Goal: Book appointment/travel/reservation

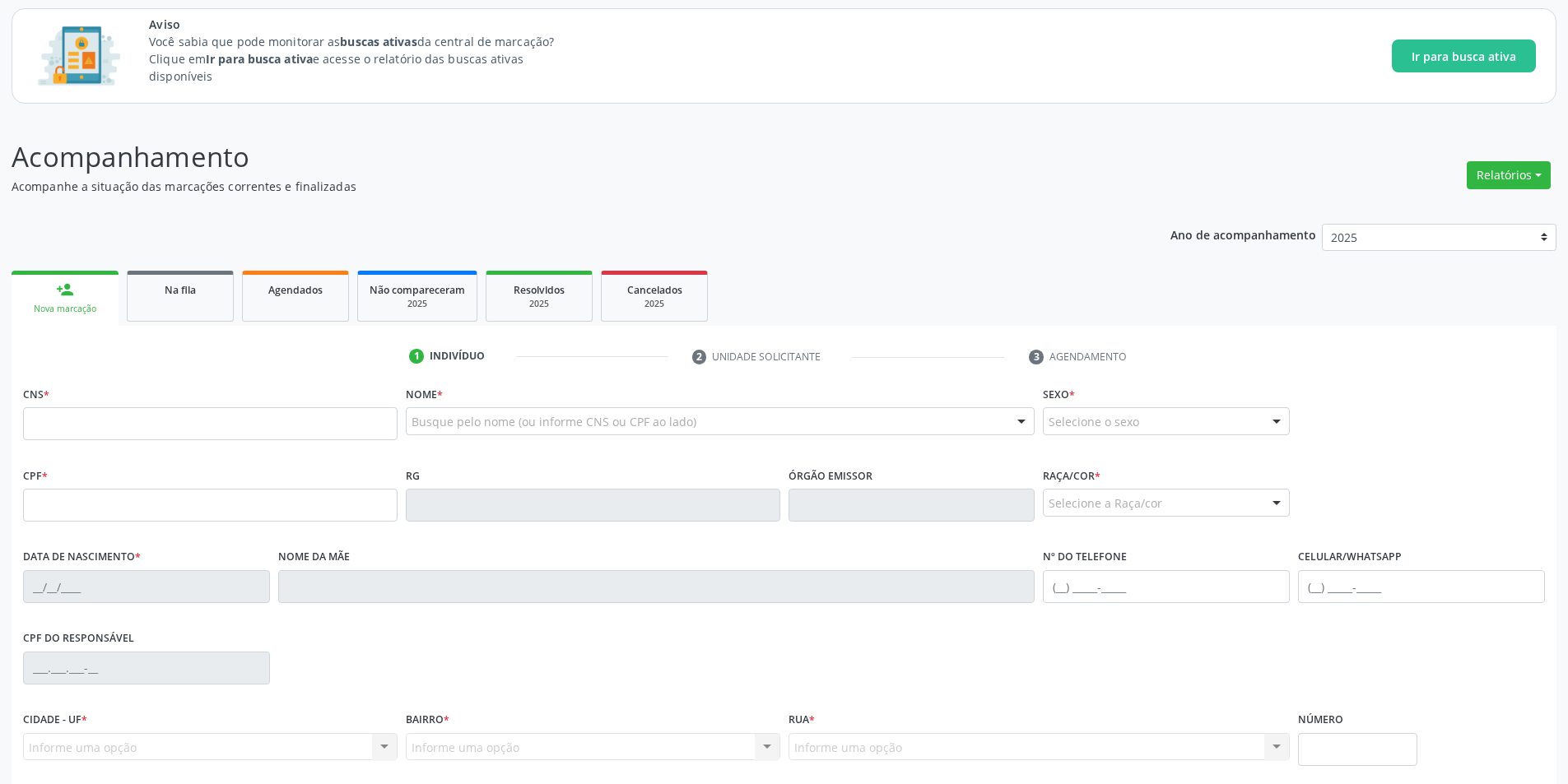
scroll to position [164, 0]
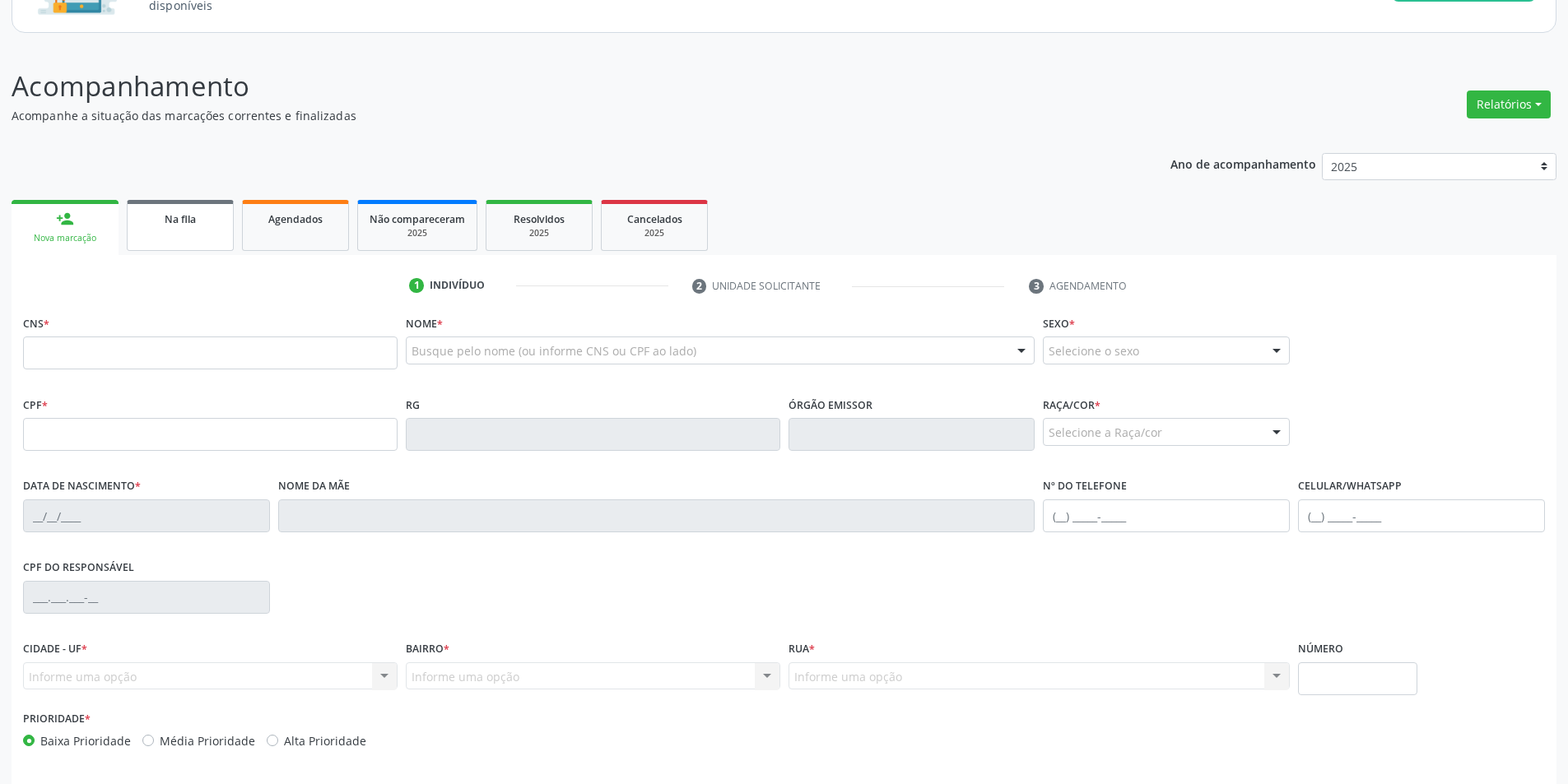
click at [192, 211] on div "Na fila" at bounding box center [180, 218] width 83 height 17
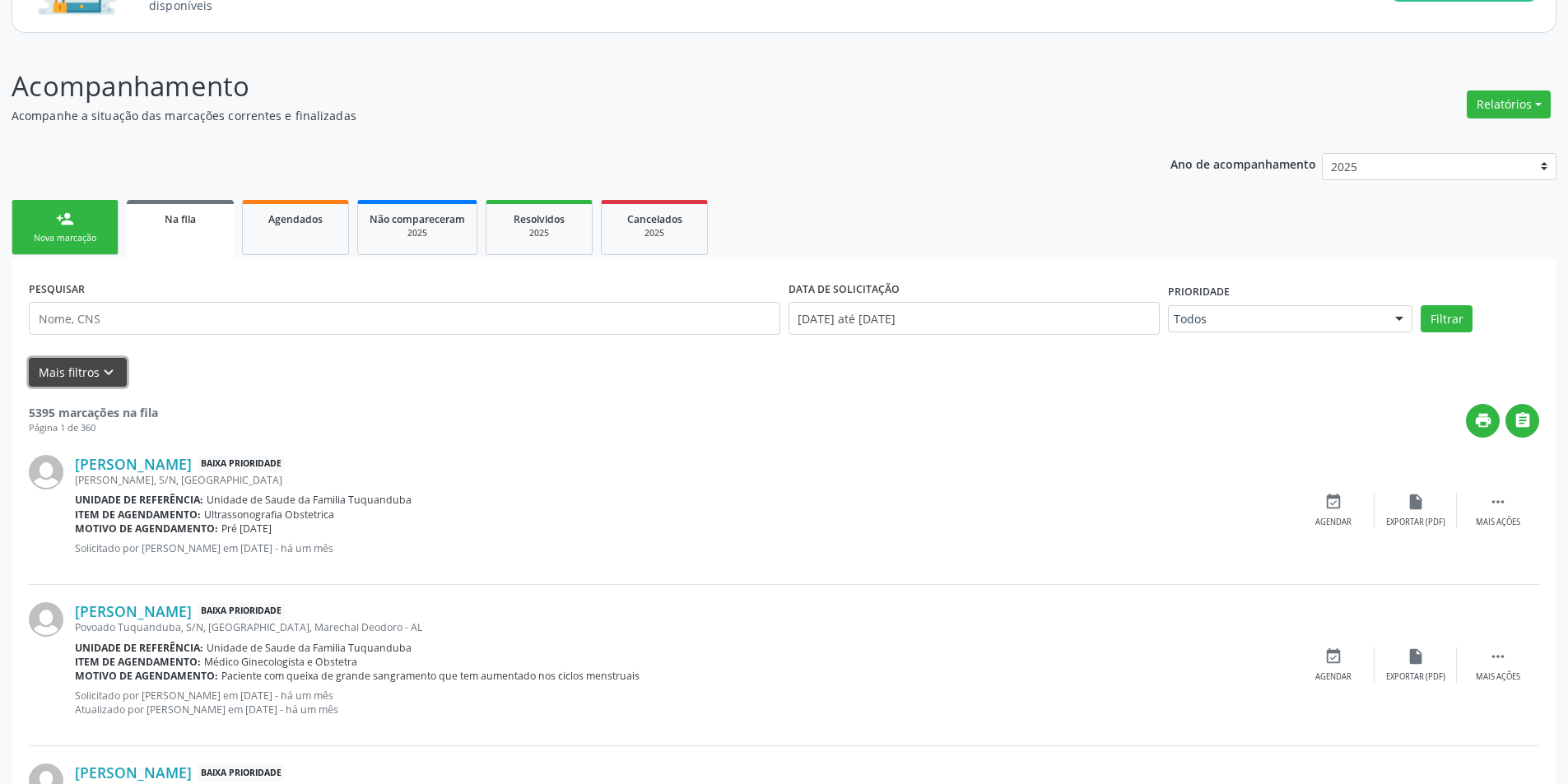
click at [112, 373] on icon "keyboard_arrow_down" at bounding box center [108, 372] width 18 height 18
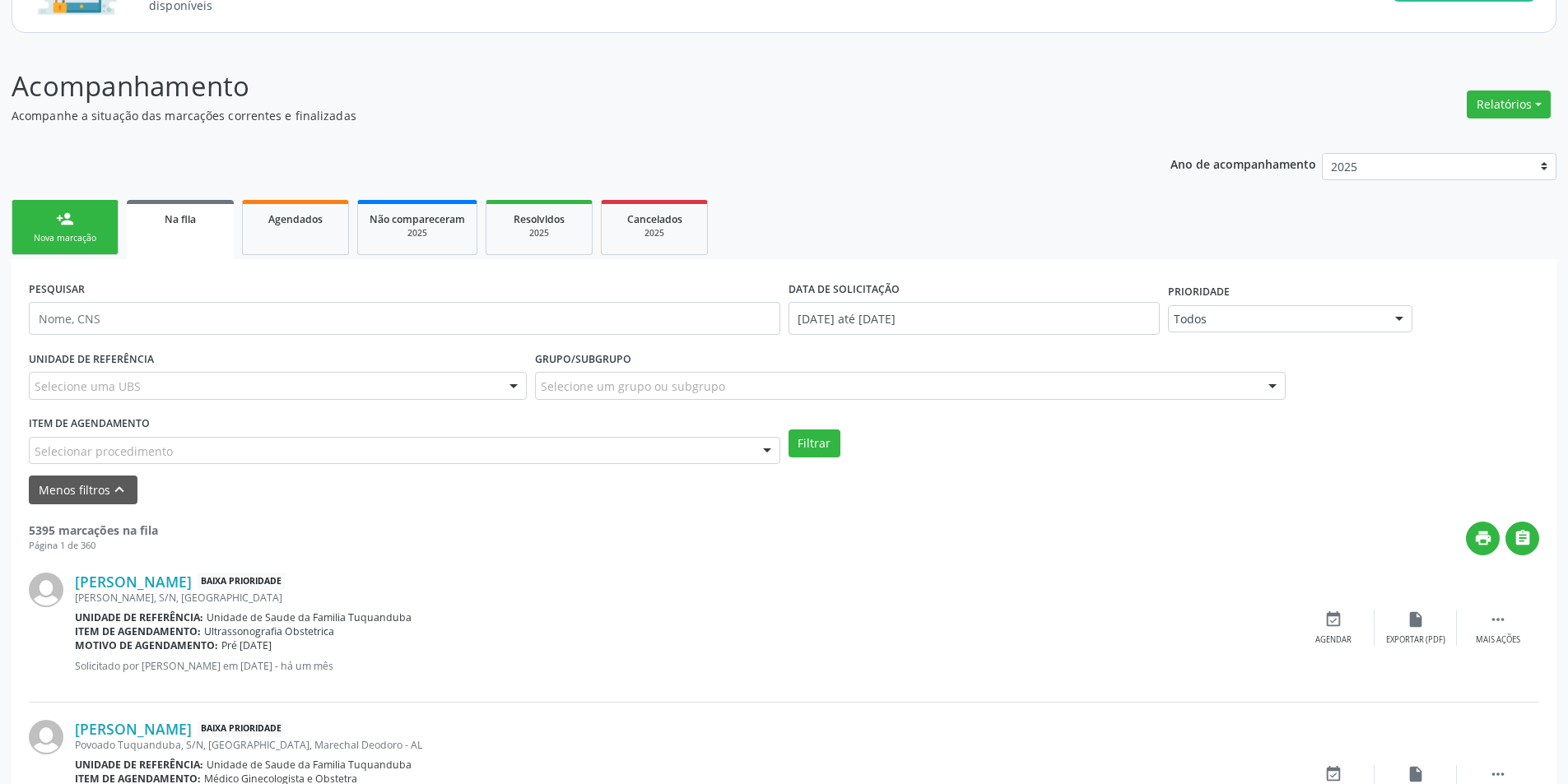
click at [484, 445] on div "Selecionar procedimento" at bounding box center [405, 450] width 751 height 28
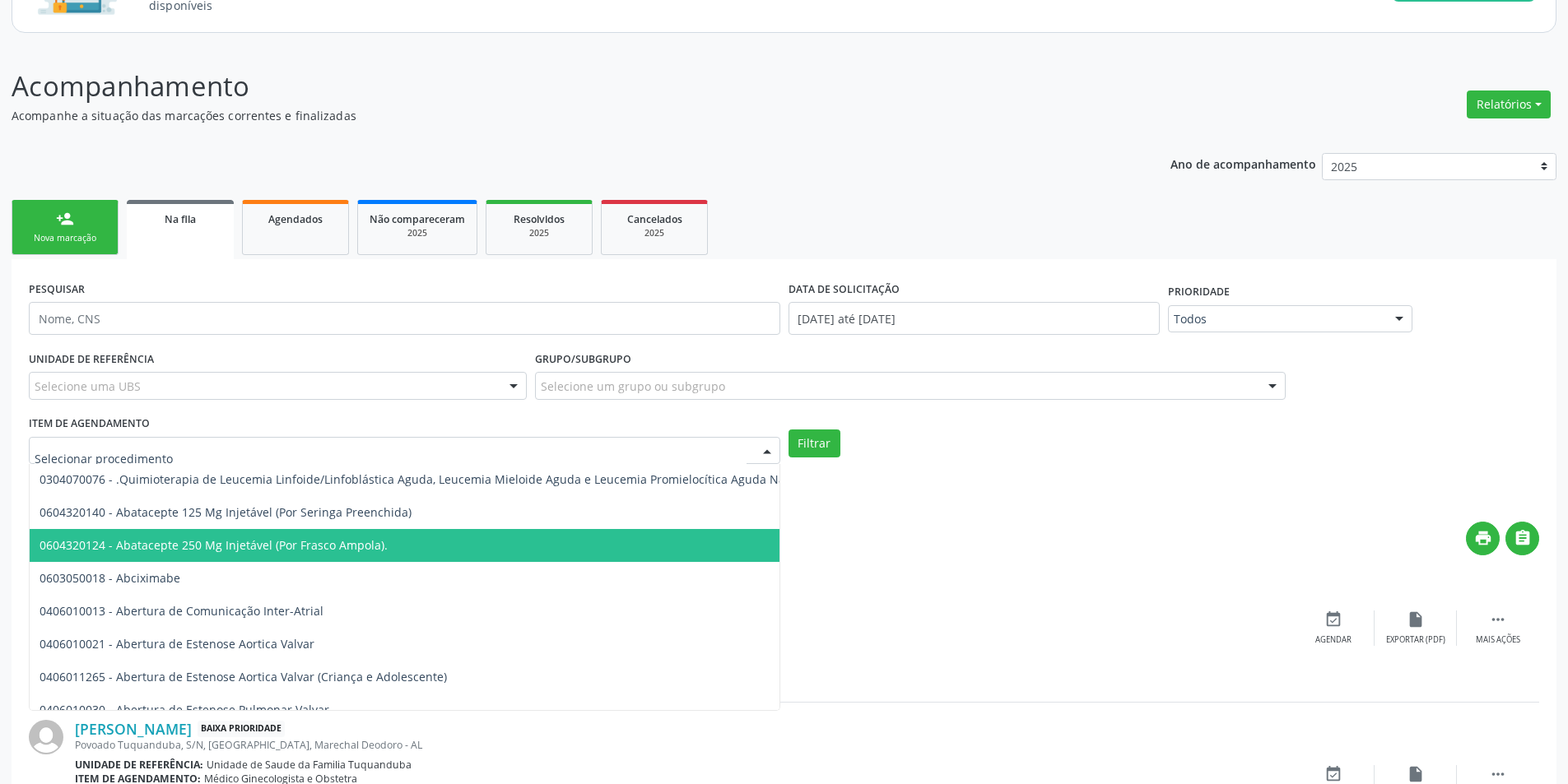
scroll to position [0, 0]
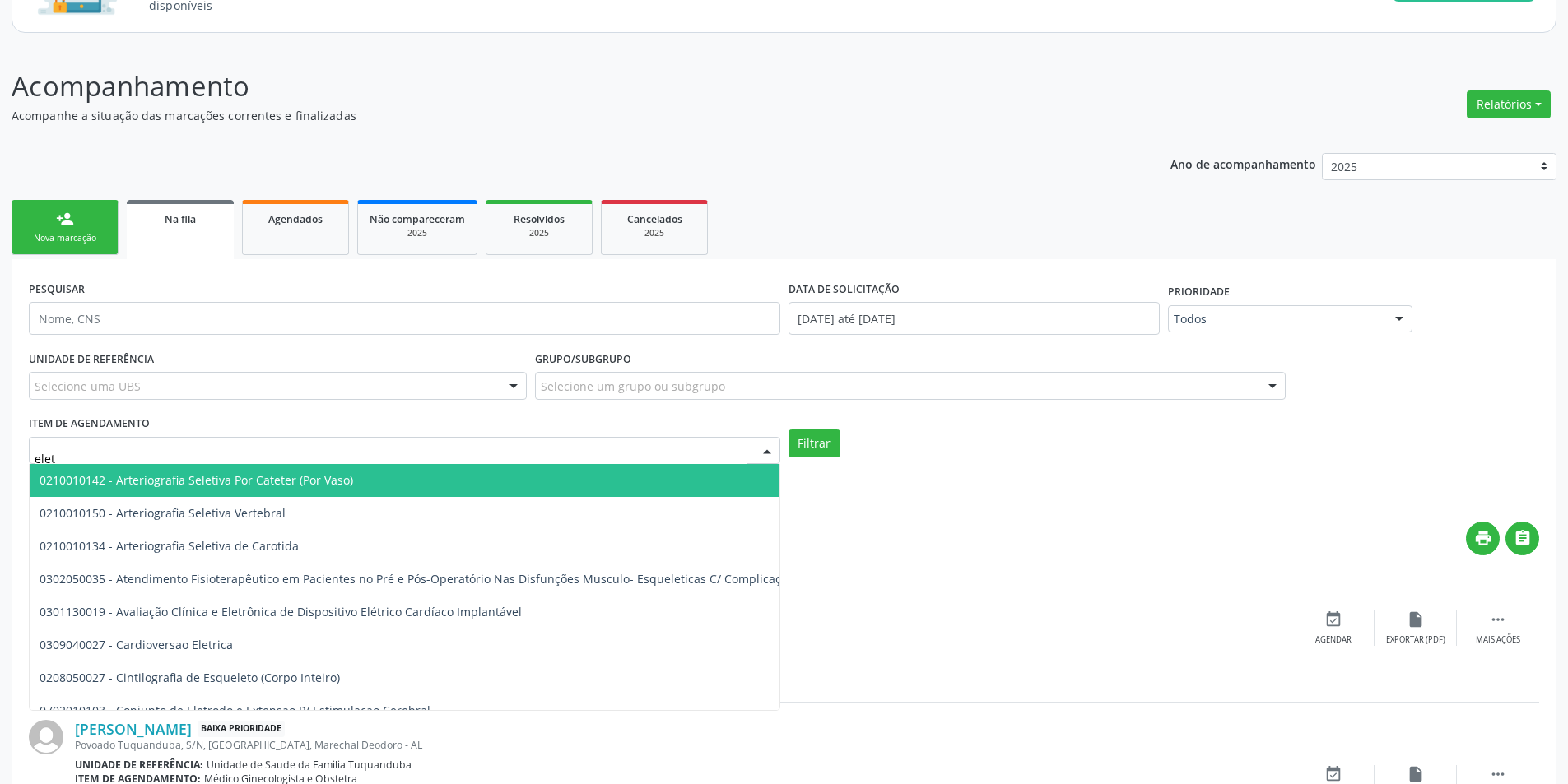
type input "eletr"
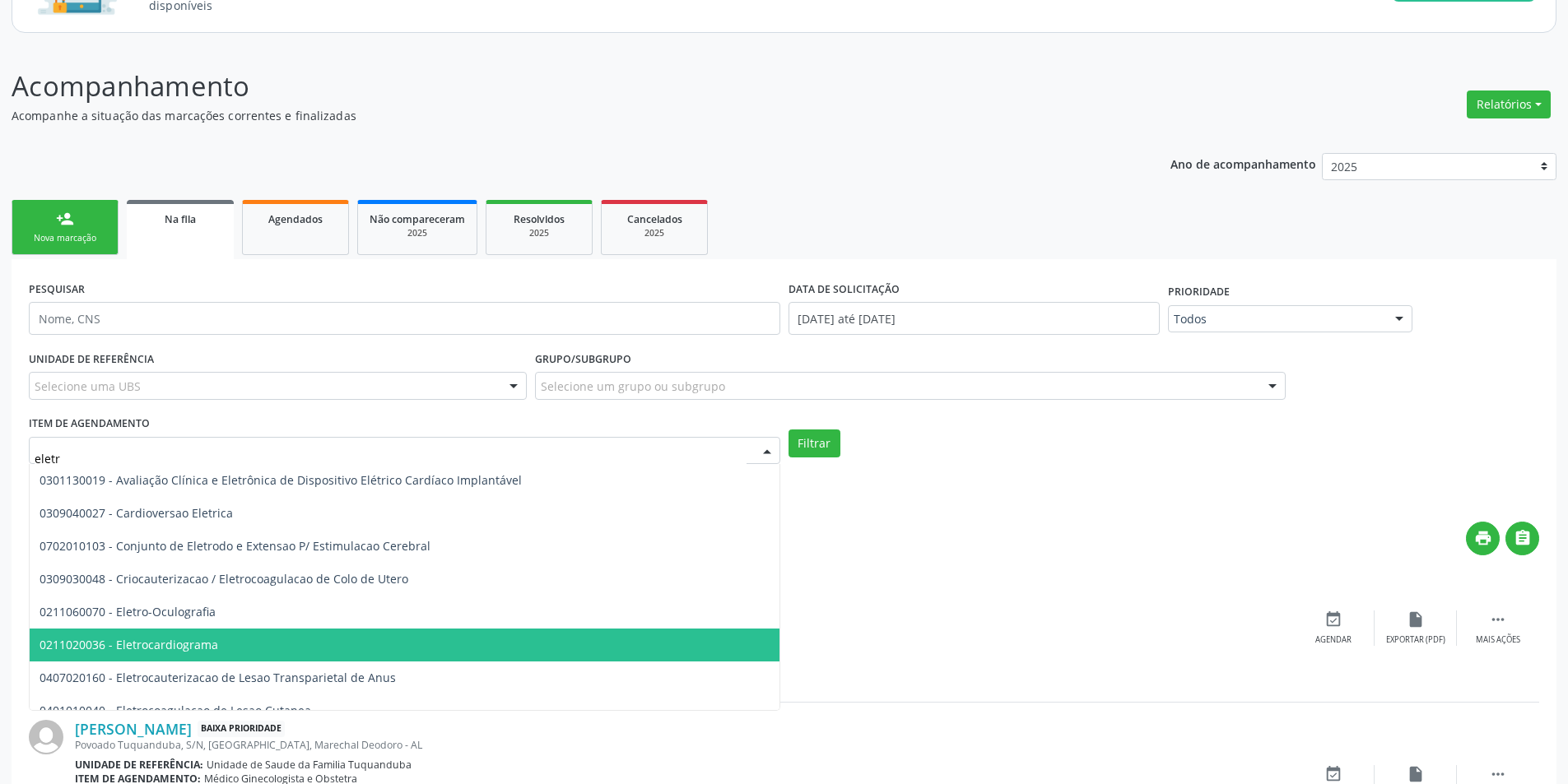
click at [237, 640] on span "0211020036 - Eletrocardiograma" at bounding box center [552, 644] width 1045 height 33
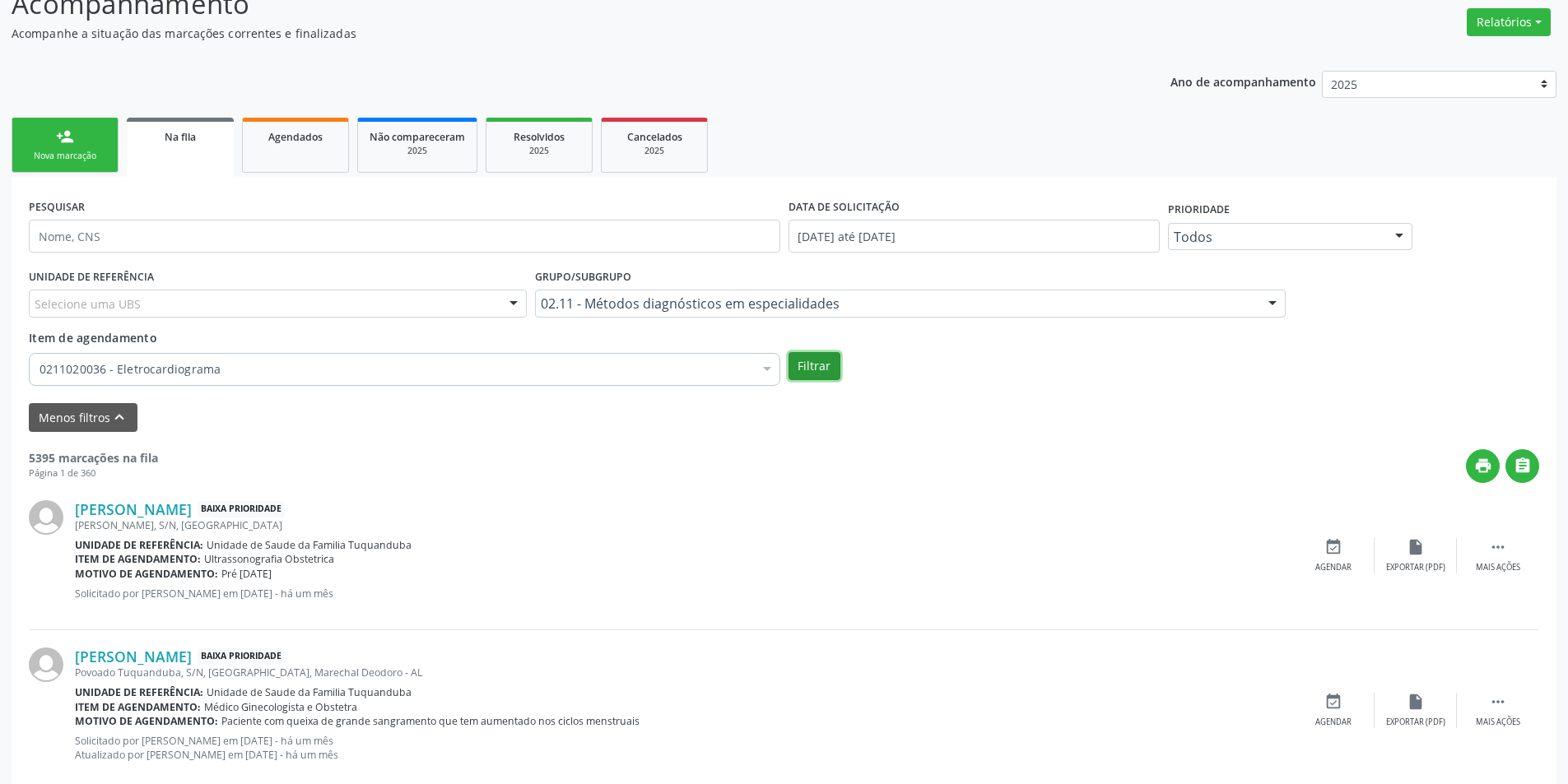
click at [813, 372] on button "Filtrar" at bounding box center [814, 366] width 52 height 28
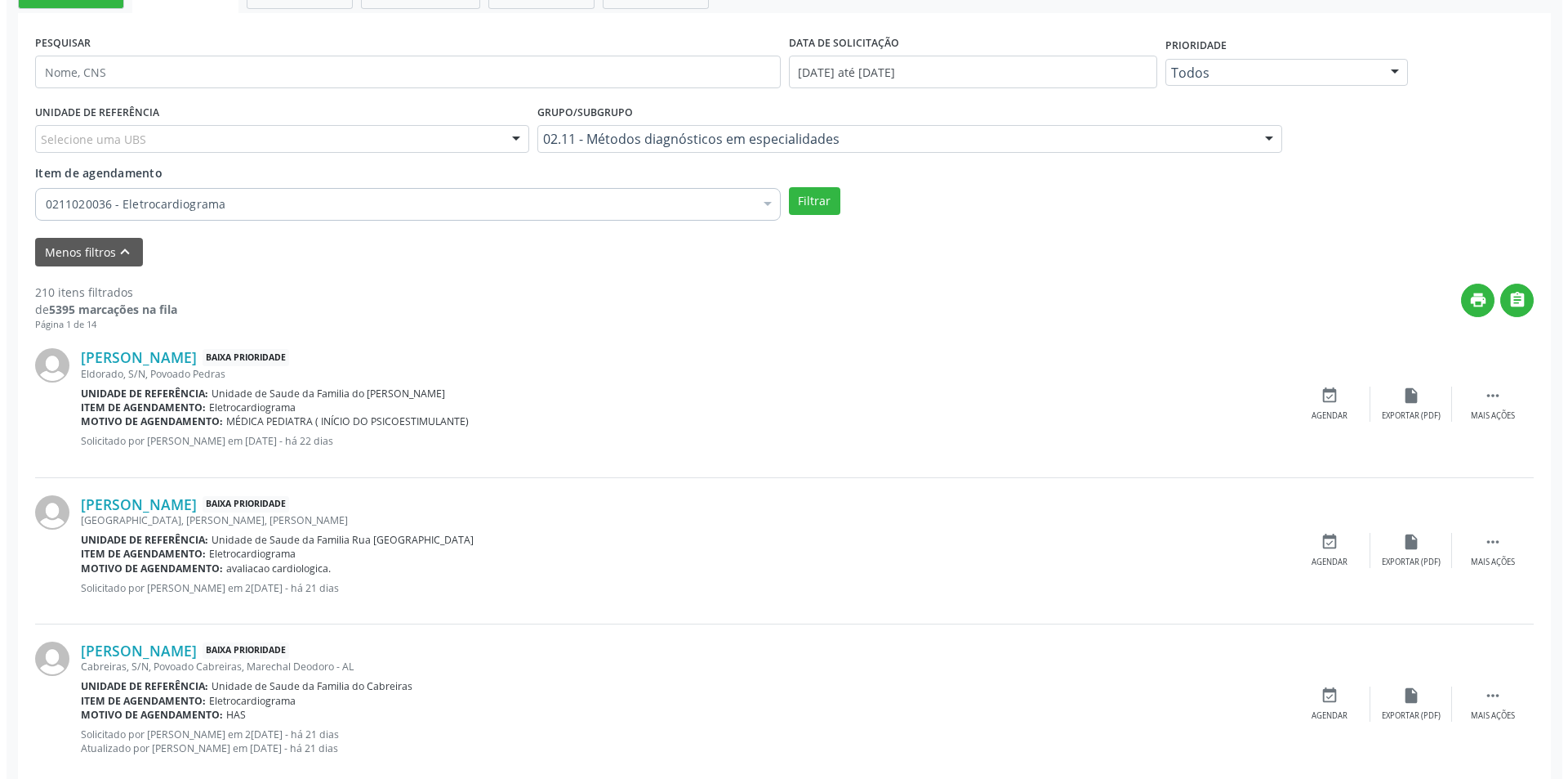
scroll to position [409, 0]
click at [163, 357] on link "[PERSON_NAME]" at bounding box center [132, 356] width 116 height 18
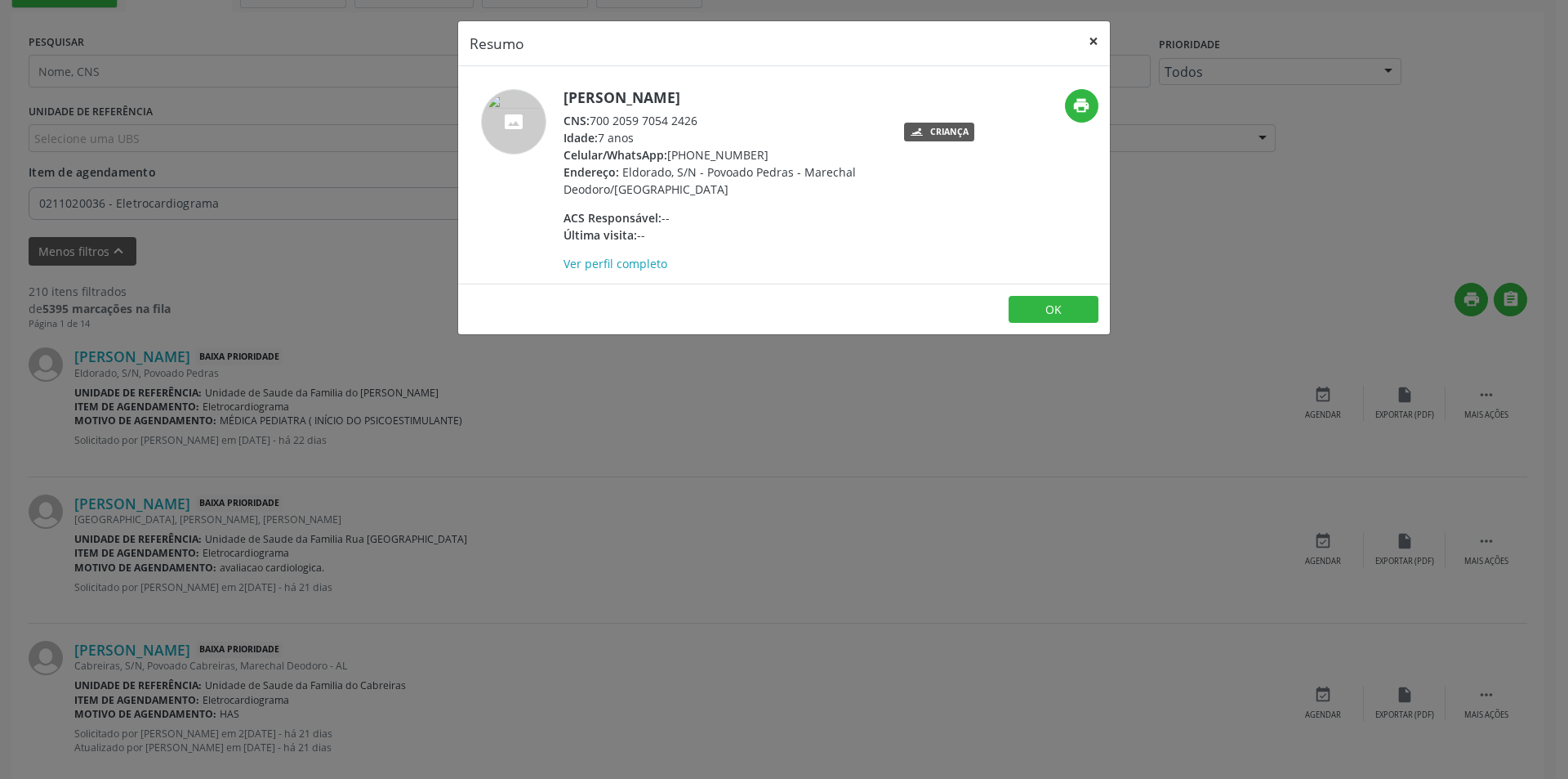
click at [1090, 41] on button "×" at bounding box center [1093, 41] width 33 height 40
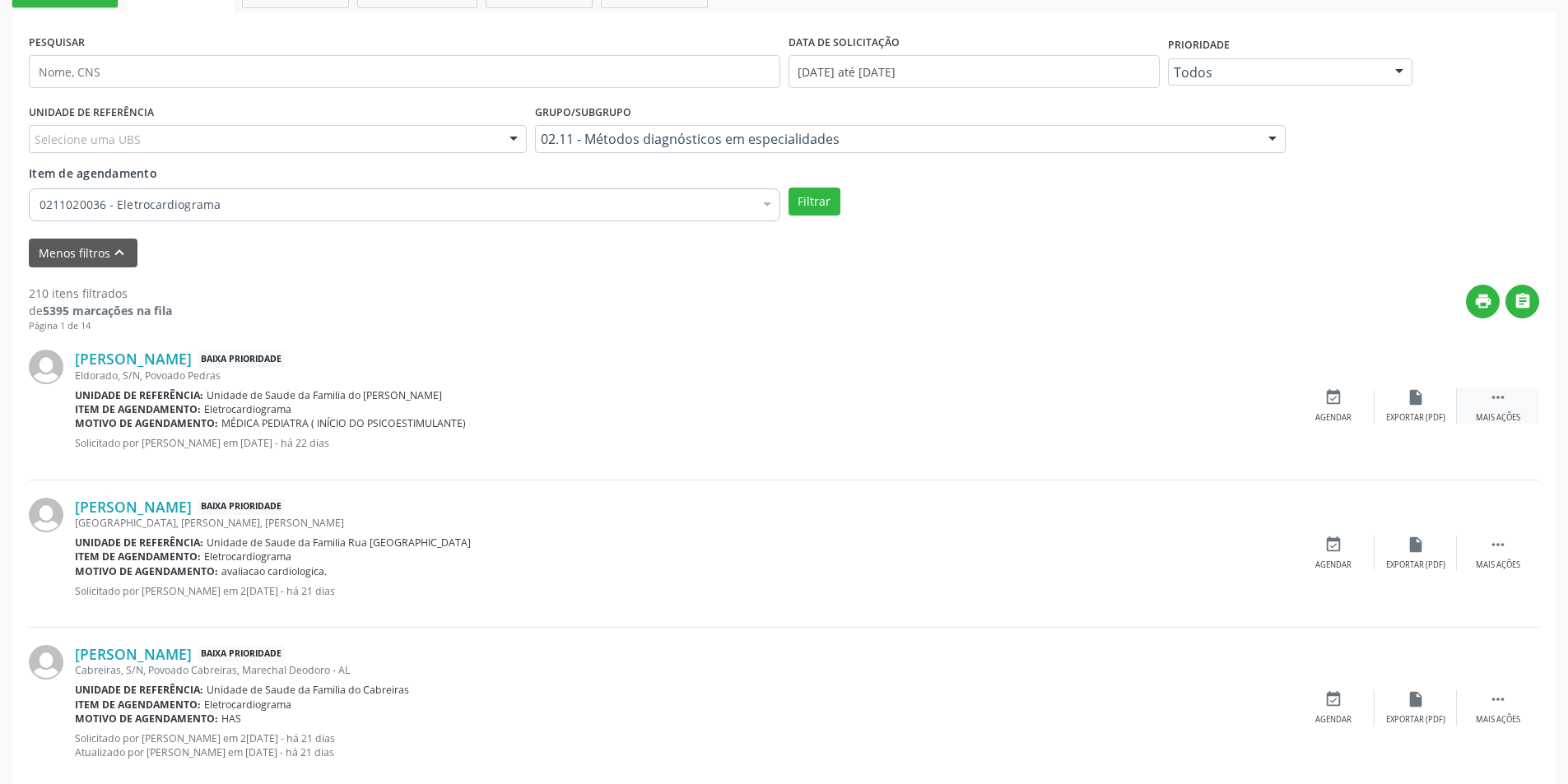
click at [1504, 402] on icon "" at bounding box center [1497, 397] width 18 height 18
click at [1338, 401] on icon "cancel" at bounding box center [1333, 397] width 18 height 18
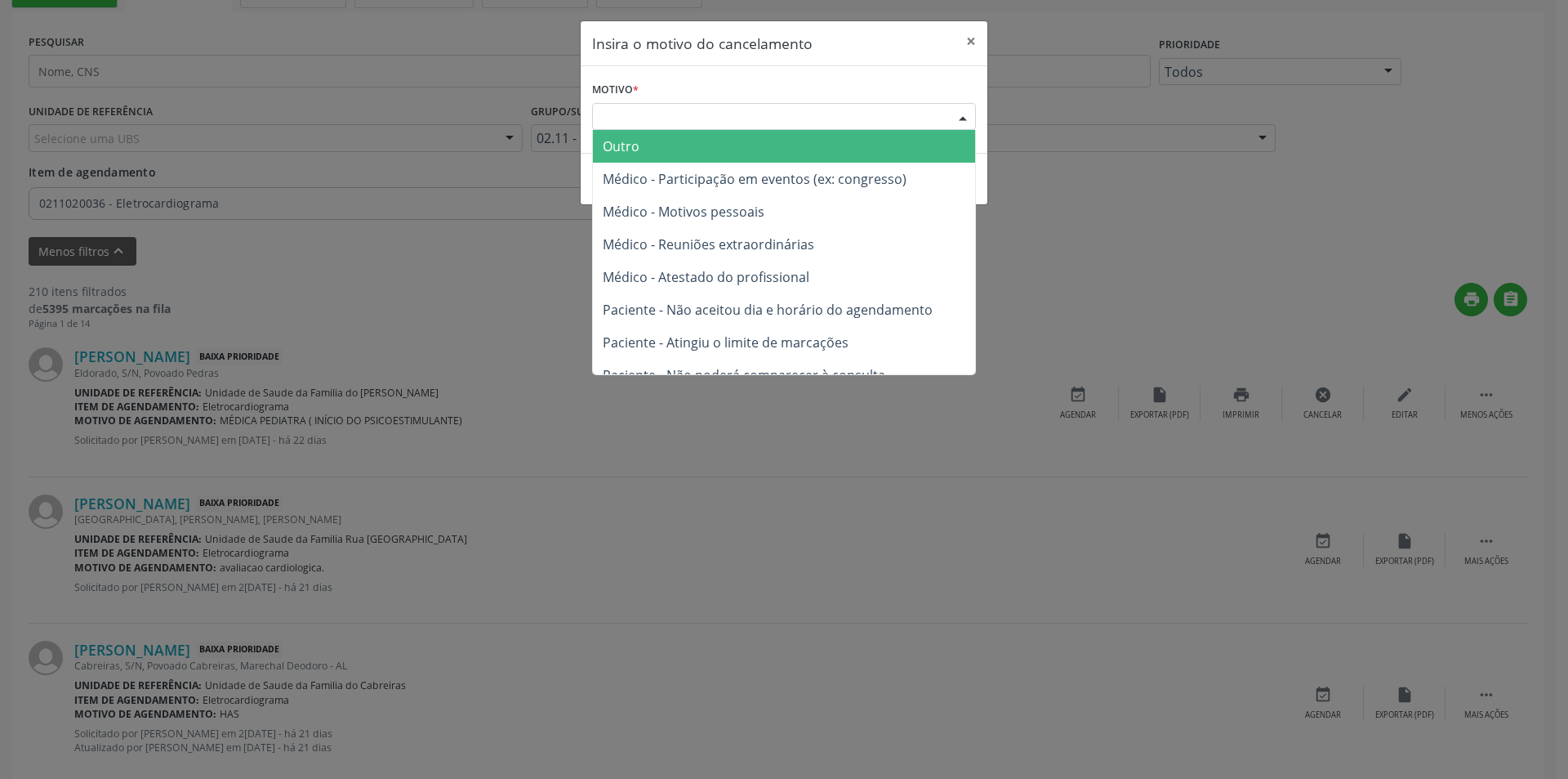
click at [948, 120] on div "Escolha o motivo" at bounding box center [784, 117] width 384 height 28
click at [728, 136] on span "Outro" at bounding box center [784, 146] width 382 height 33
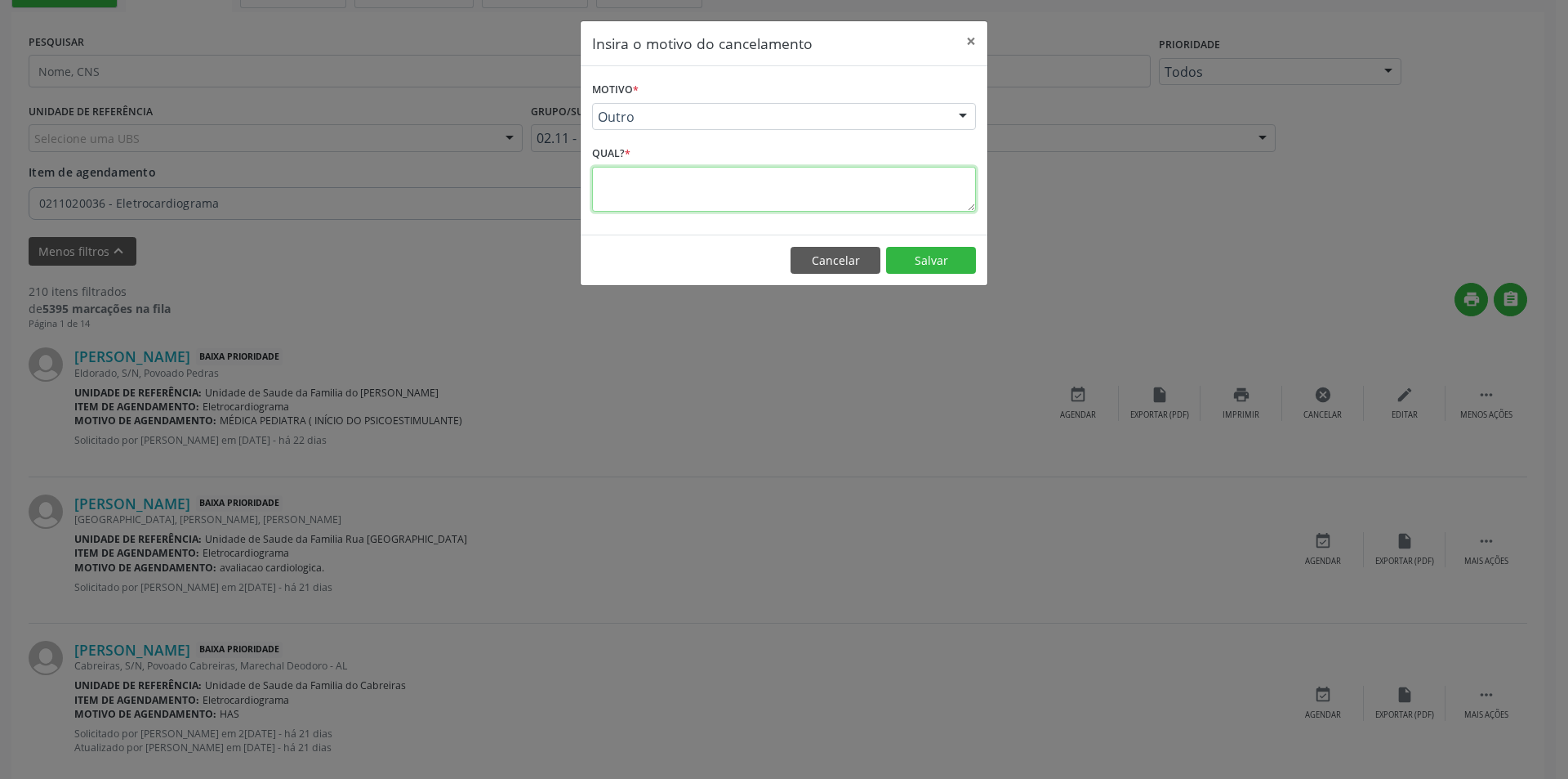
click at [682, 188] on textarea at bounding box center [784, 189] width 384 height 45
click at [606, 178] on textarea "procedimento só faz a partir de 10 anos !!" at bounding box center [784, 189] width 384 height 45
type textarea "Procedimento só faz a partir de 10 anos !!"
click at [935, 259] on button "Salvar" at bounding box center [931, 261] width 90 height 28
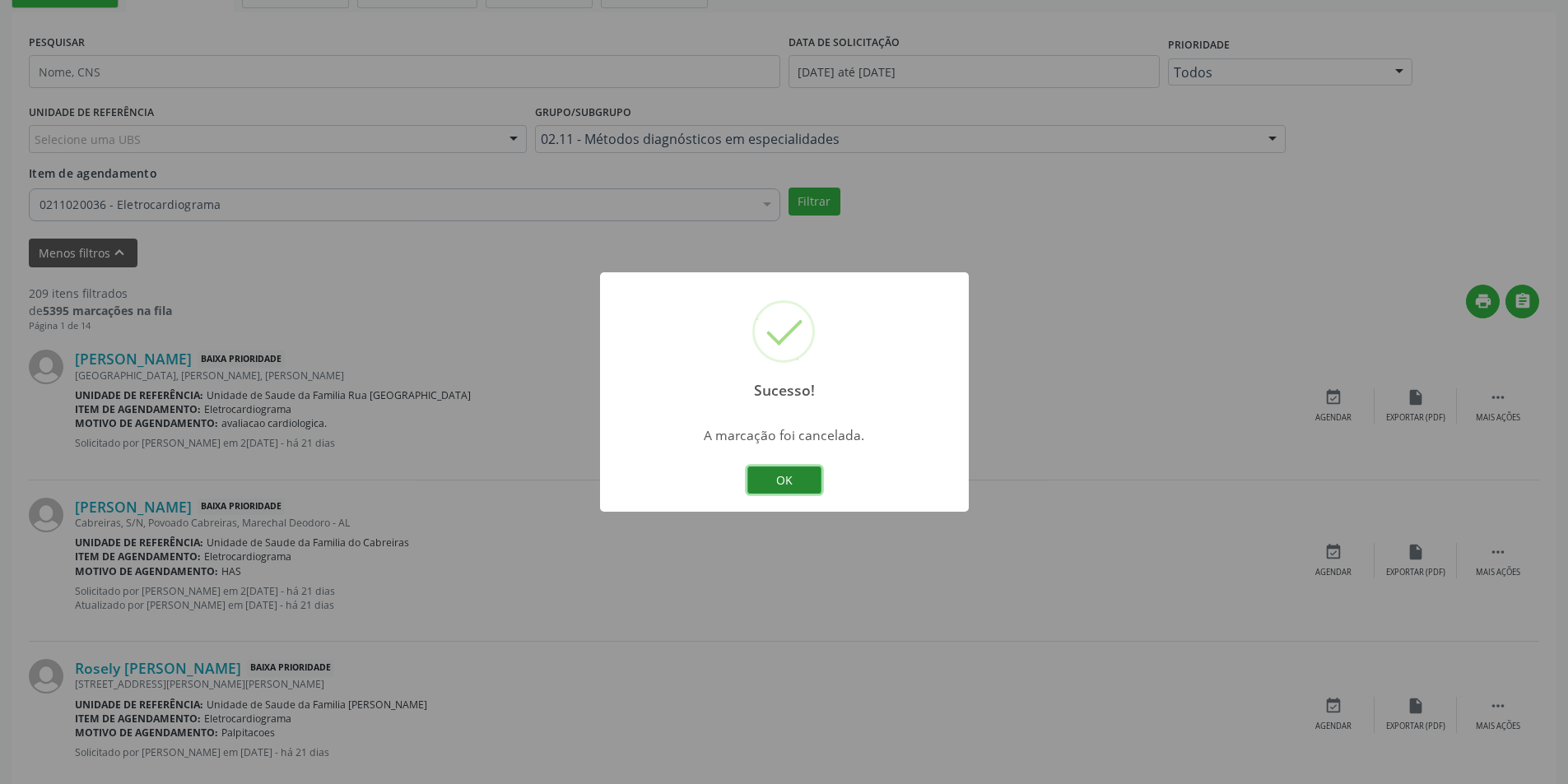
click at [789, 484] on button "OK" at bounding box center [784, 480] width 74 height 28
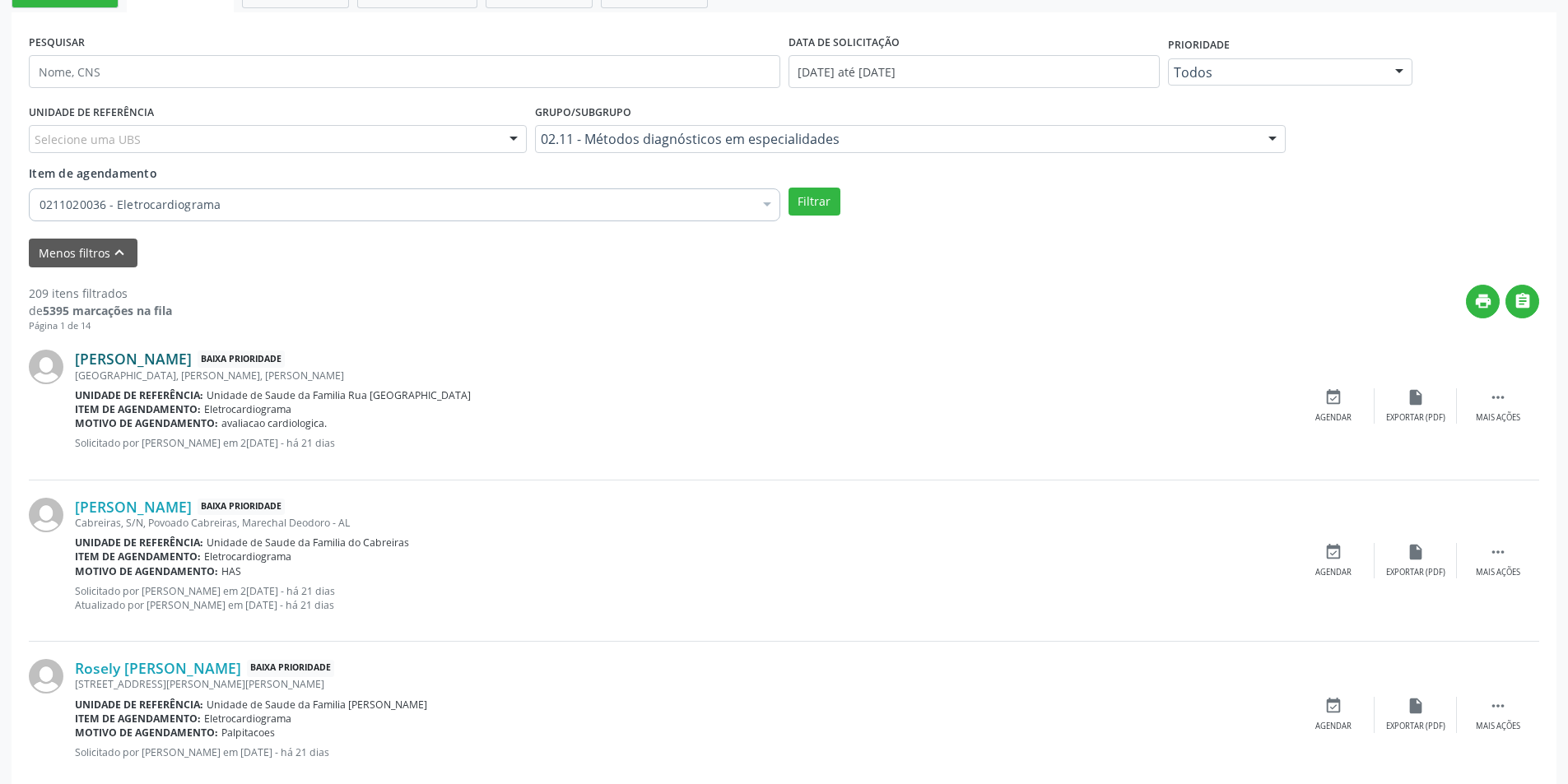
click at [192, 361] on link "[PERSON_NAME]" at bounding box center [133, 358] width 117 height 18
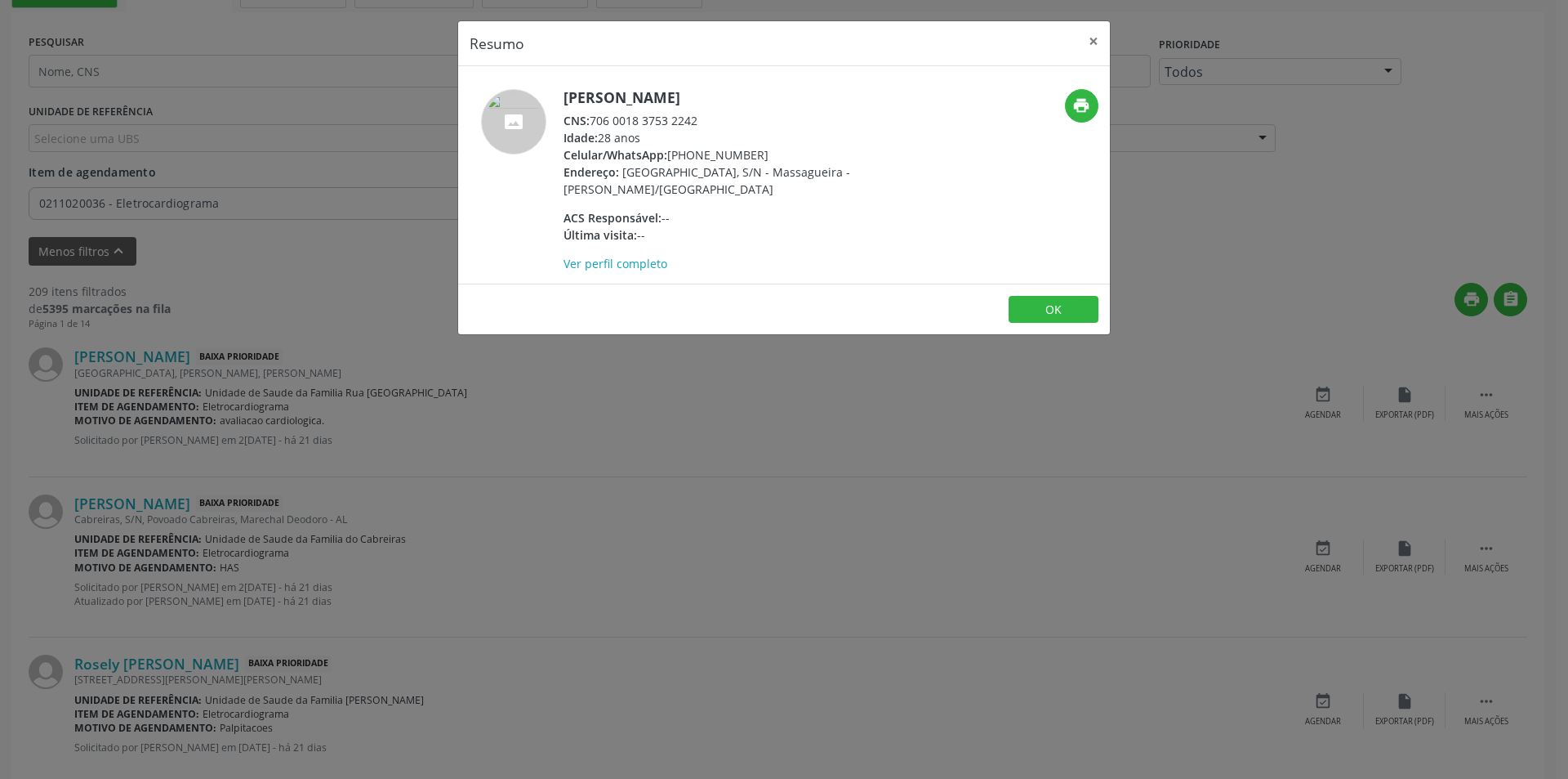
drag, startPoint x: 592, startPoint y: 115, endPoint x: 718, endPoint y: 116, distance: 126.0
click at [718, 116] on div "CNS: 706 0018 3753 2242" at bounding box center [723, 120] width 318 height 17
copy div "706 0018 3753 2242"
click at [1049, 304] on button "OK" at bounding box center [1053, 310] width 90 height 28
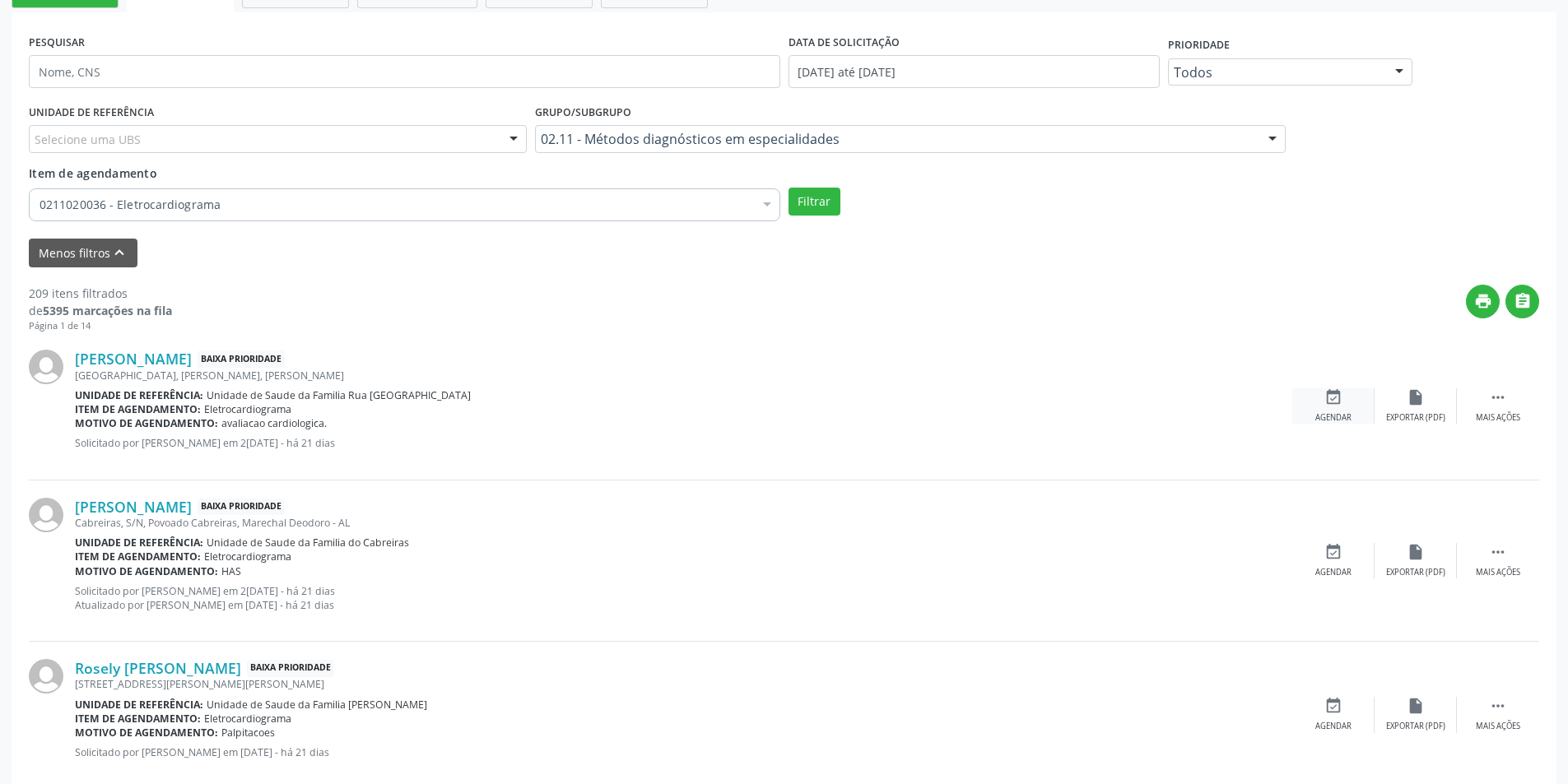
click at [1339, 401] on icon "event_available" at bounding box center [1333, 397] width 18 height 18
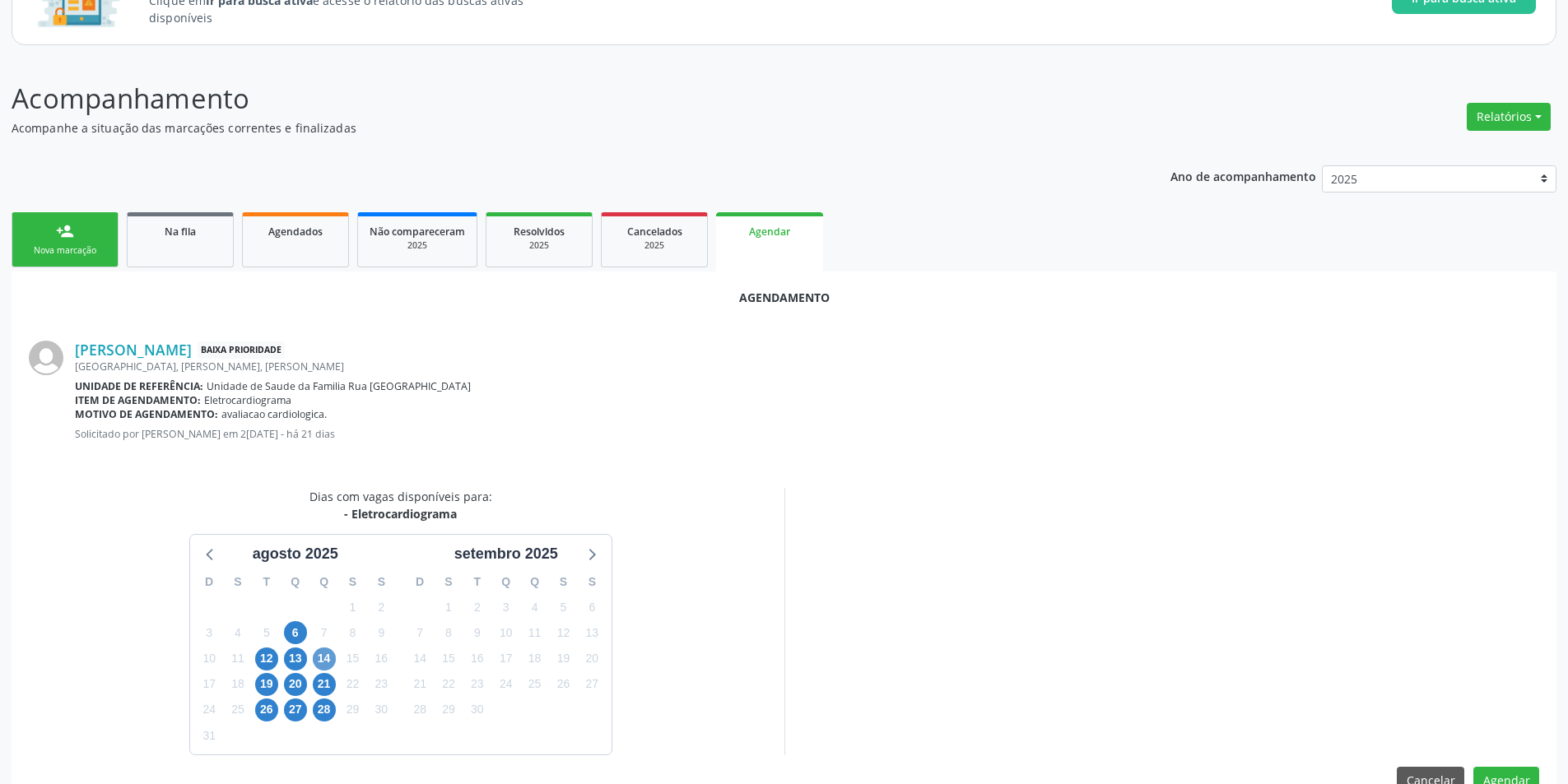
scroll to position [191, 0]
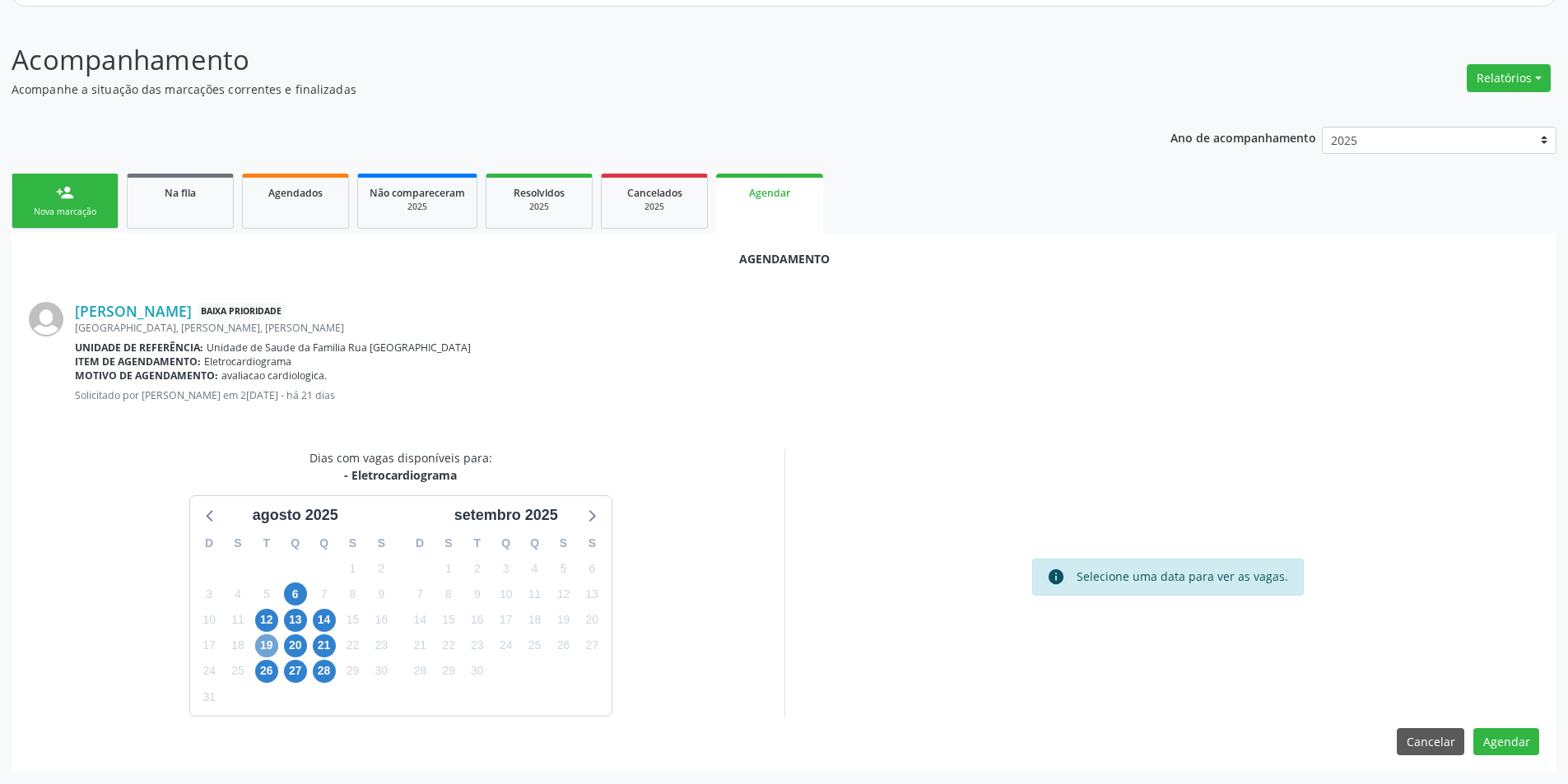
click at [264, 640] on span "19" at bounding box center [267, 645] width 23 height 23
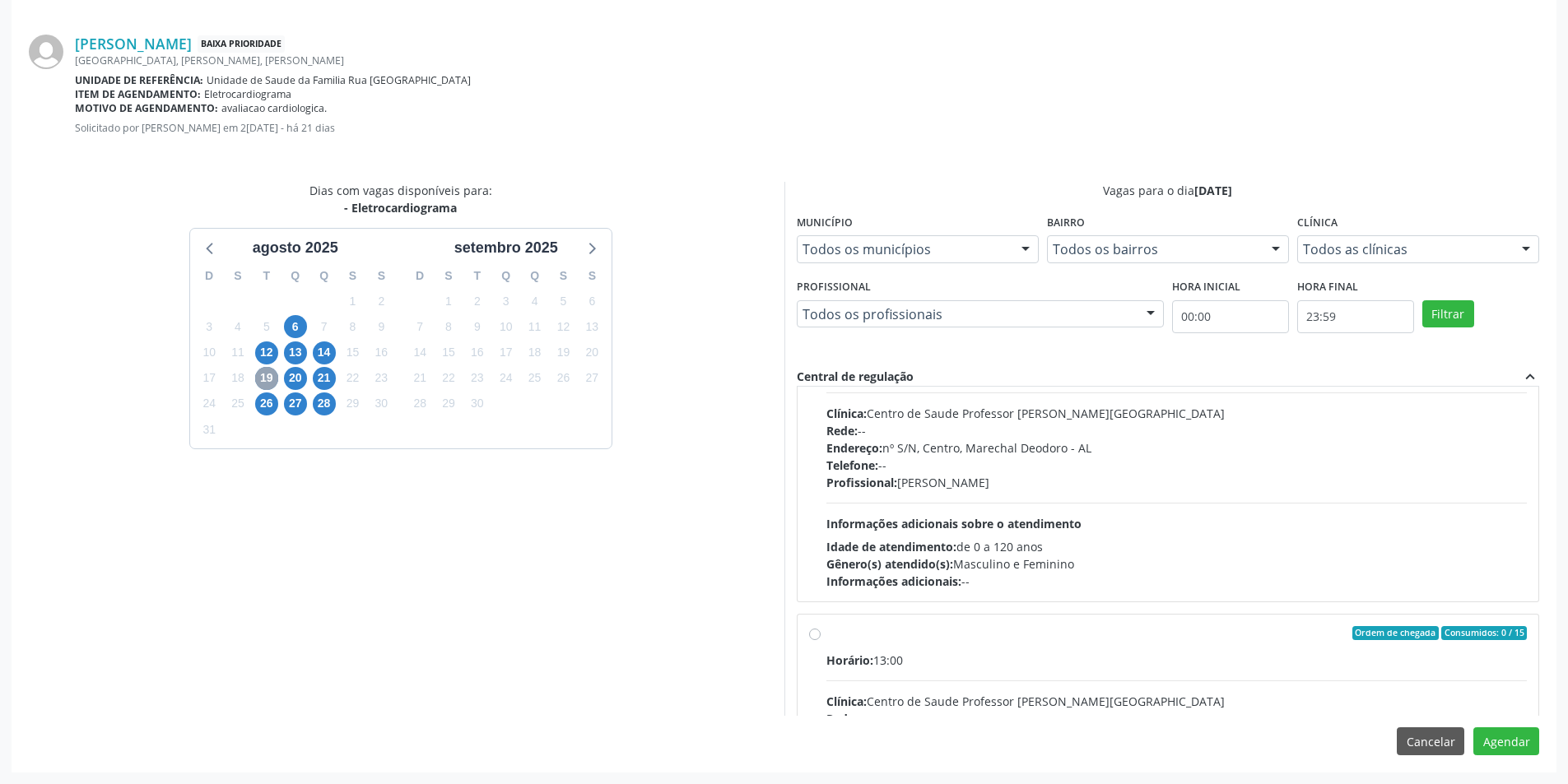
scroll to position [247, 0]
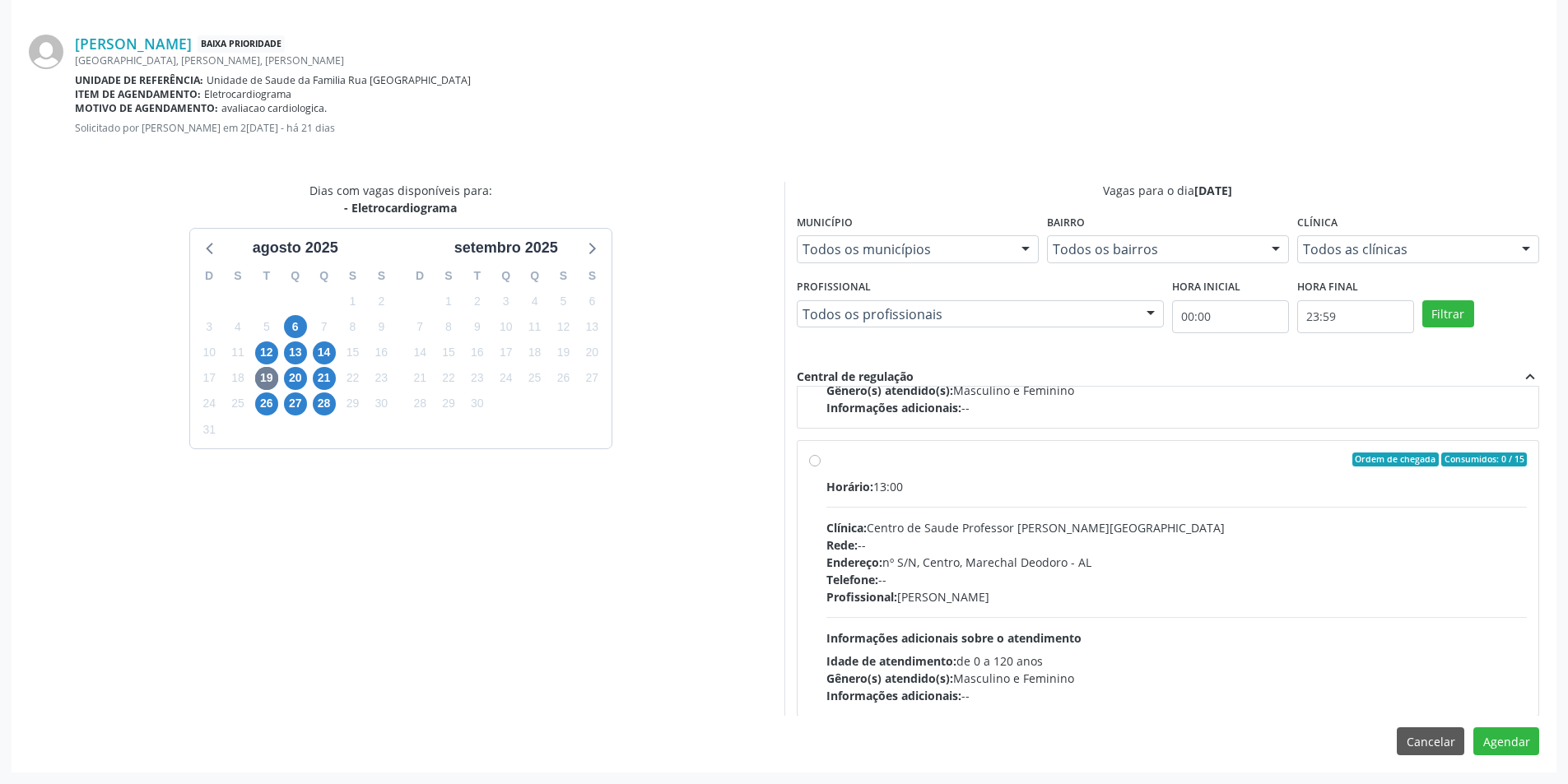
click at [826, 461] on label "Ordem de chegada Consumidos: 0 / 15 Horário: 13:00 Clínica: Centro de Saude Pro…" at bounding box center [1176, 578] width 701 height 253
click at [816, 461] on input "Ordem de chegada Consumidos: 0 / 15 Horário: 13:00 Clínica: Centro de Saude Pro…" at bounding box center [815, 459] width 12 height 14
radio input "true"
click at [1515, 734] on button "Agendar" at bounding box center [1505, 741] width 66 height 28
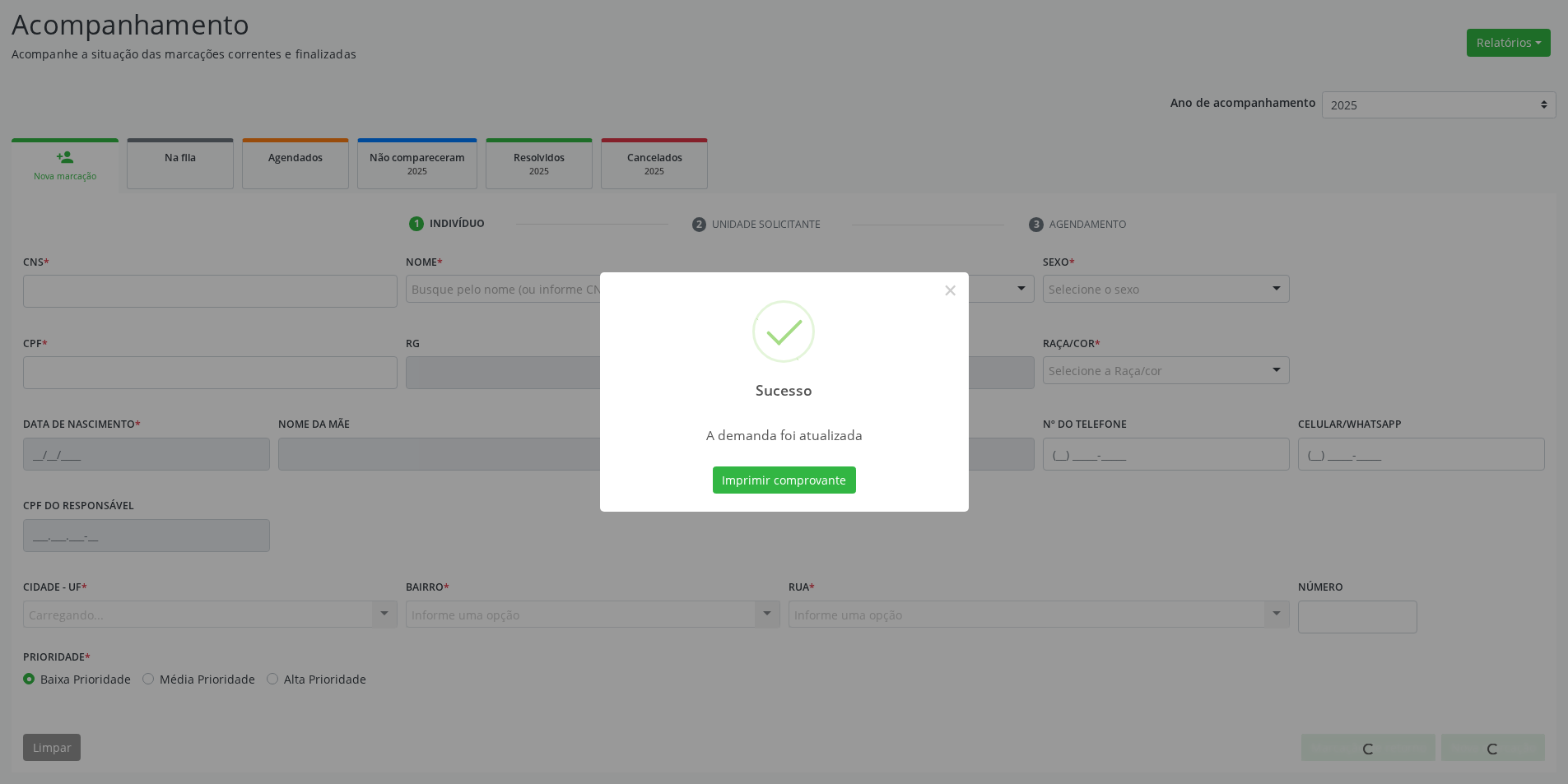
scroll to position [226, 0]
click at [956, 290] on button "×" at bounding box center [950, 290] width 28 height 28
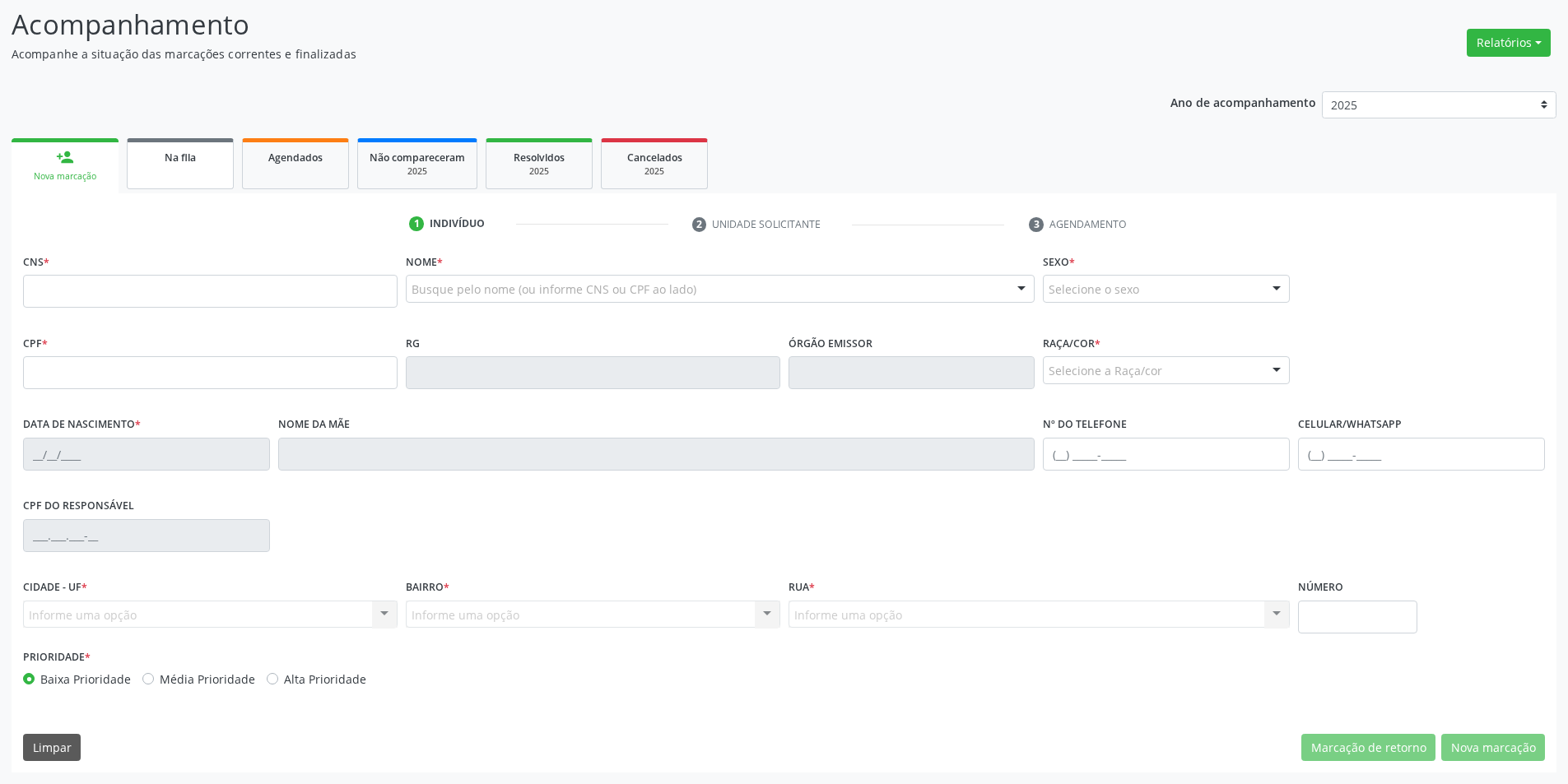
click at [169, 174] on link "Na fila" at bounding box center [181, 163] width 107 height 51
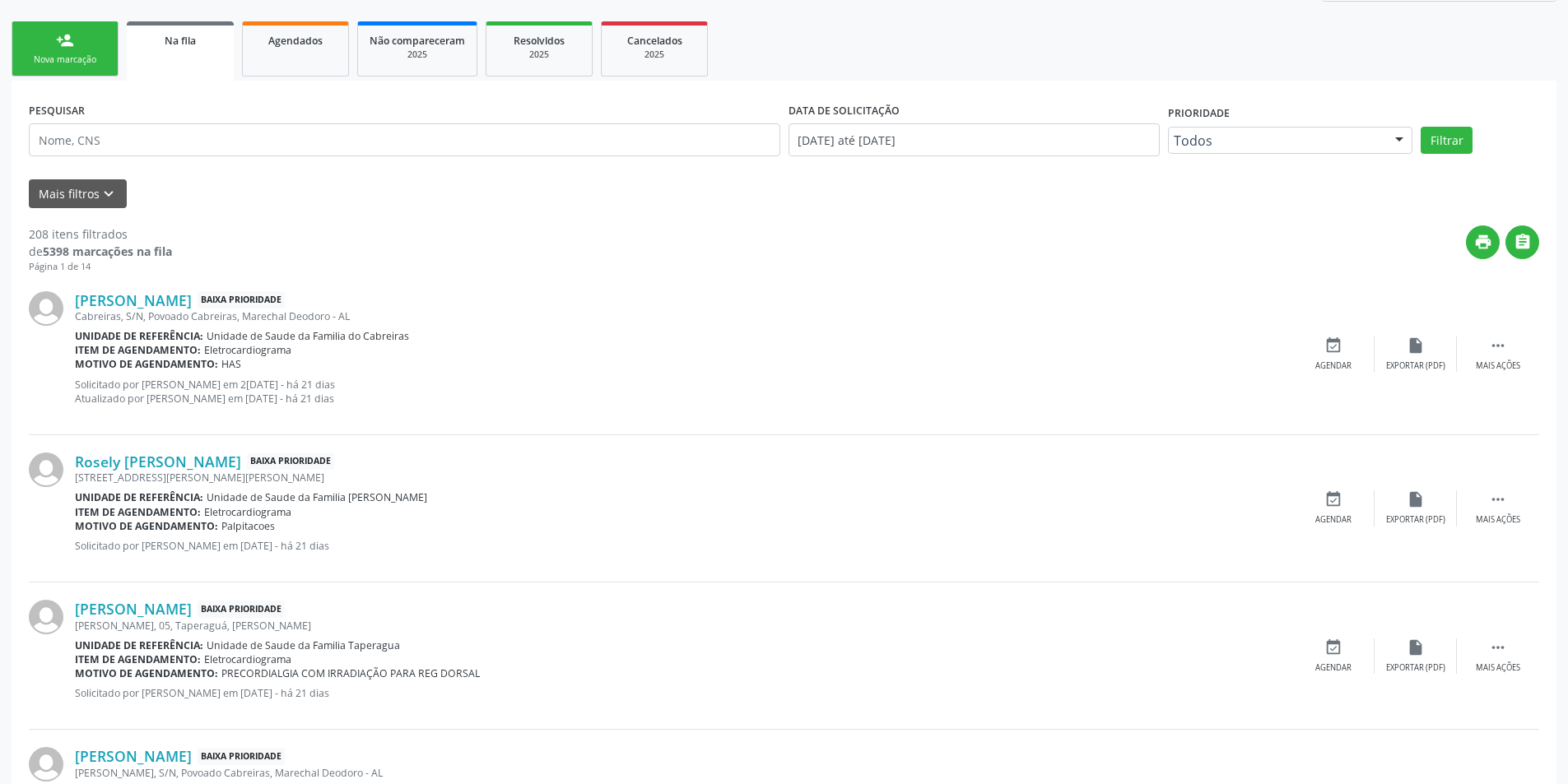
scroll to position [411, 0]
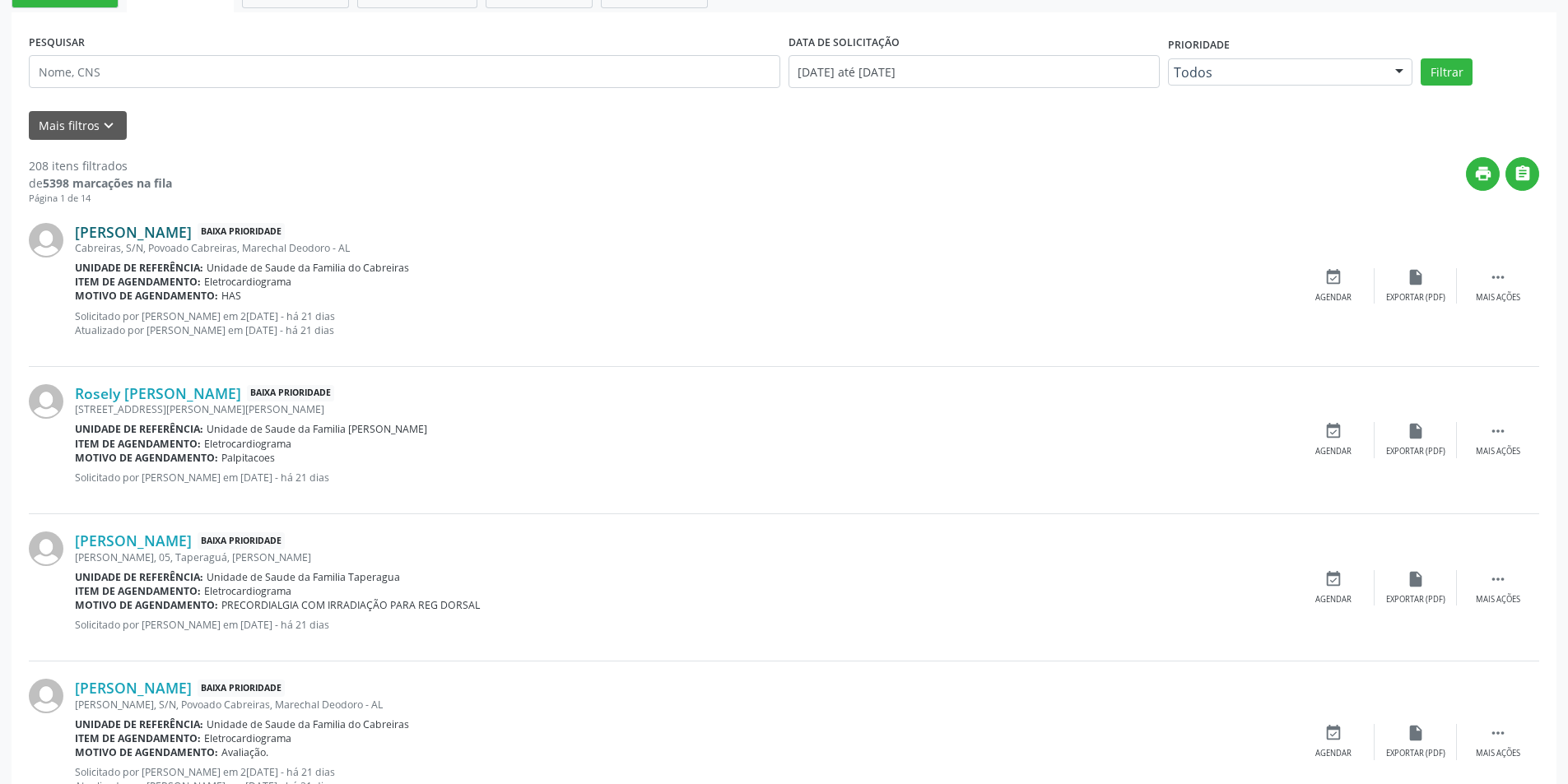
click at [173, 229] on link "[PERSON_NAME]" at bounding box center [133, 232] width 117 height 18
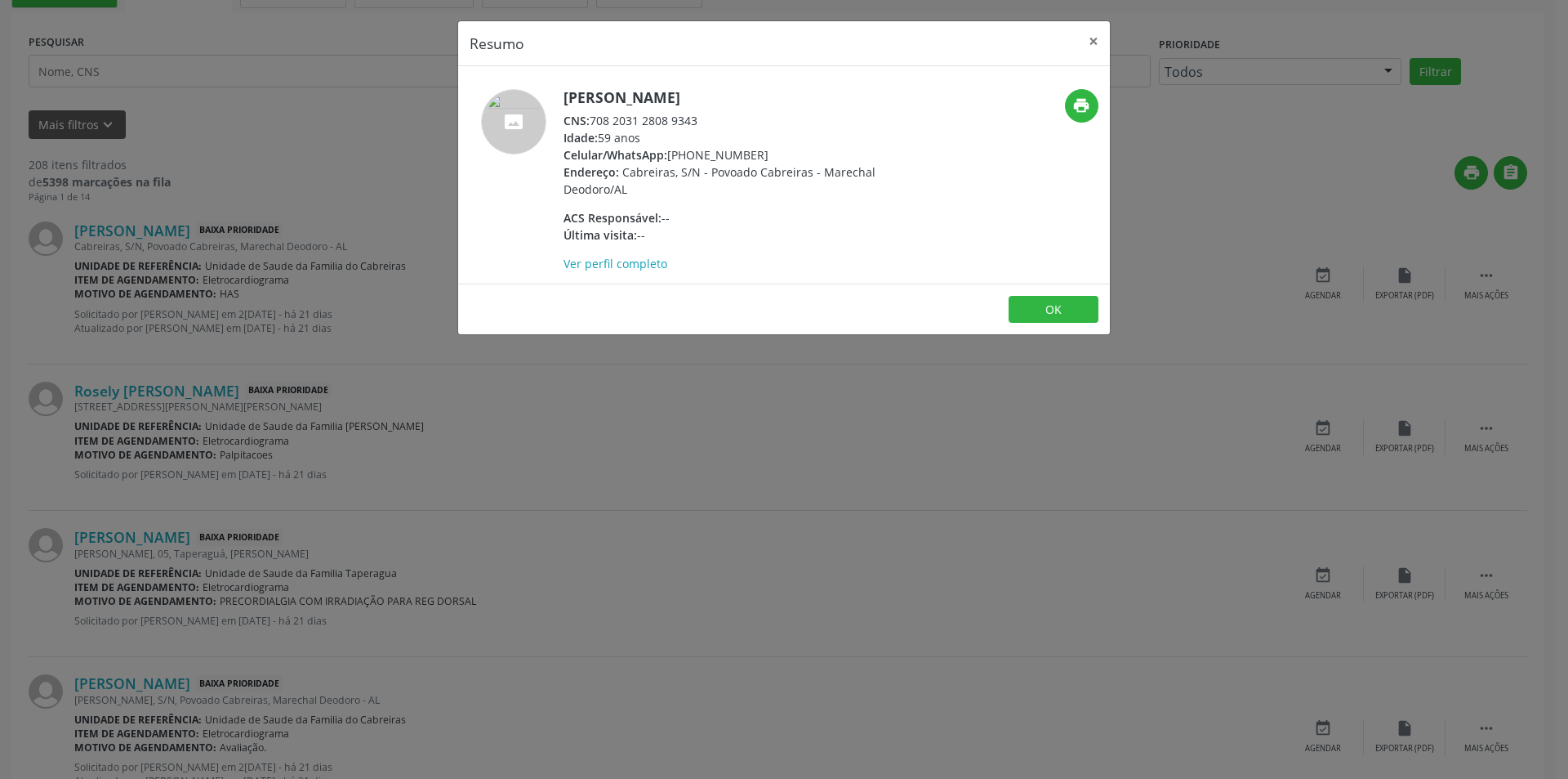
drag, startPoint x: 592, startPoint y: 117, endPoint x: 704, endPoint y: 114, distance: 112.0
click at [704, 114] on div "CNS: 708 2031 2808 9343" at bounding box center [723, 120] width 318 height 17
copy div "708 2031 2808 9343"
click at [1068, 310] on button "OK" at bounding box center [1053, 310] width 90 height 28
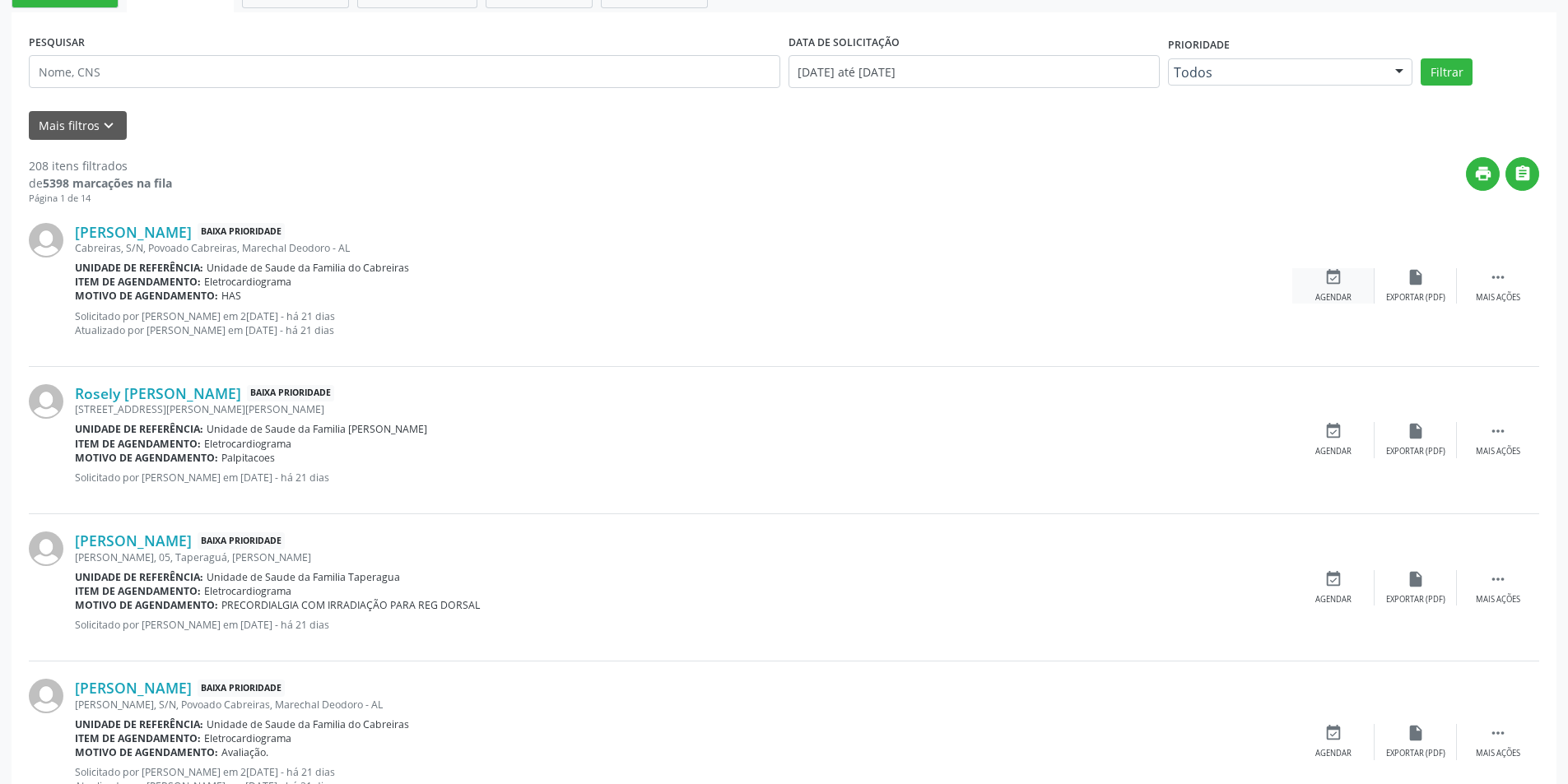
click at [1342, 281] on div "event_available Agendar" at bounding box center [1333, 286] width 83 height 36
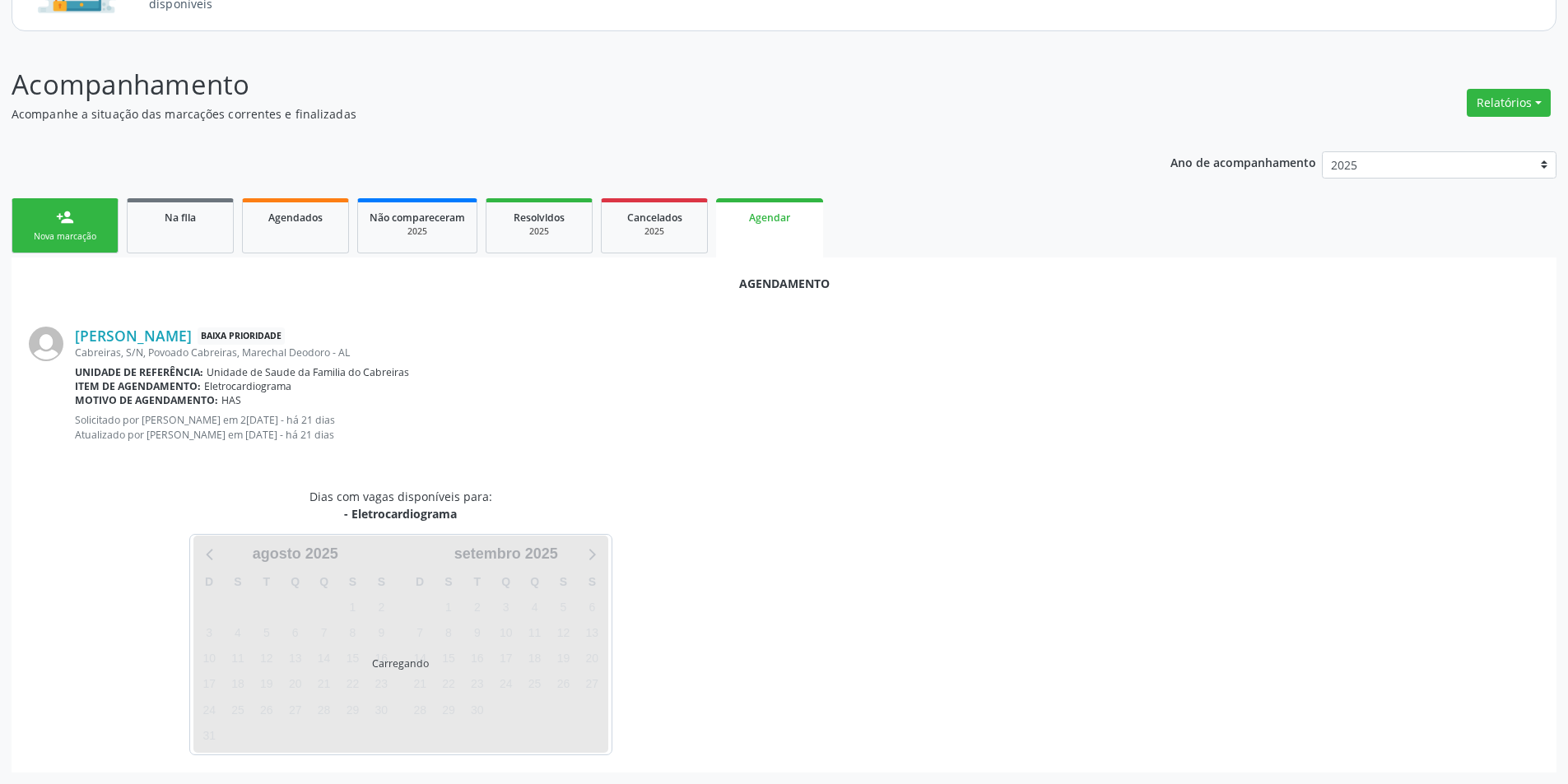
scroll to position [205, 0]
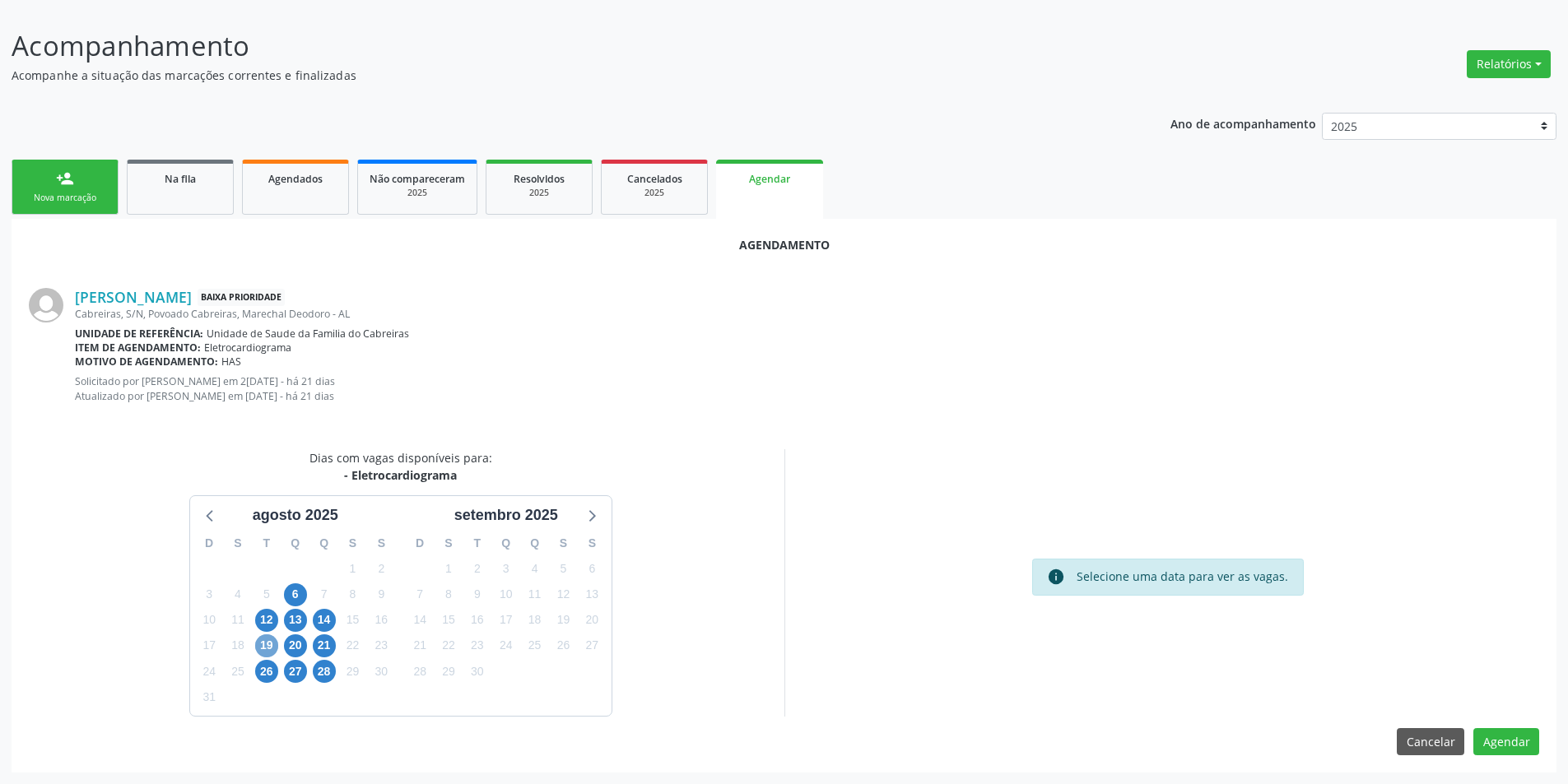
click at [262, 644] on span "19" at bounding box center [267, 645] width 23 height 23
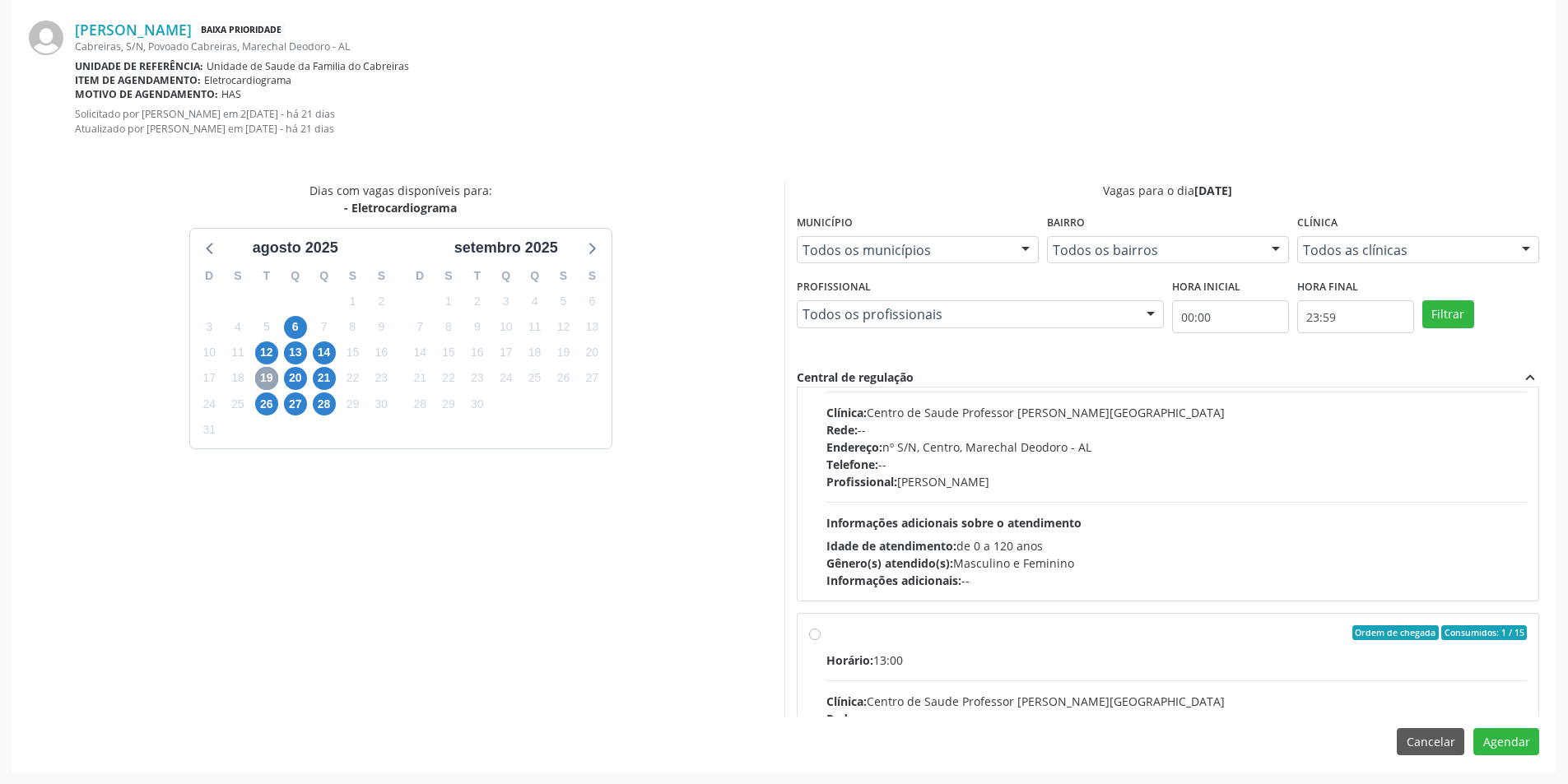
scroll to position [164, 0]
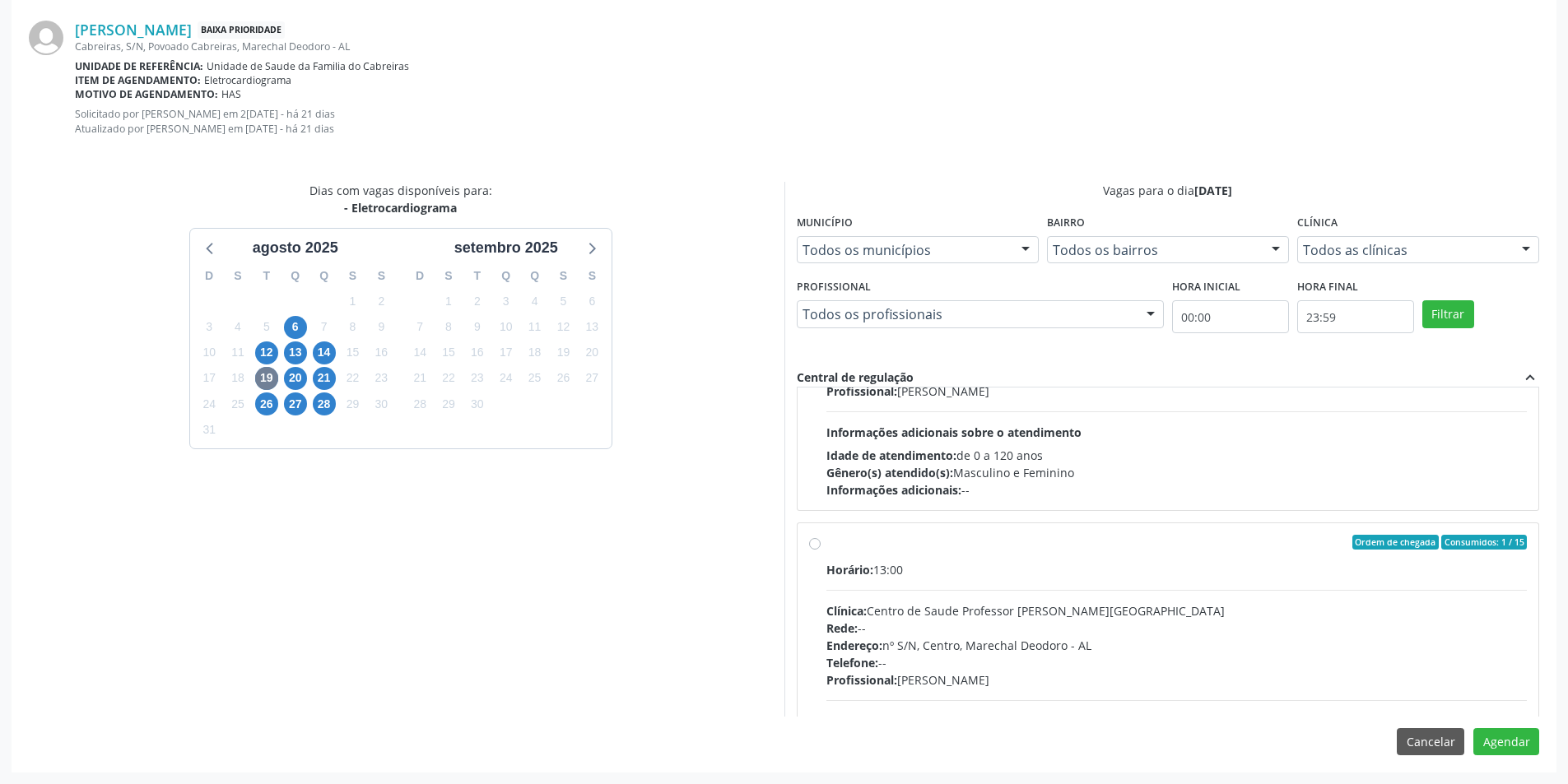
click at [826, 542] on label "Ordem de chegada Consumidos: 1 / 15 Horário: 13:00 Clínica: Centro de Saude Pro…" at bounding box center [1176, 661] width 701 height 253
click at [814, 542] on input "Ordem de chegada Consumidos: 1 / 15 Horário: 13:00 Clínica: Centro de Saude Pro…" at bounding box center [815, 541] width 12 height 14
radio input "true"
click at [1517, 736] on button "Agendar" at bounding box center [1505, 741] width 66 height 28
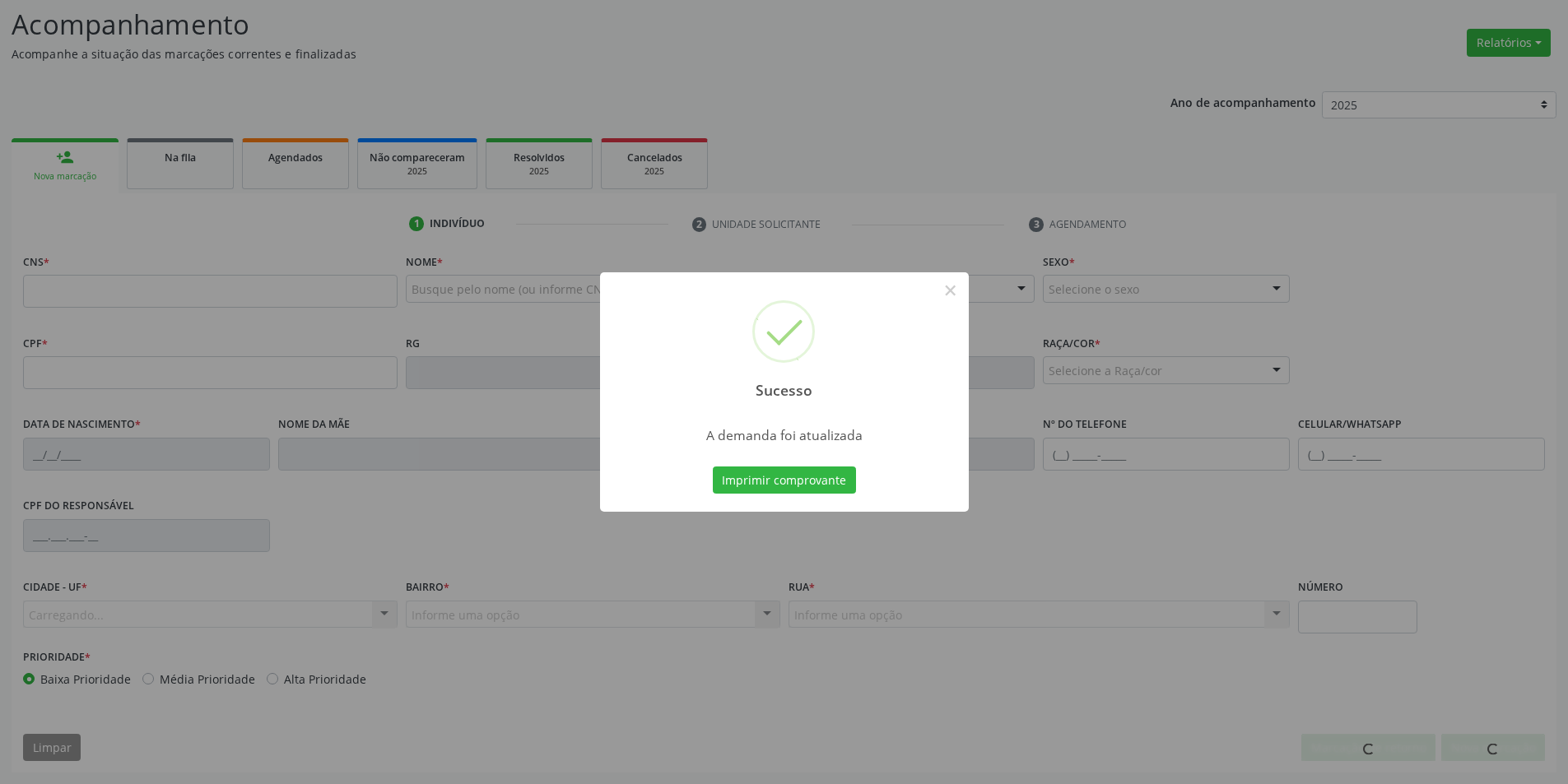
scroll to position [226, 0]
click at [952, 293] on button "×" at bounding box center [950, 290] width 28 height 28
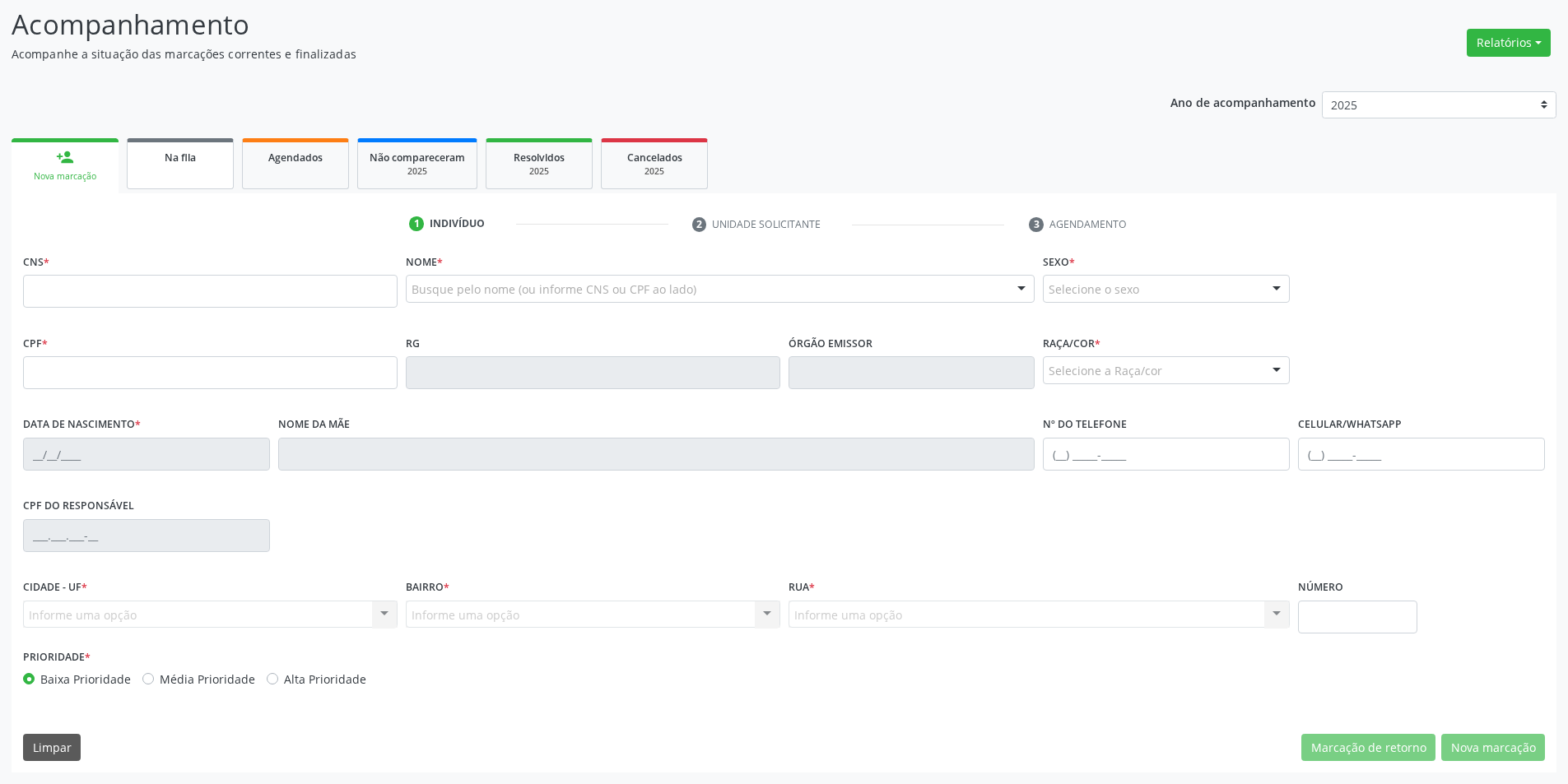
click at [181, 164] on div "Na fila" at bounding box center [180, 157] width 83 height 17
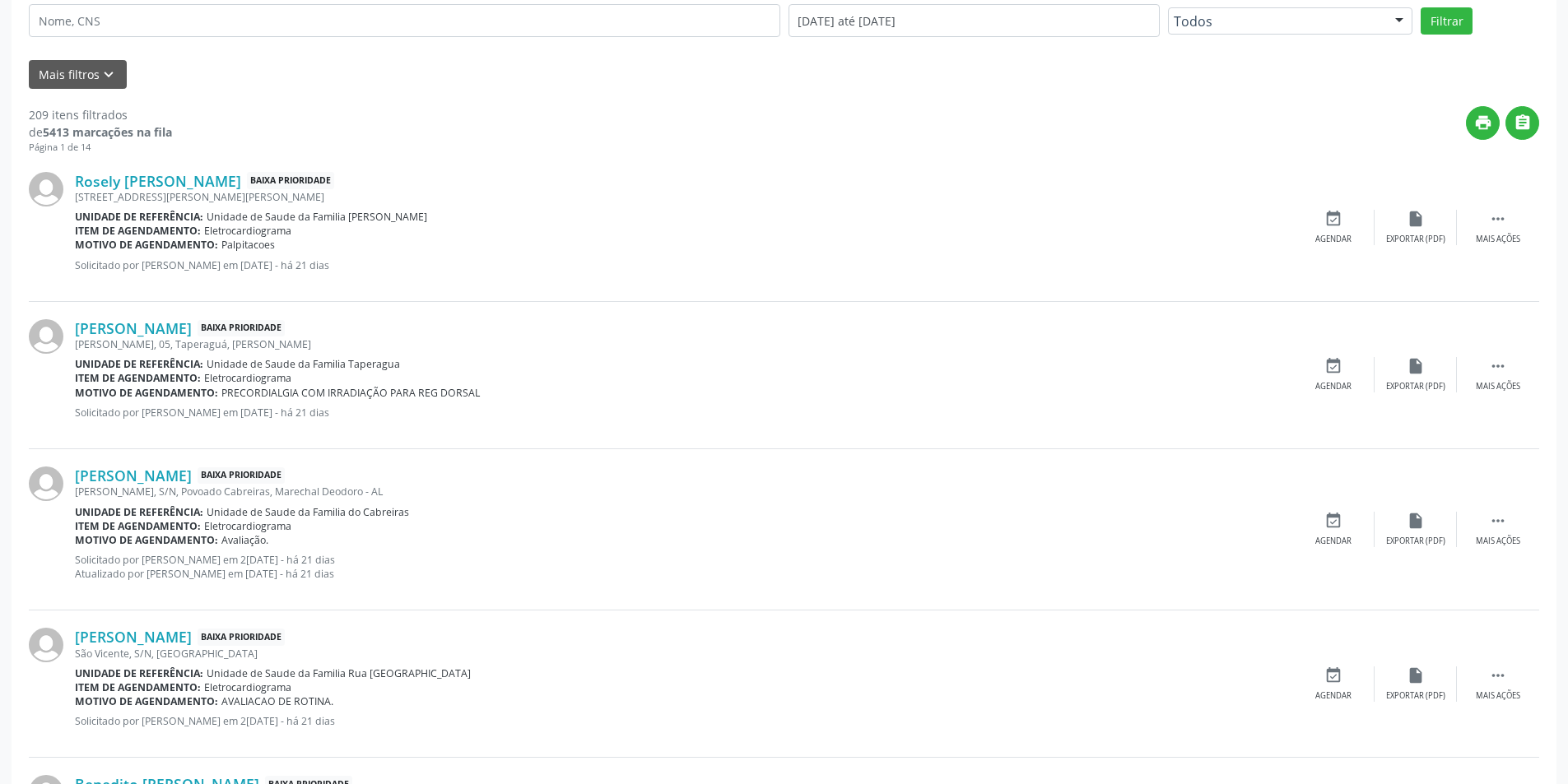
scroll to position [494, 0]
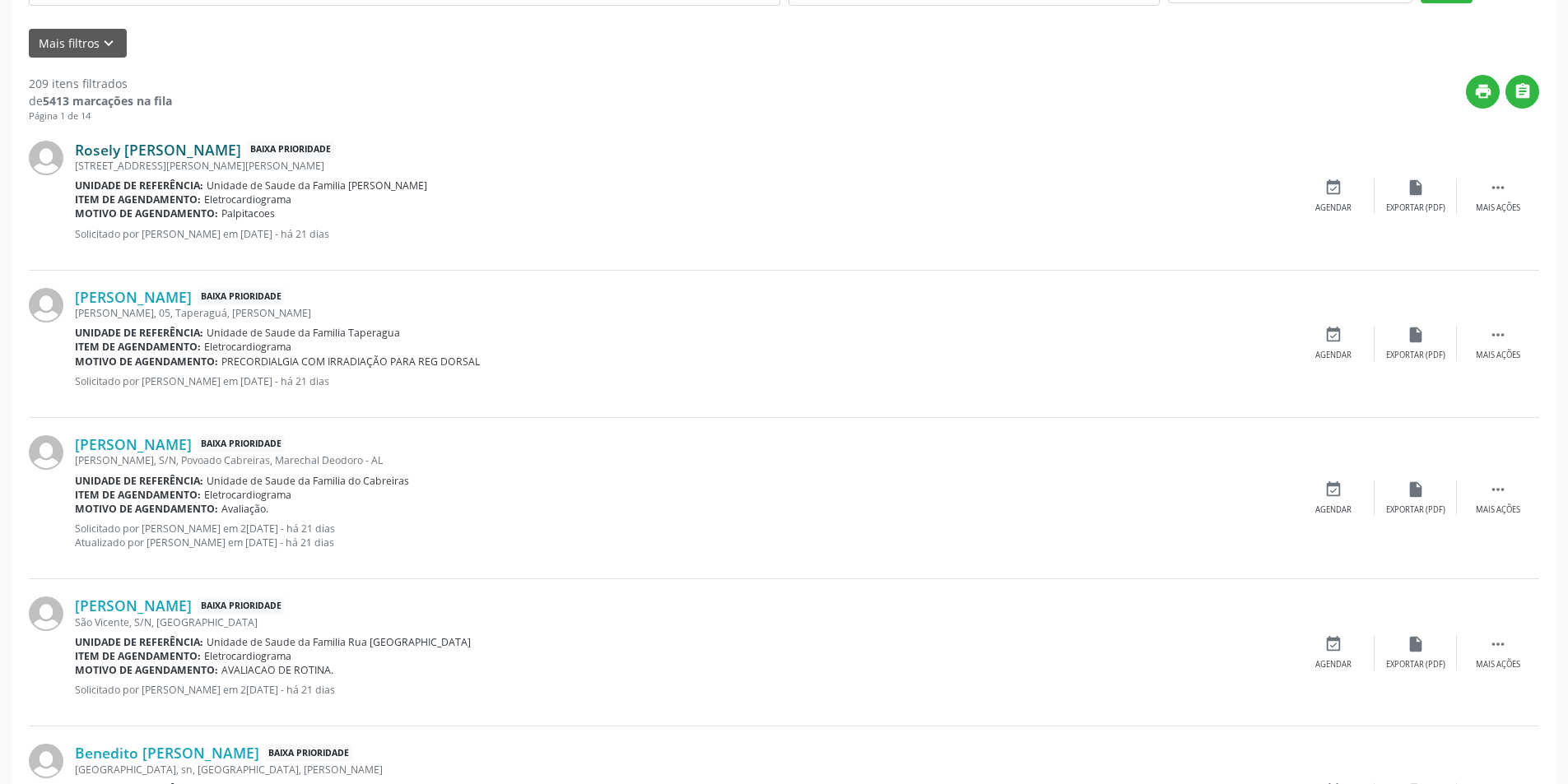
click at [174, 152] on link "Rosely [PERSON_NAME]" at bounding box center [158, 149] width 166 height 18
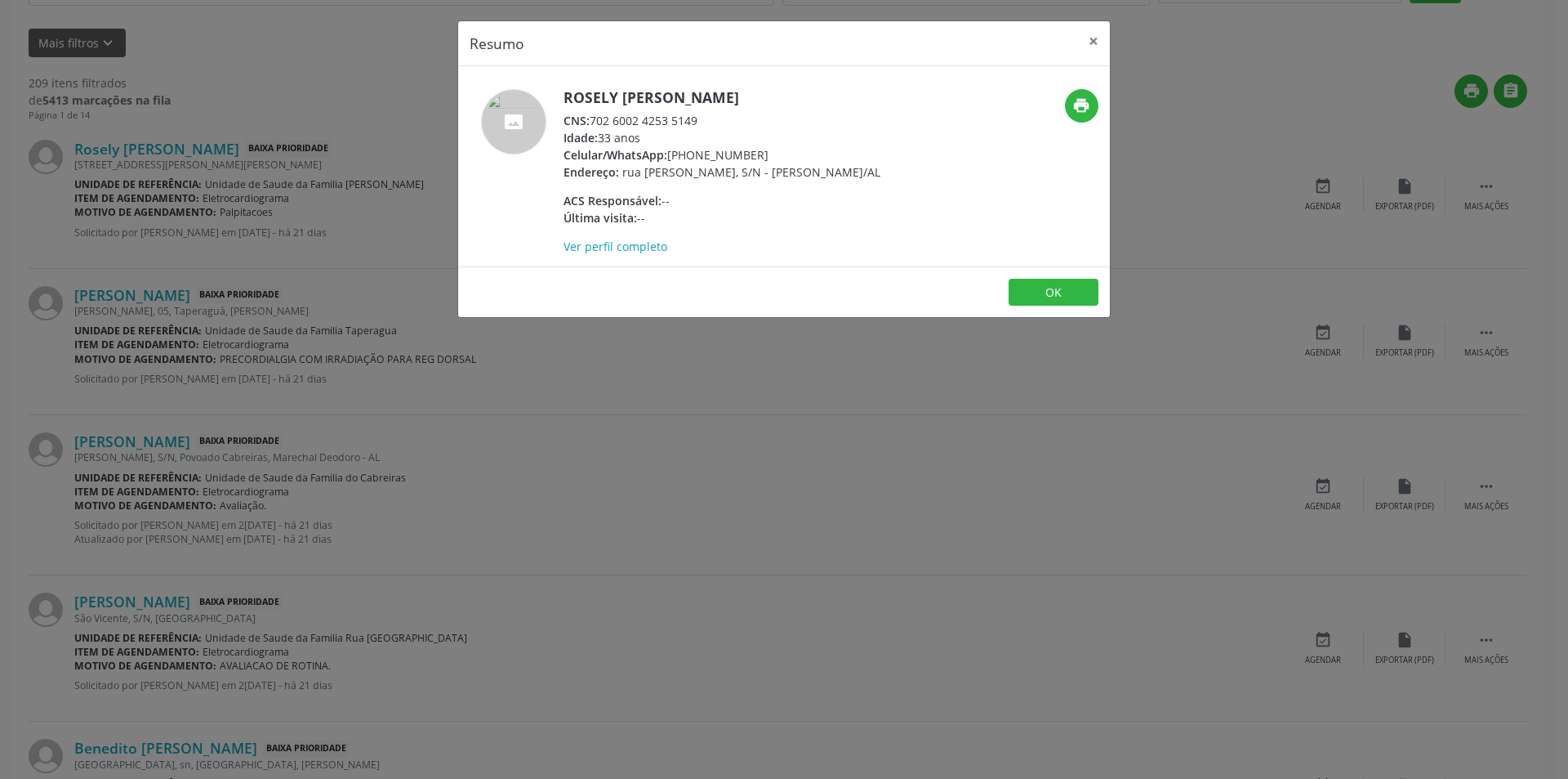
drag, startPoint x: 594, startPoint y: 117, endPoint x: 706, endPoint y: 118, distance: 112.0
click at [706, 118] on div "CNS: 702 6002 4253 5149" at bounding box center [722, 120] width 317 height 17
copy div "702 6002 4253 5149"
click at [1079, 306] on button "OK" at bounding box center [1053, 292] width 90 height 28
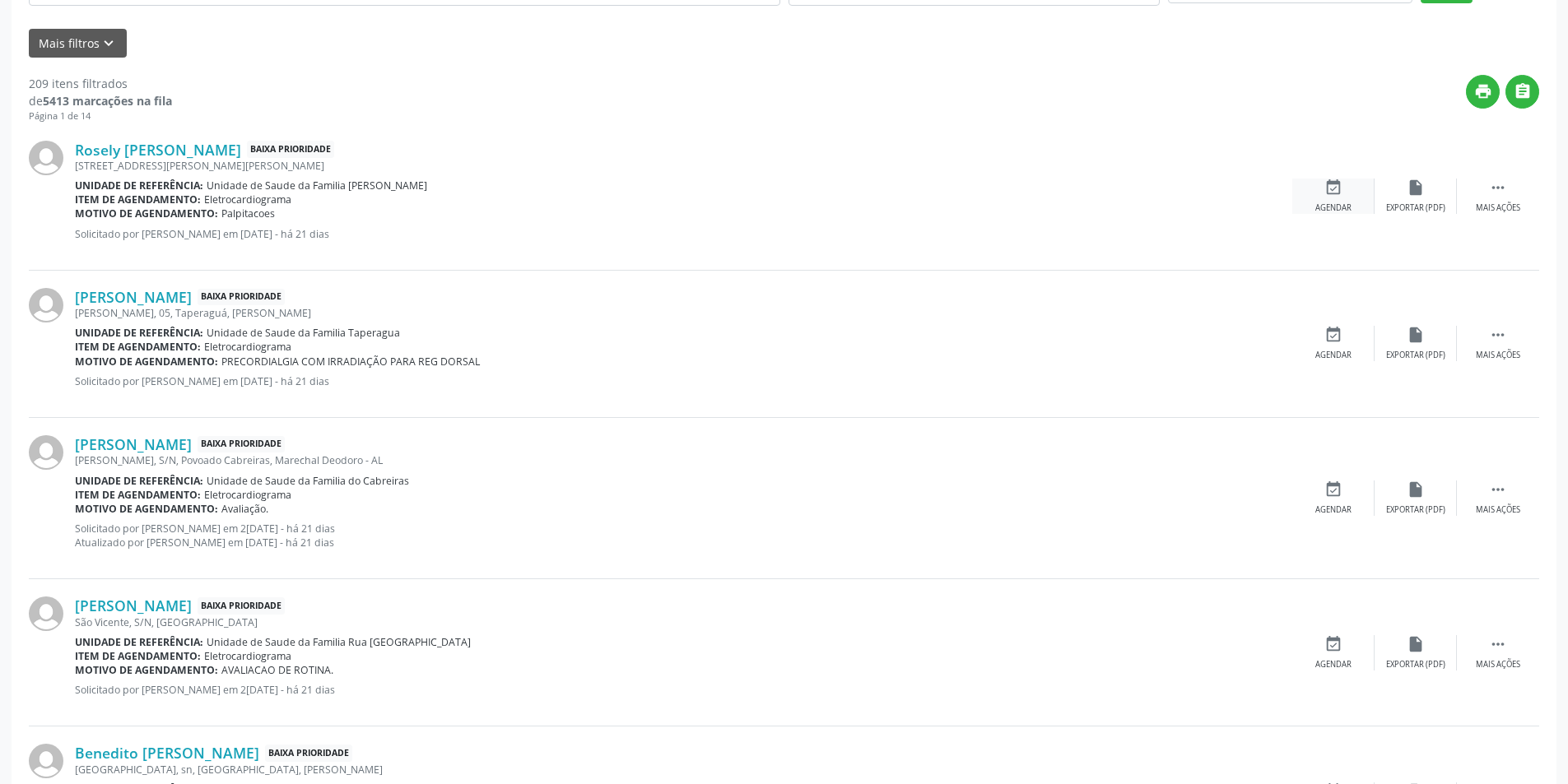
click at [1325, 194] on icon "event_available" at bounding box center [1333, 187] width 18 height 18
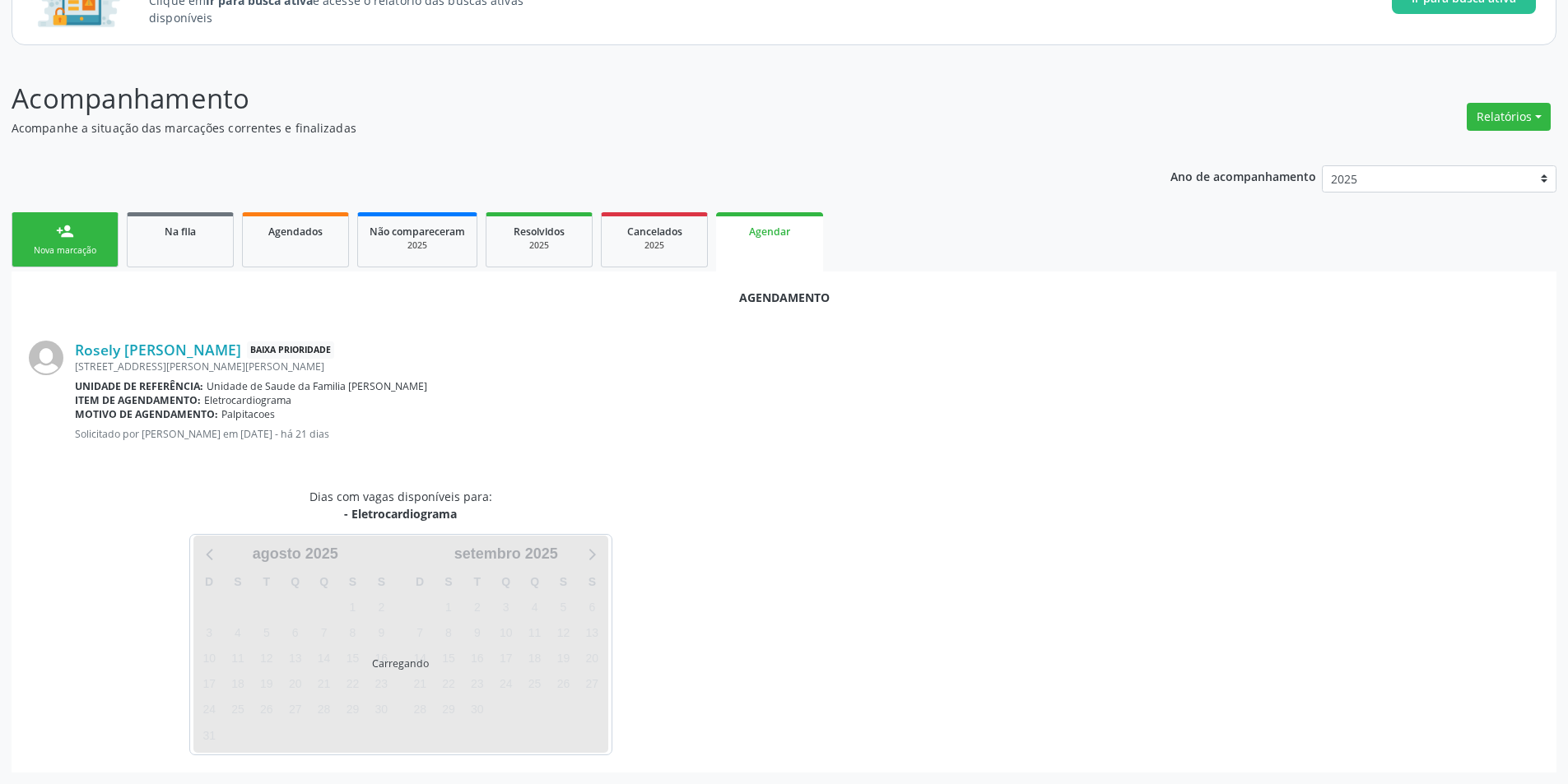
scroll to position [191, 0]
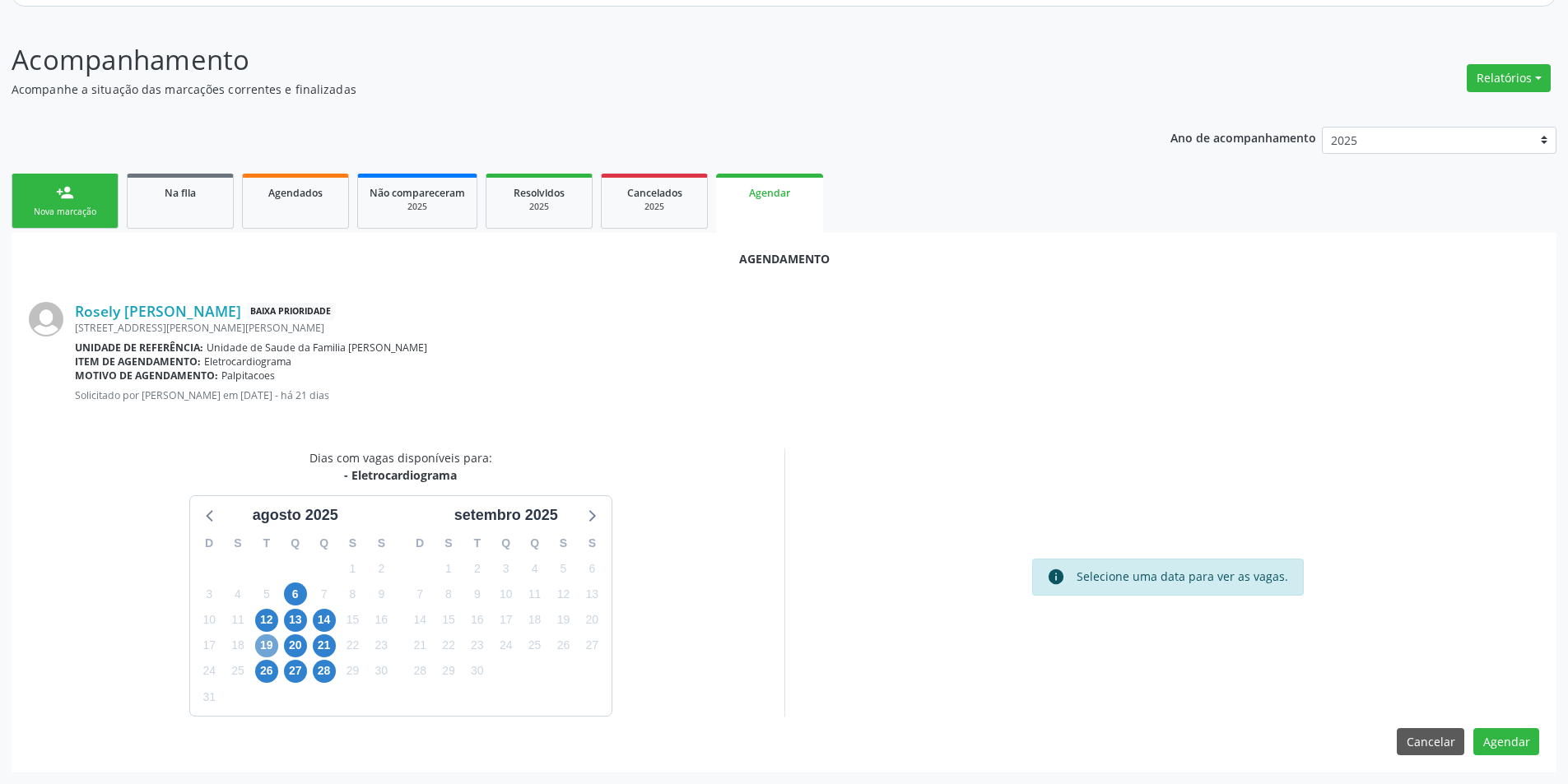
click at [272, 641] on span "19" at bounding box center [267, 645] width 23 height 23
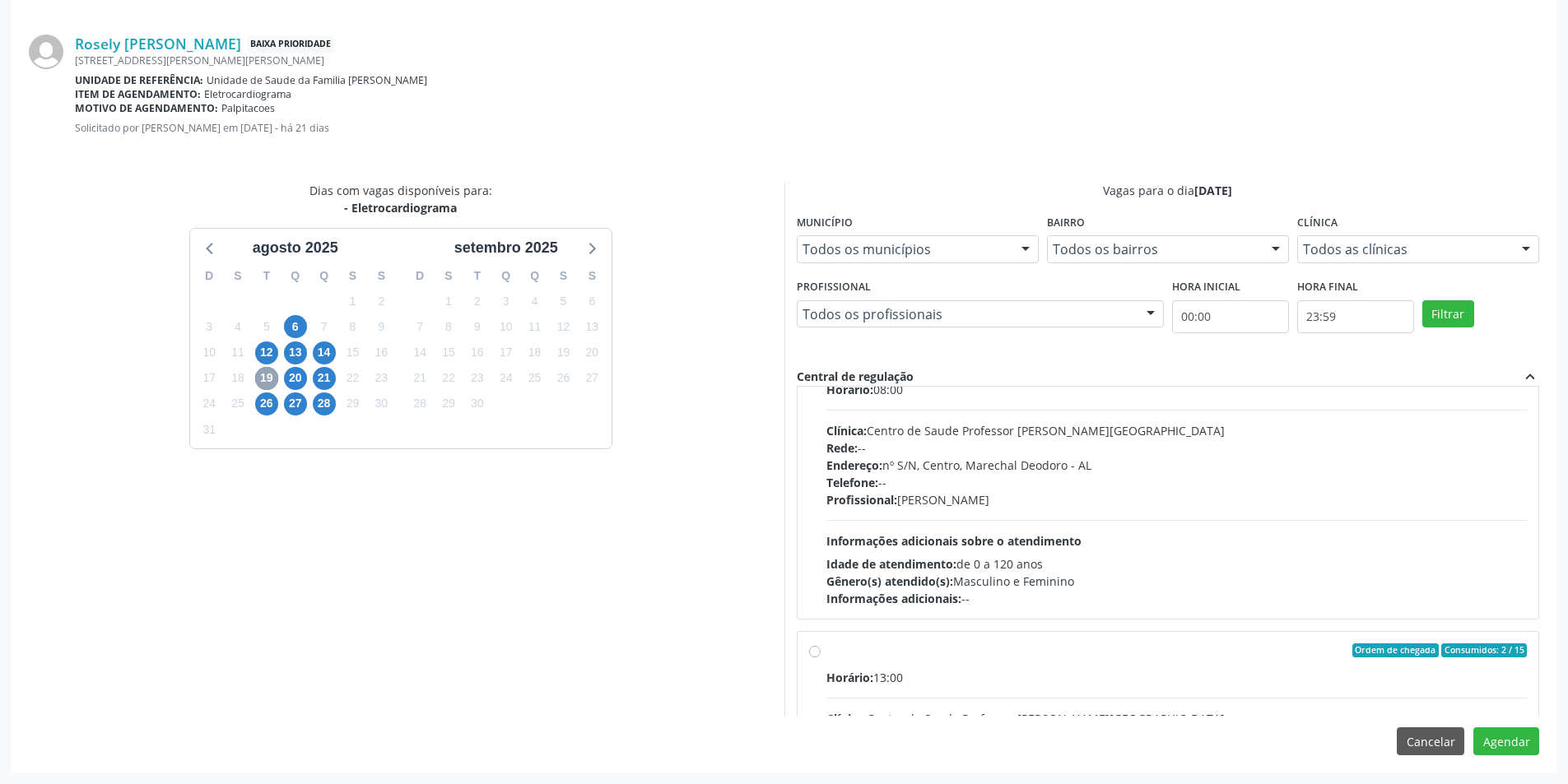
scroll to position [164, 0]
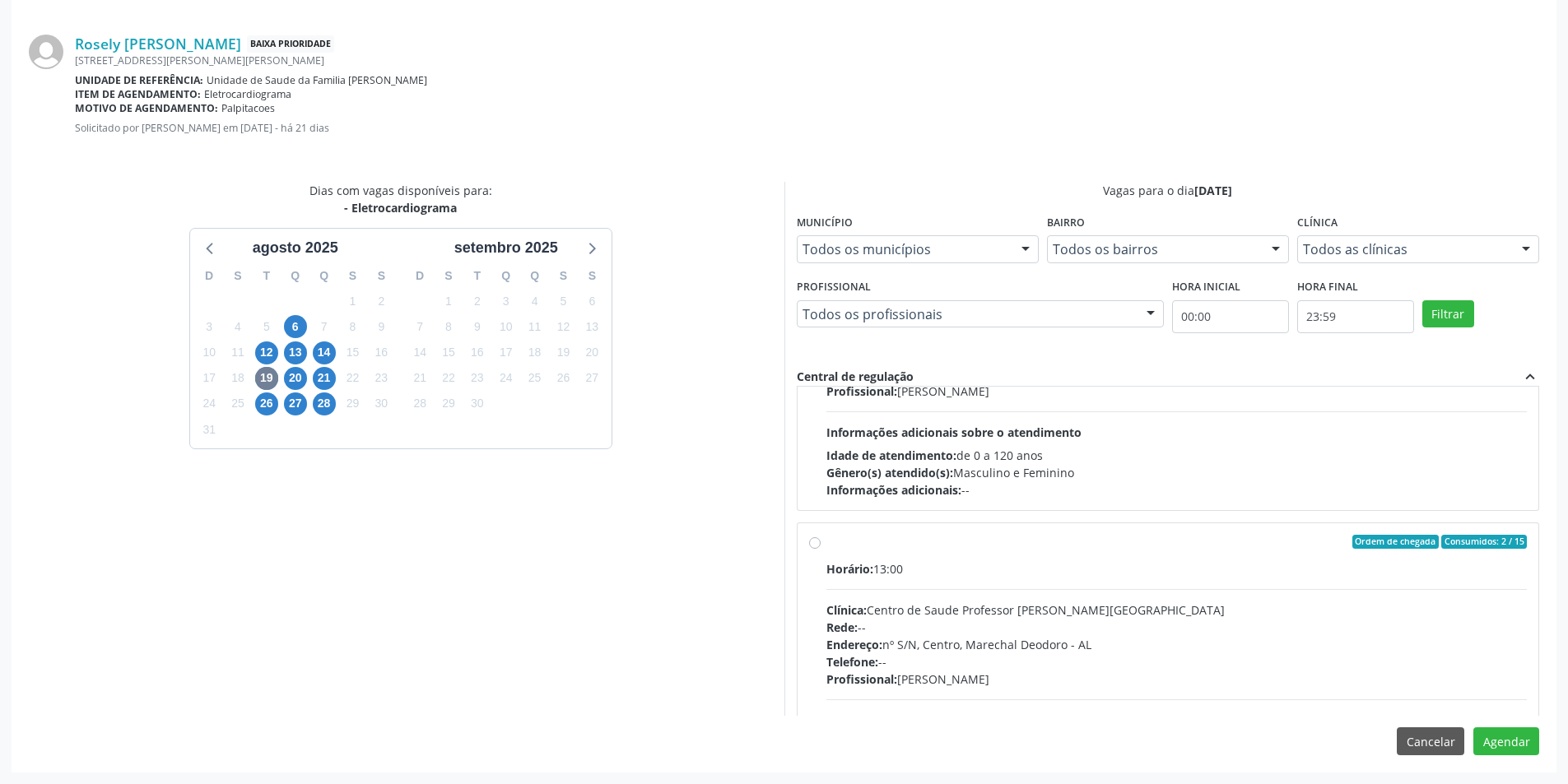
click at [826, 538] on label "Ordem de chegada Consumidos: 2 / 15 Horário: 13:00 Clínica: Centro de Saude Pro…" at bounding box center [1176, 661] width 701 height 253
click at [816, 538] on input "Ordem de chegada Consumidos: 2 / 15 Horário: 13:00 Clínica: Centro de Saude Pro…" at bounding box center [815, 541] width 12 height 14
radio input "true"
click at [1516, 748] on button "Agendar" at bounding box center [1505, 741] width 66 height 28
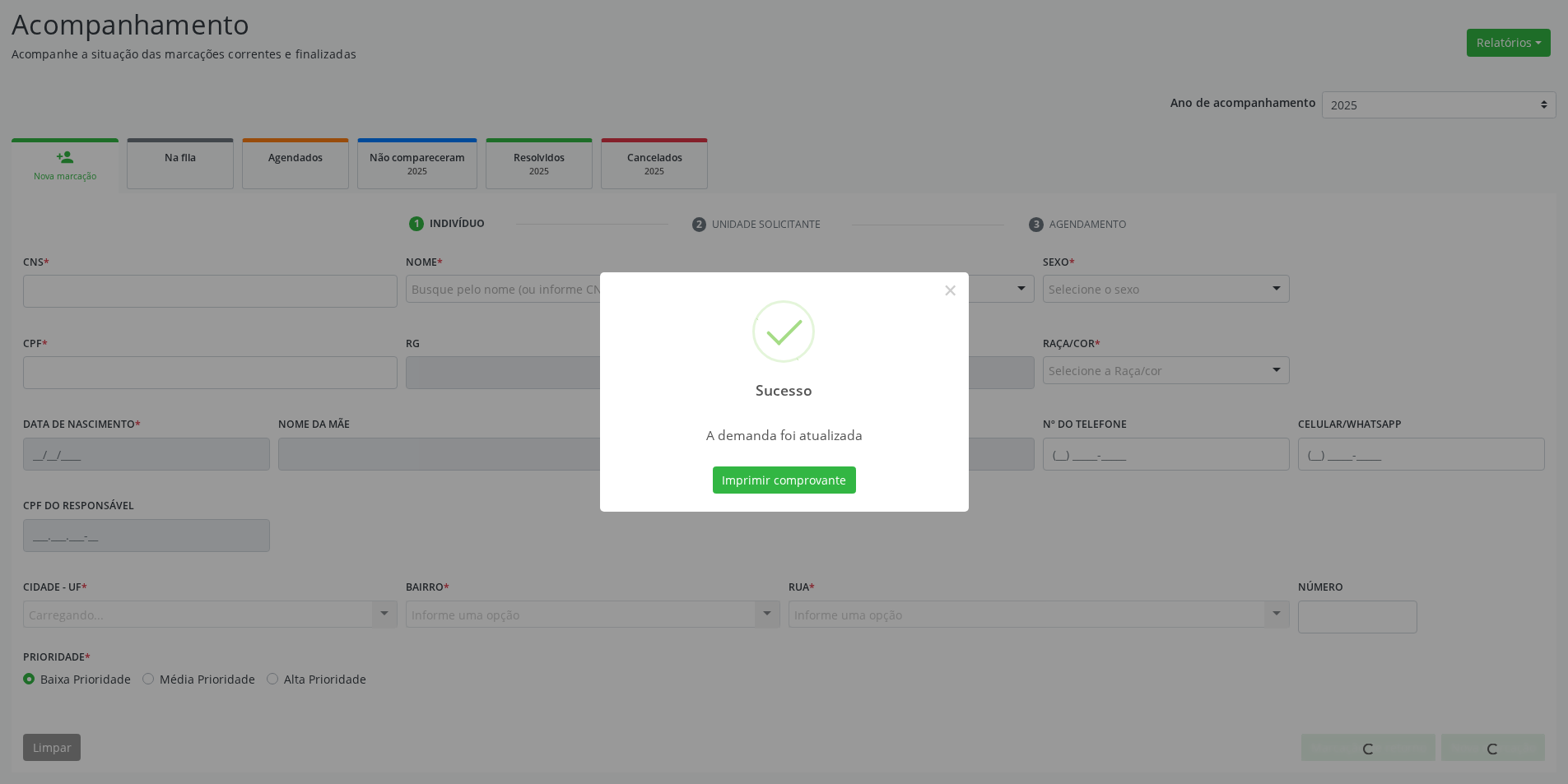
scroll to position [226, 0]
click at [945, 291] on button "×" at bounding box center [950, 290] width 28 height 28
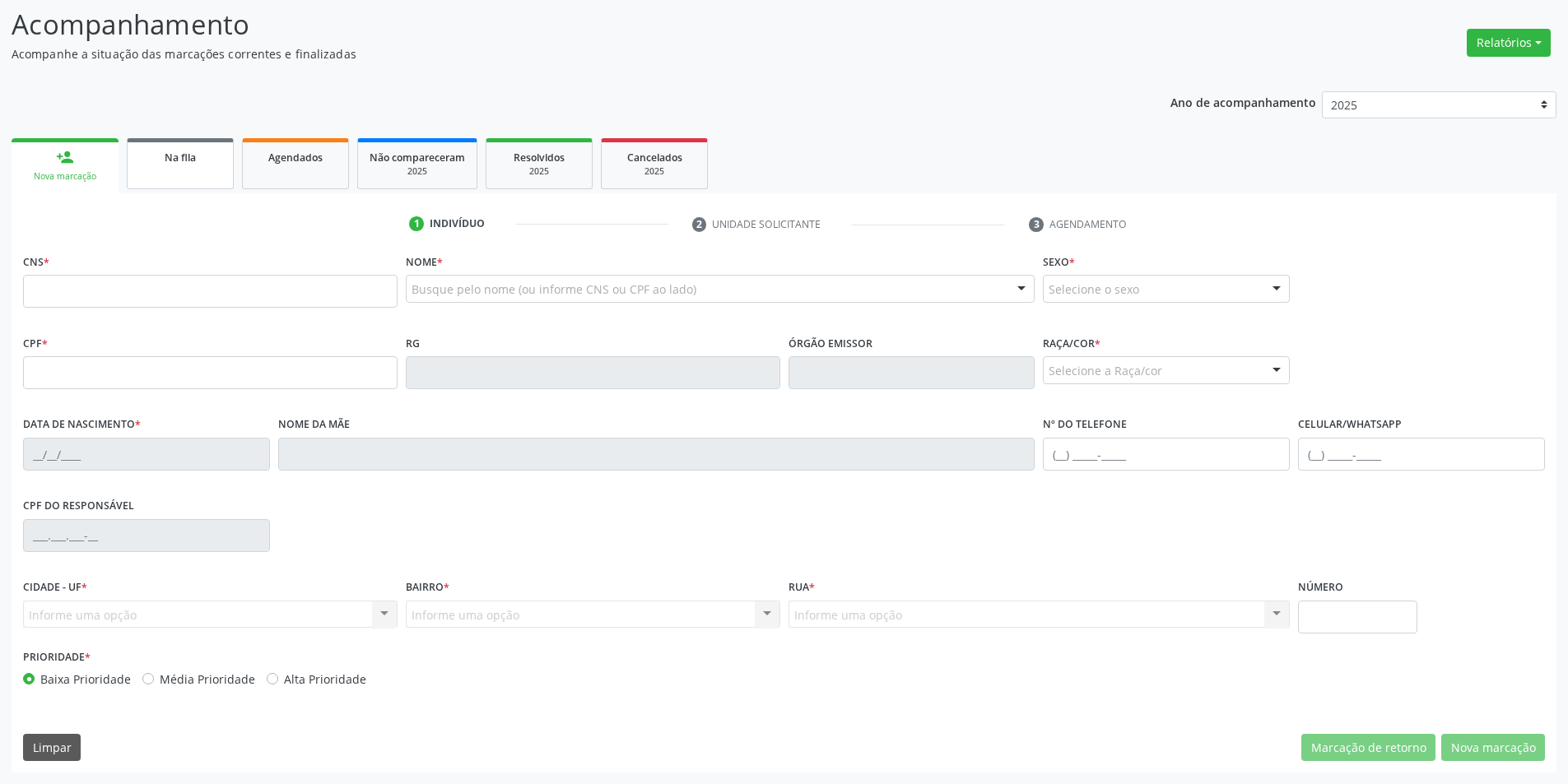
click at [202, 166] on link "Na fila" at bounding box center [181, 163] width 107 height 51
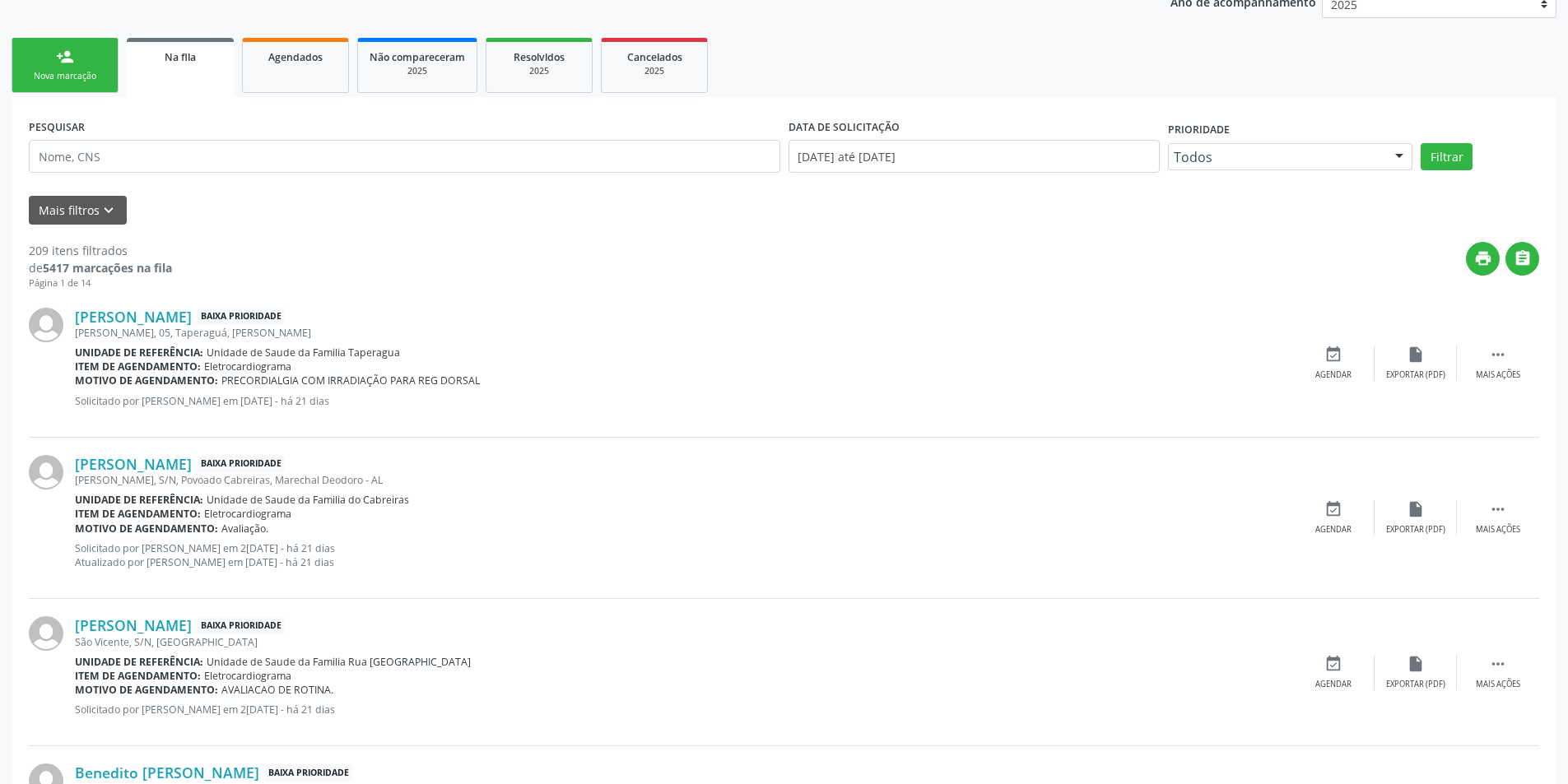
scroll to position [329, 0]
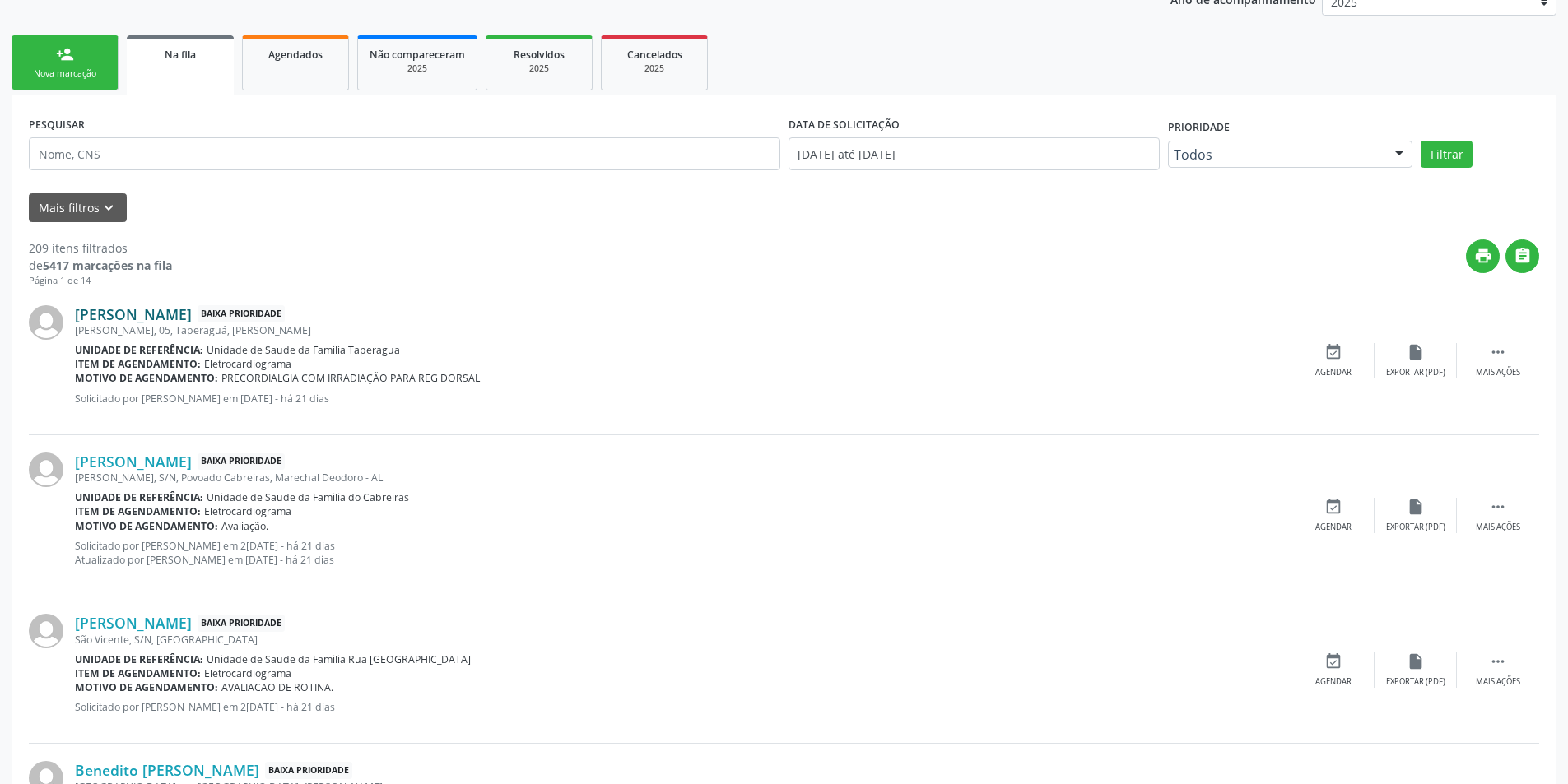
click at [161, 318] on link "[PERSON_NAME]" at bounding box center [133, 313] width 117 height 18
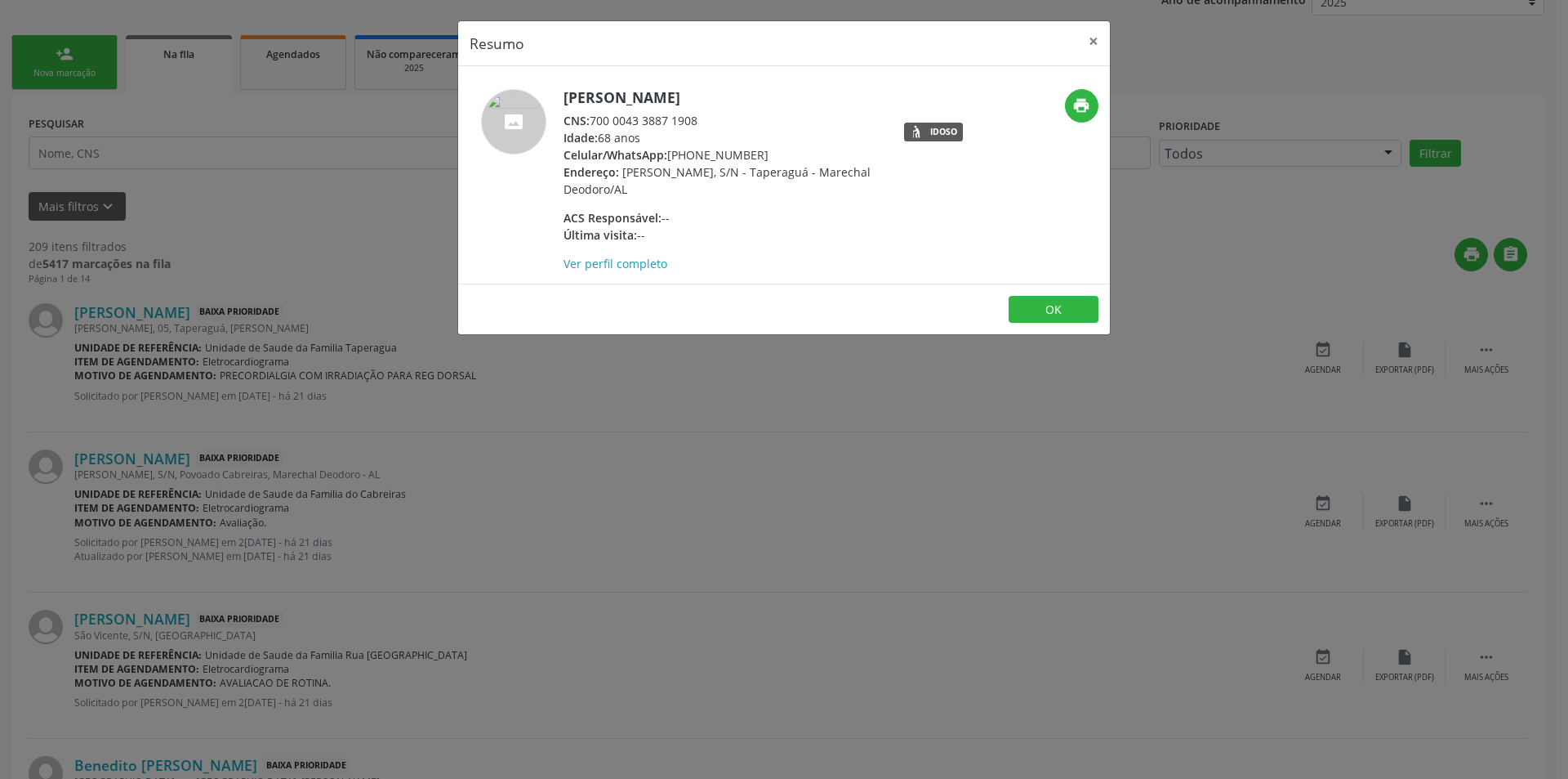
drag, startPoint x: 593, startPoint y: 121, endPoint x: 707, endPoint y: 118, distance: 114.0
click at [707, 118] on div "CNS: 700 0043 3887 1908" at bounding box center [723, 120] width 318 height 17
copy div "700 0043 3887 1908"
click at [1058, 303] on button "OK" at bounding box center [1053, 310] width 90 height 28
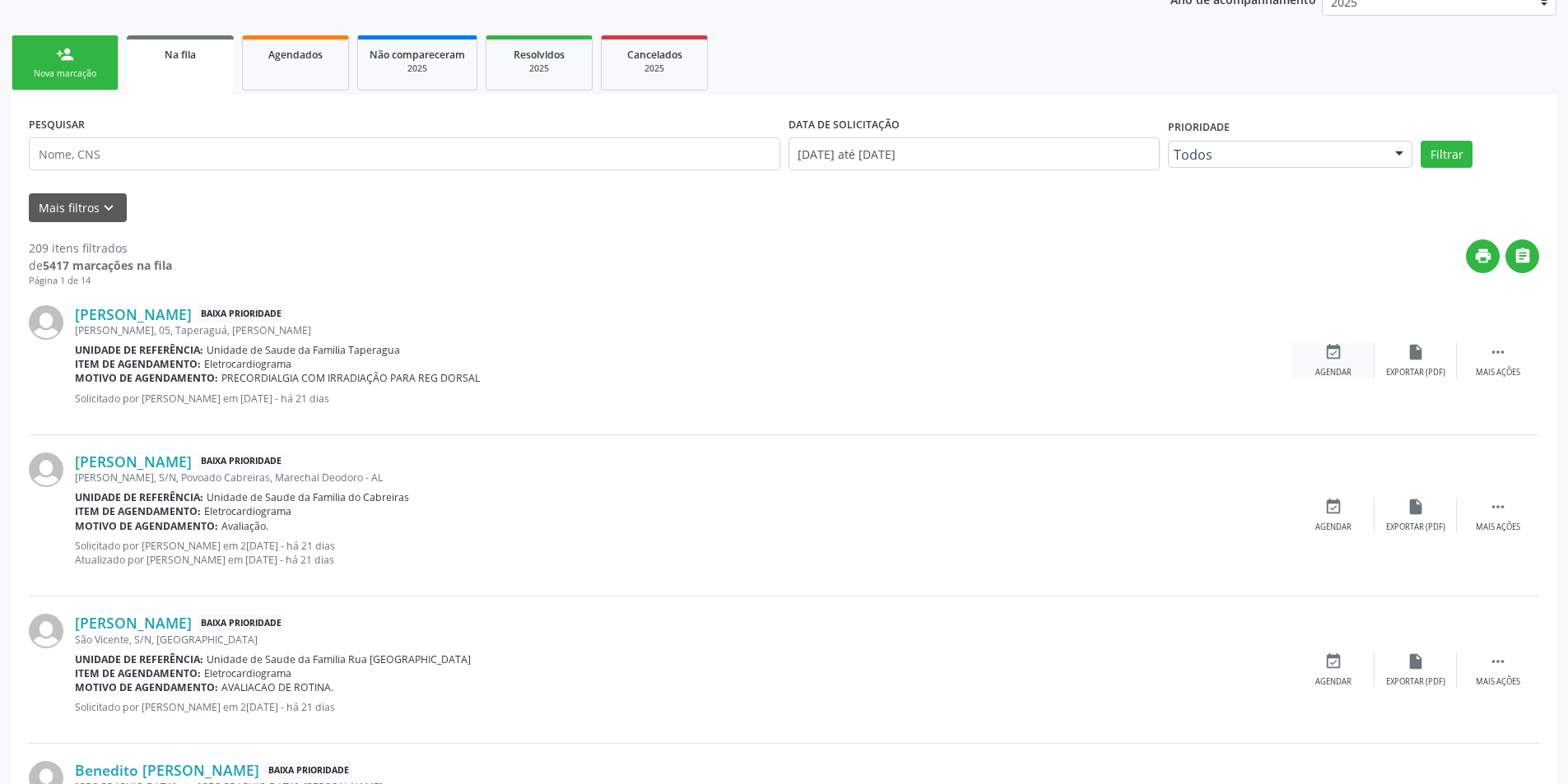
click at [1334, 354] on icon "event_available" at bounding box center [1333, 352] width 18 height 18
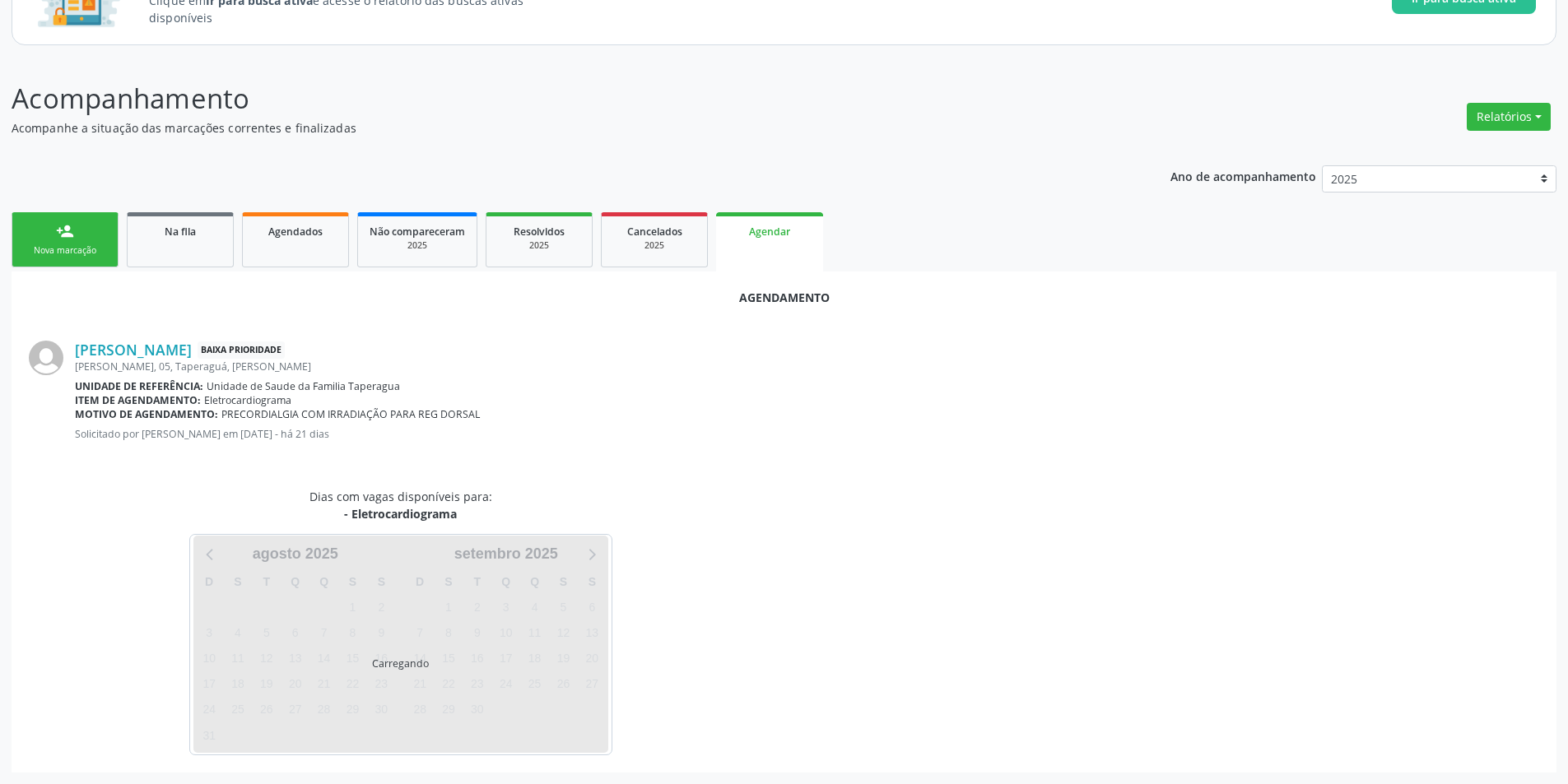
scroll to position [191, 0]
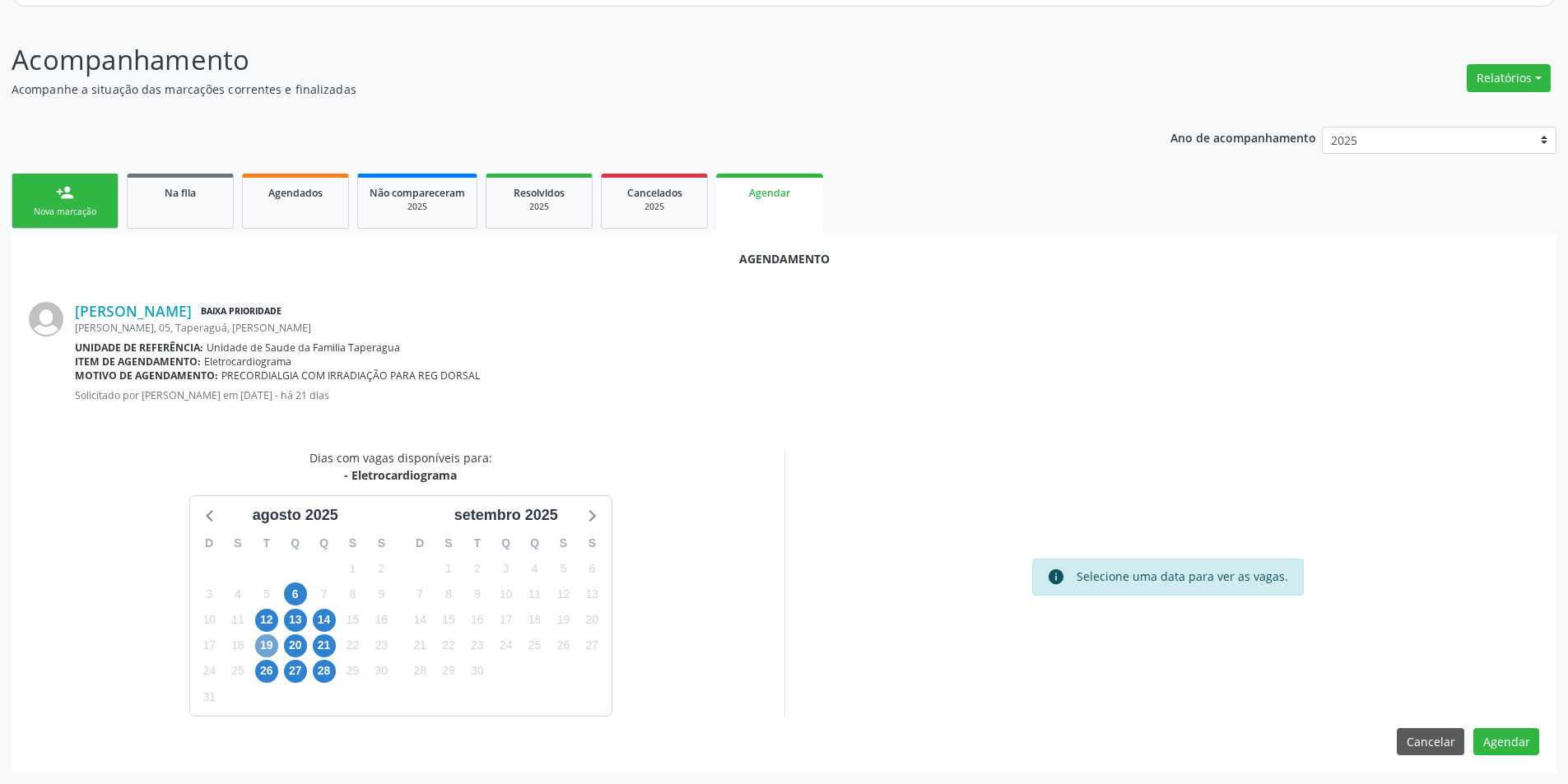
click at [269, 644] on span "19" at bounding box center [267, 645] width 23 height 23
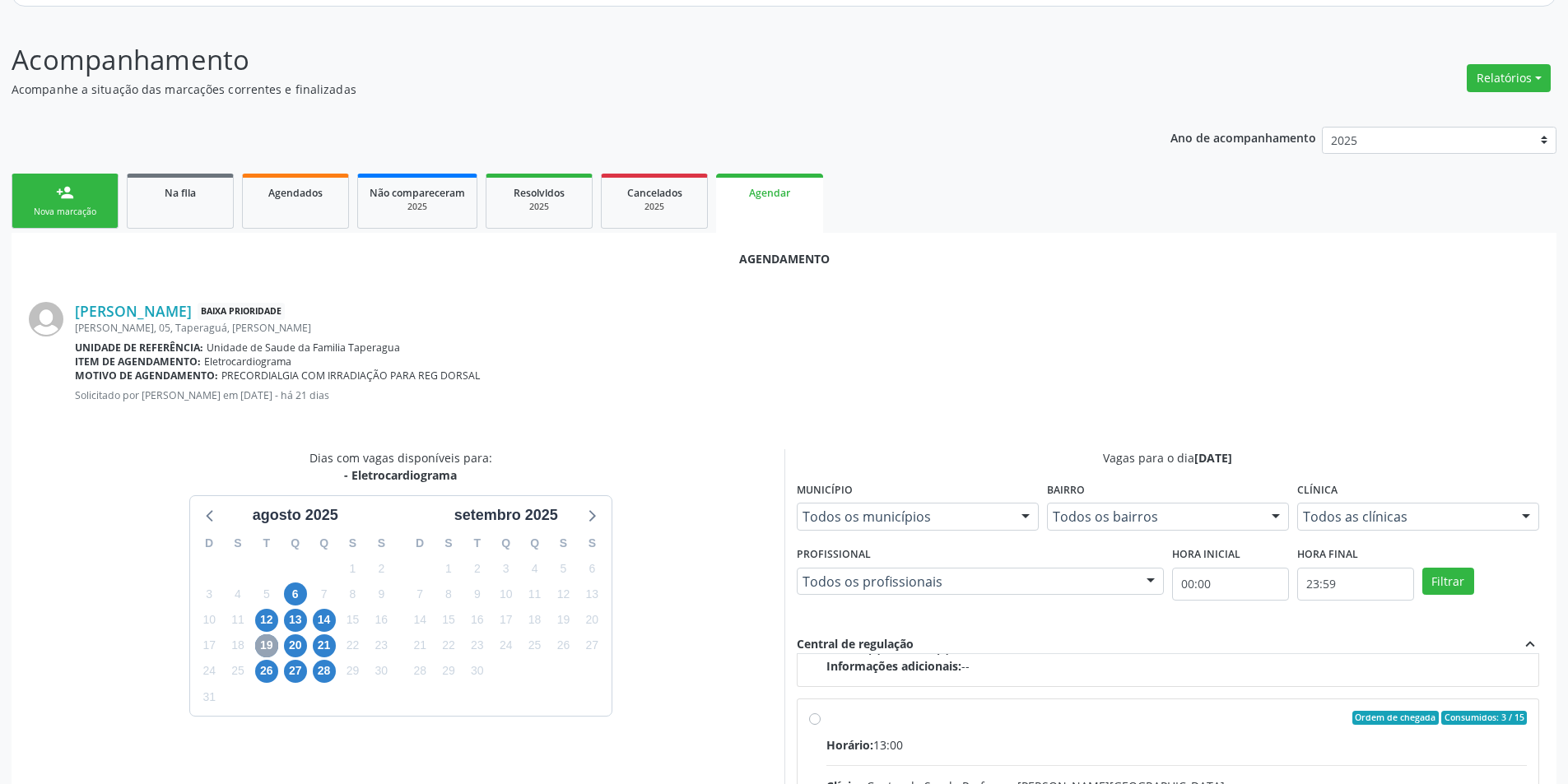
scroll to position [259, 0]
click at [810, 717] on input "Ordem de chegada Consumidos: 3 / 15 Horário: 13:00 Clínica: Centro de Saude Pro…" at bounding box center [815, 714] width 12 height 14
radio input "true"
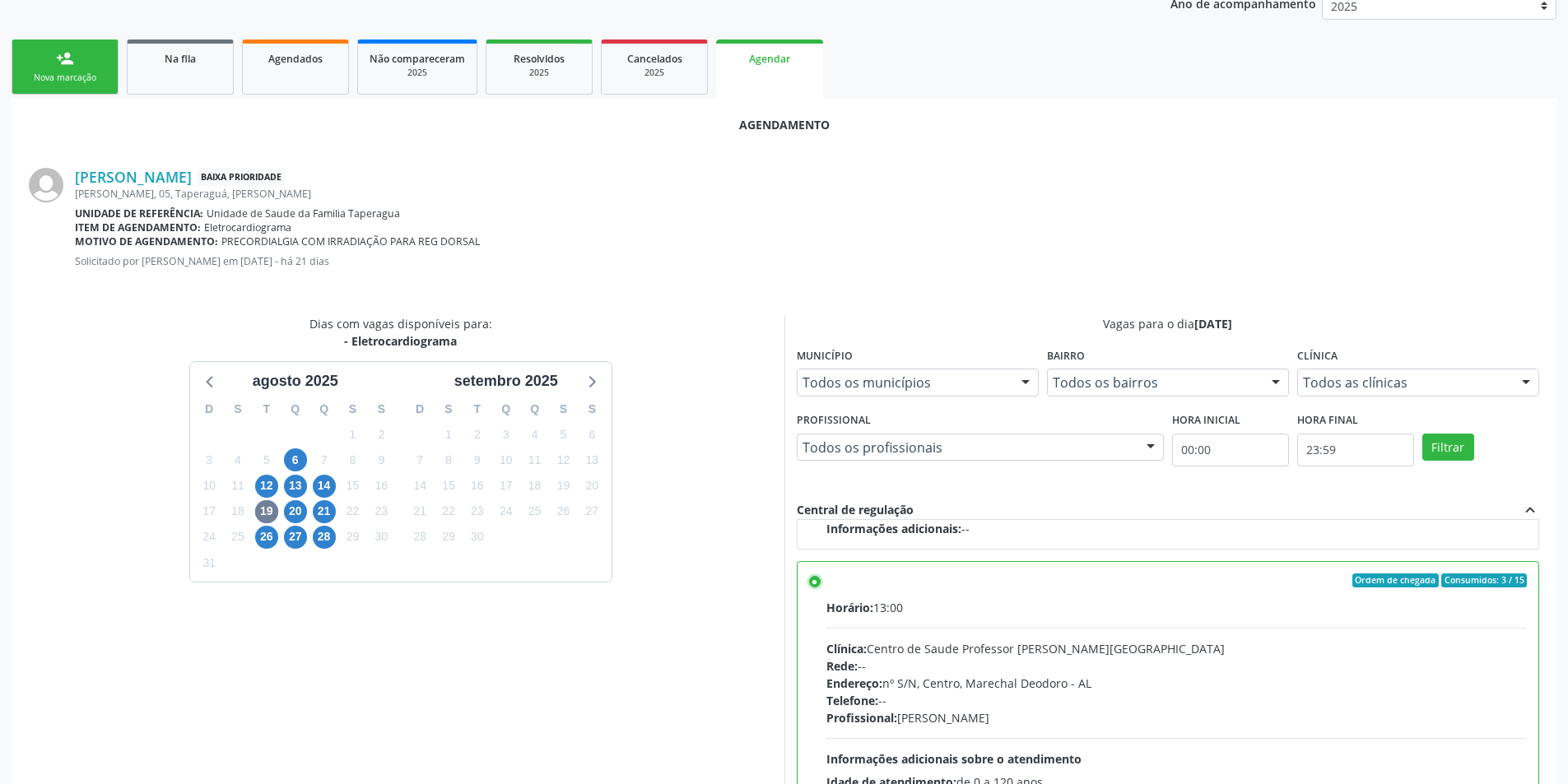
scroll to position [458, 0]
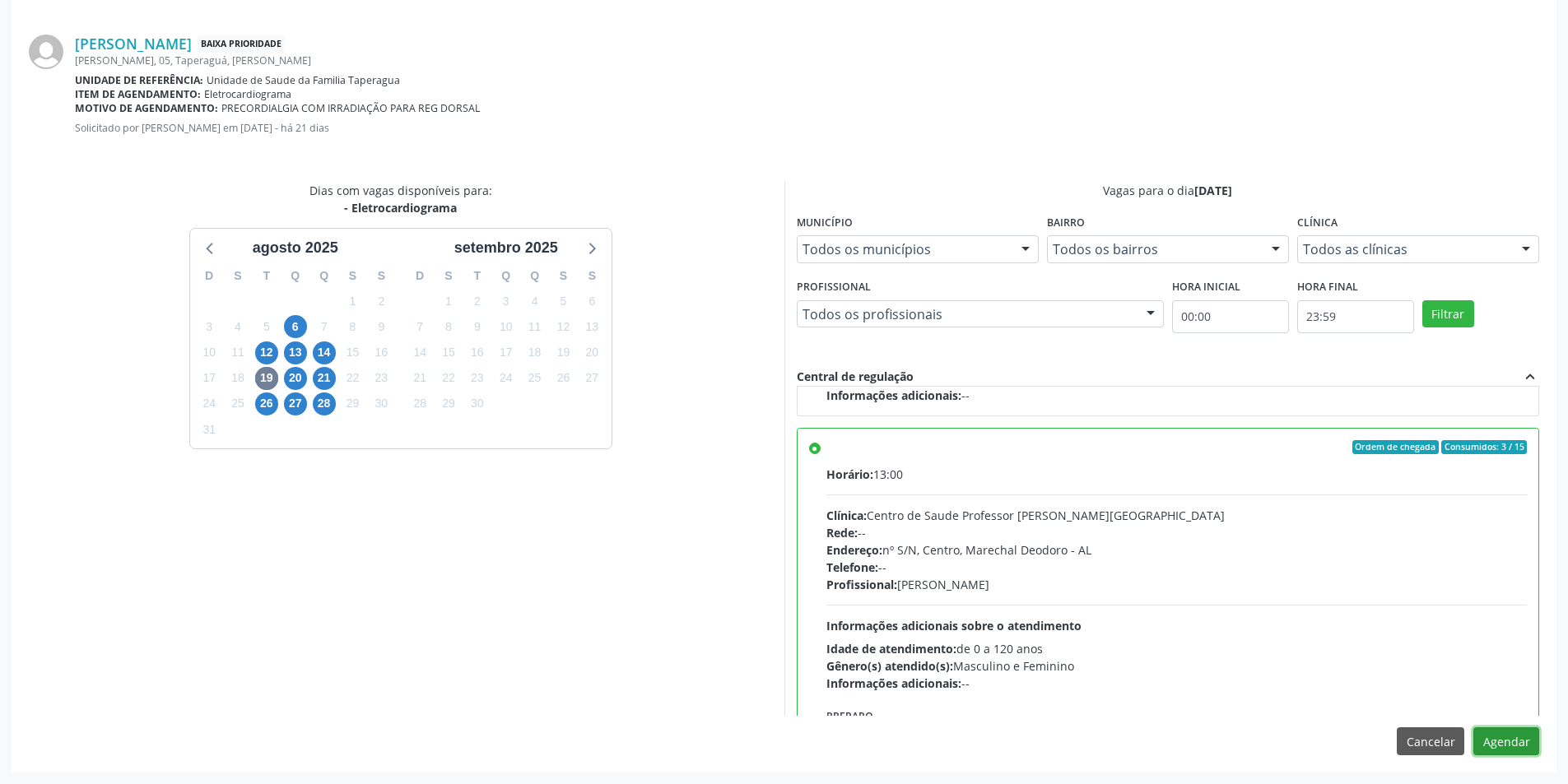
click at [1513, 741] on button "Agendar" at bounding box center [1505, 741] width 66 height 28
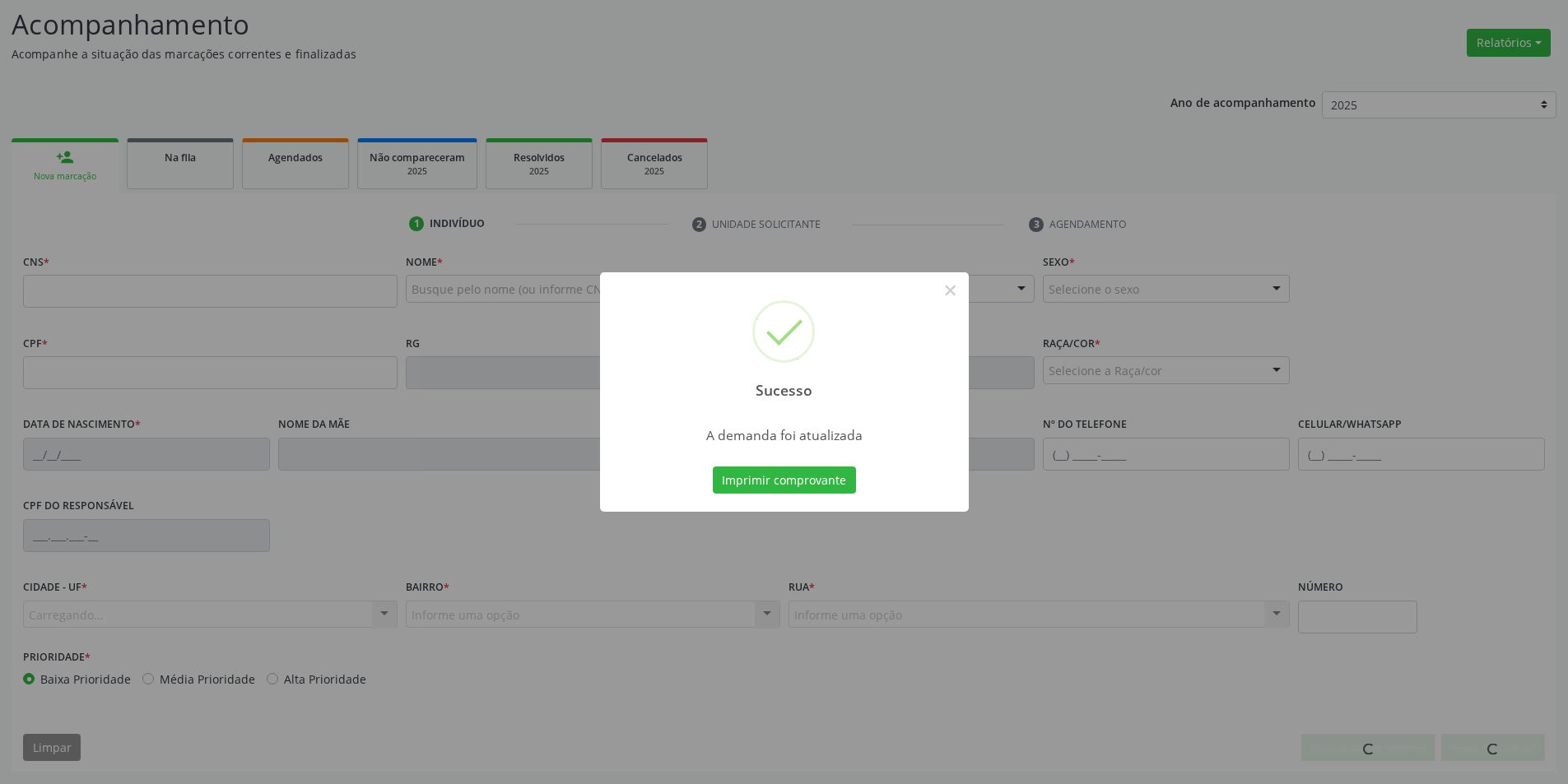
scroll to position [226, 0]
click at [947, 291] on button "×" at bounding box center [950, 290] width 28 height 28
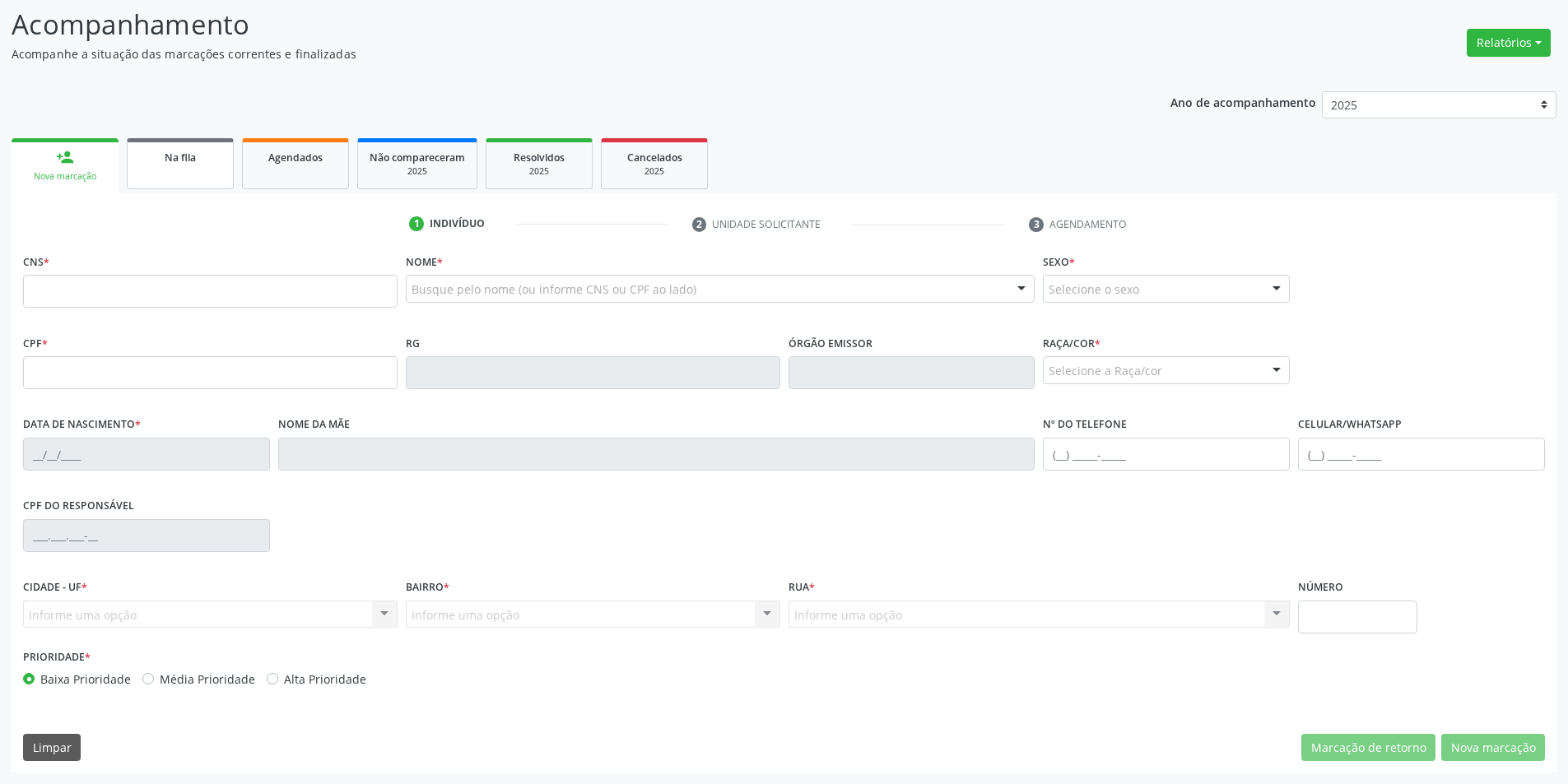
click at [183, 173] on link "Na fila" at bounding box center [181, 163] width 107 height 51
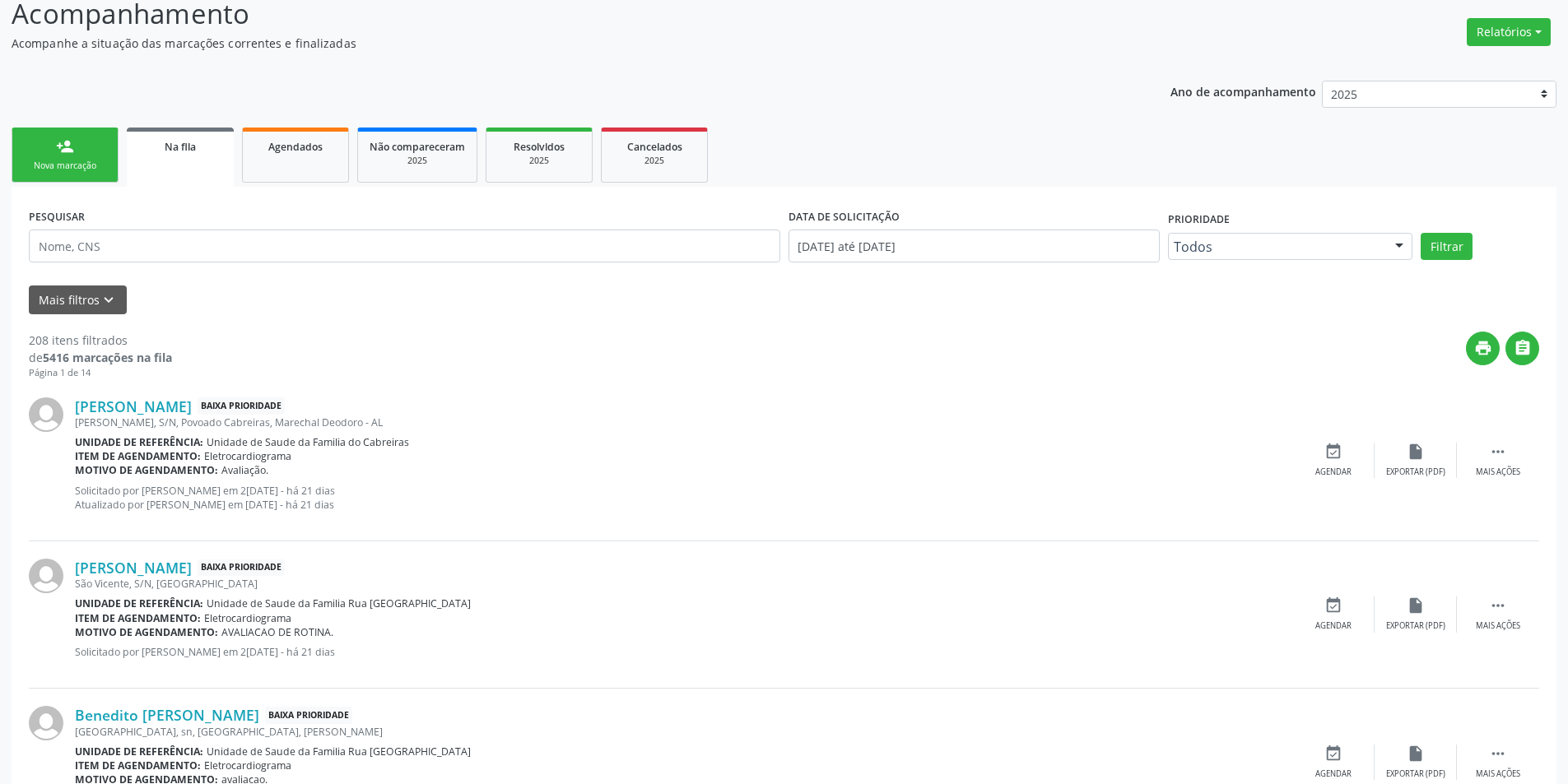
scroll to position [247, 0]
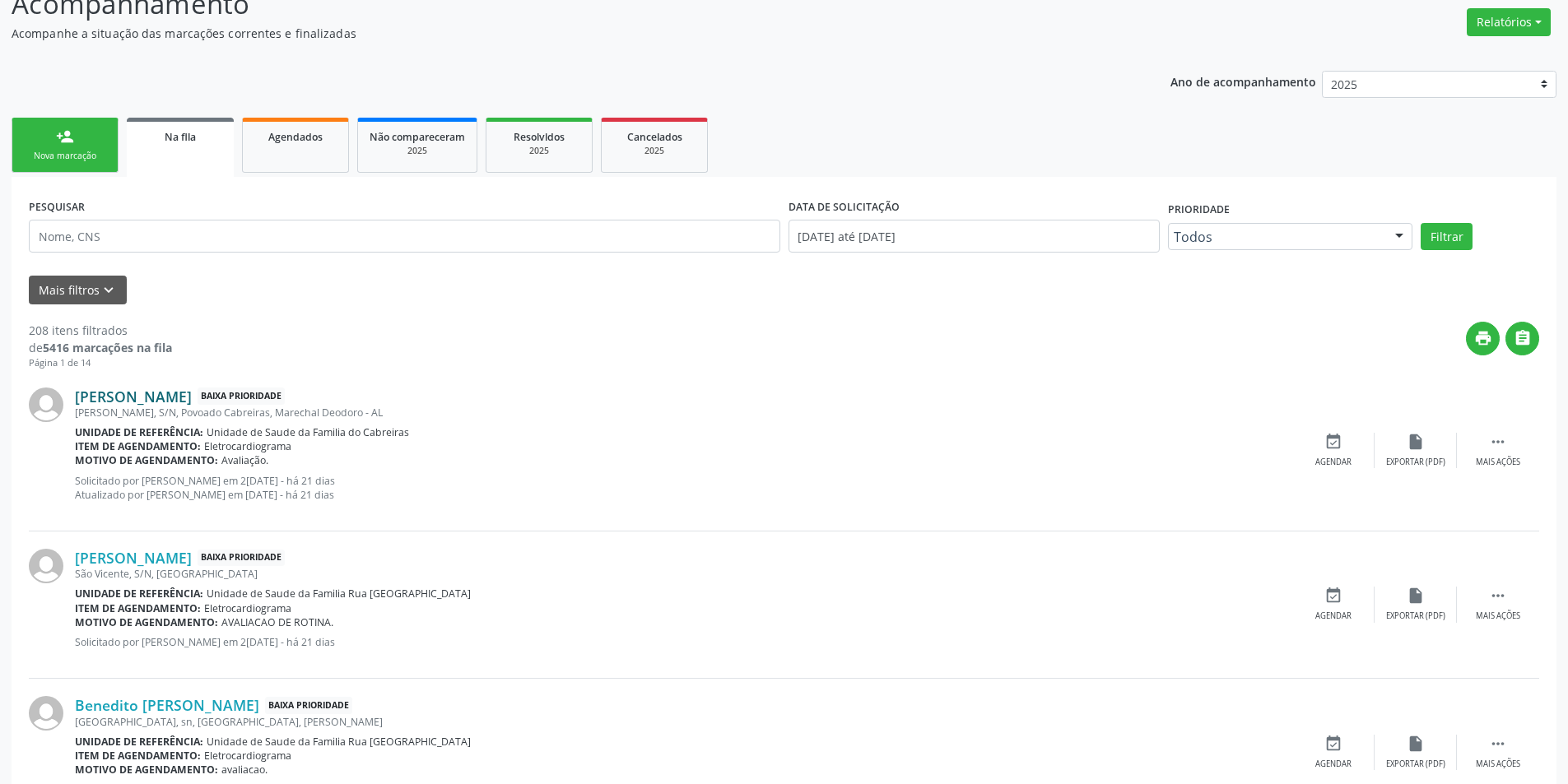
click at [187, 403] on link "[PERSON_NAME]" at bounding box center [133, 396] width 117 height 18
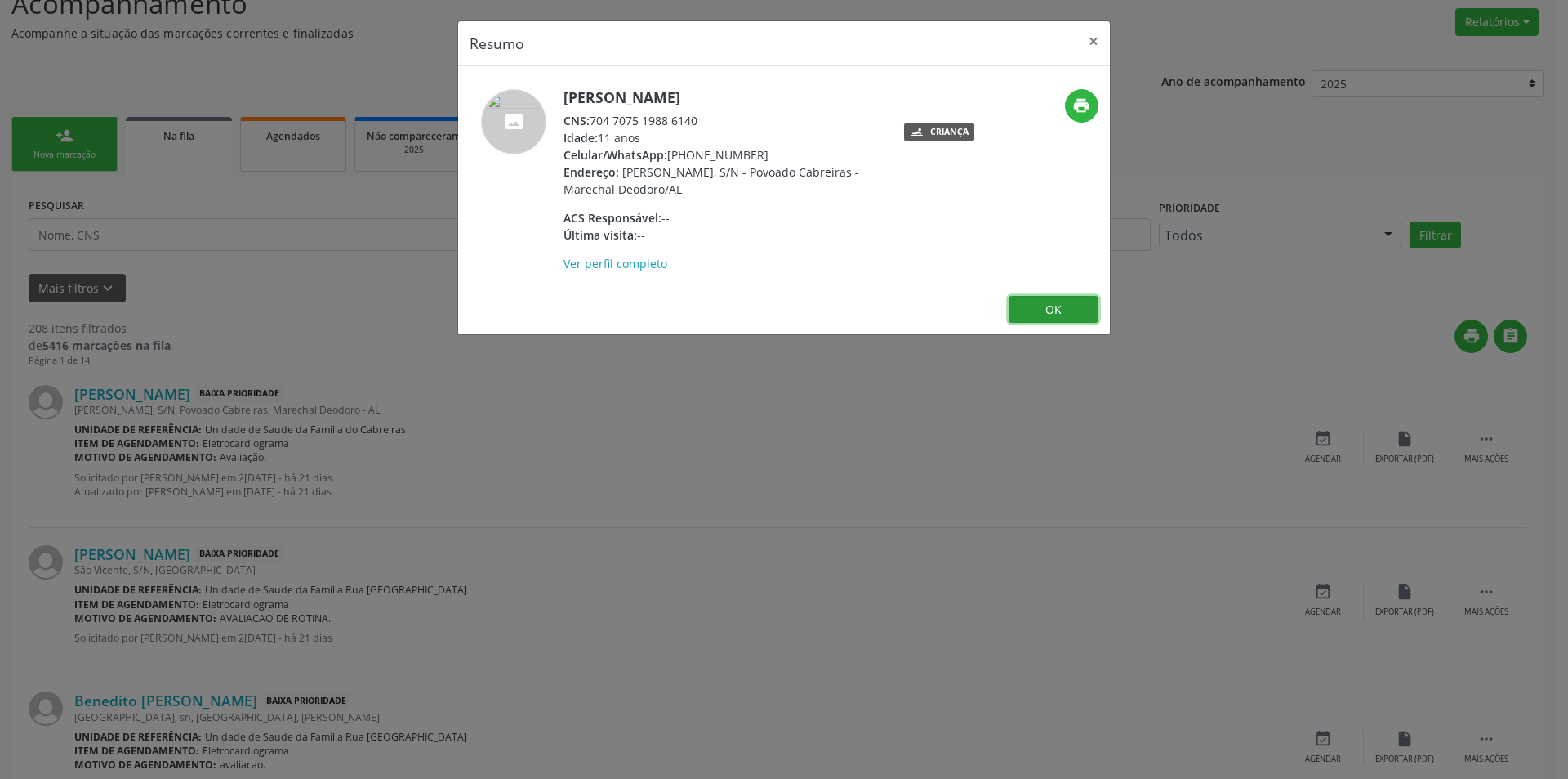
click at [1059, 314] on button "OK" at bounding box center [1053, 310] width 90 height 28
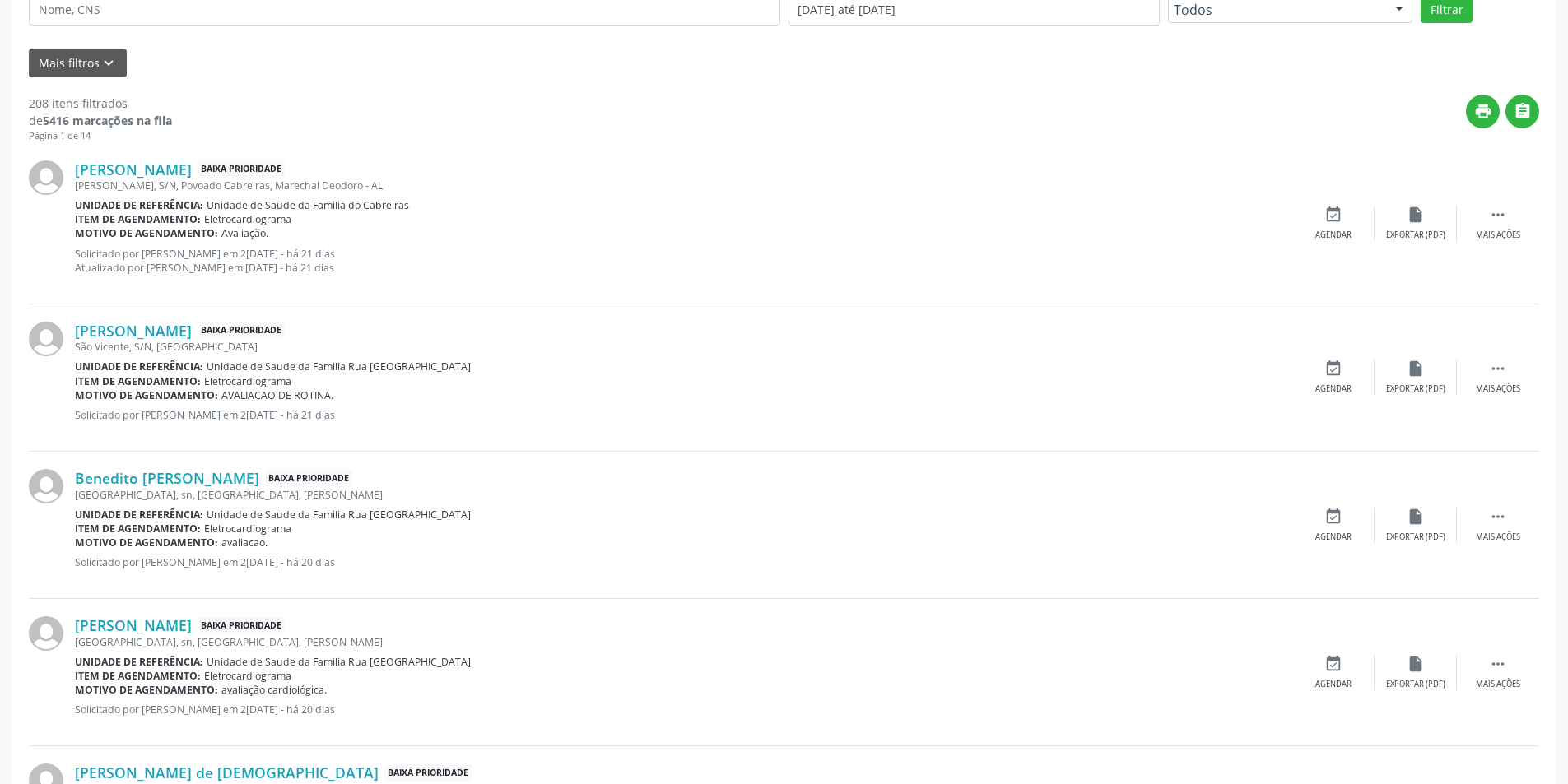
scroll to position [494, 0]
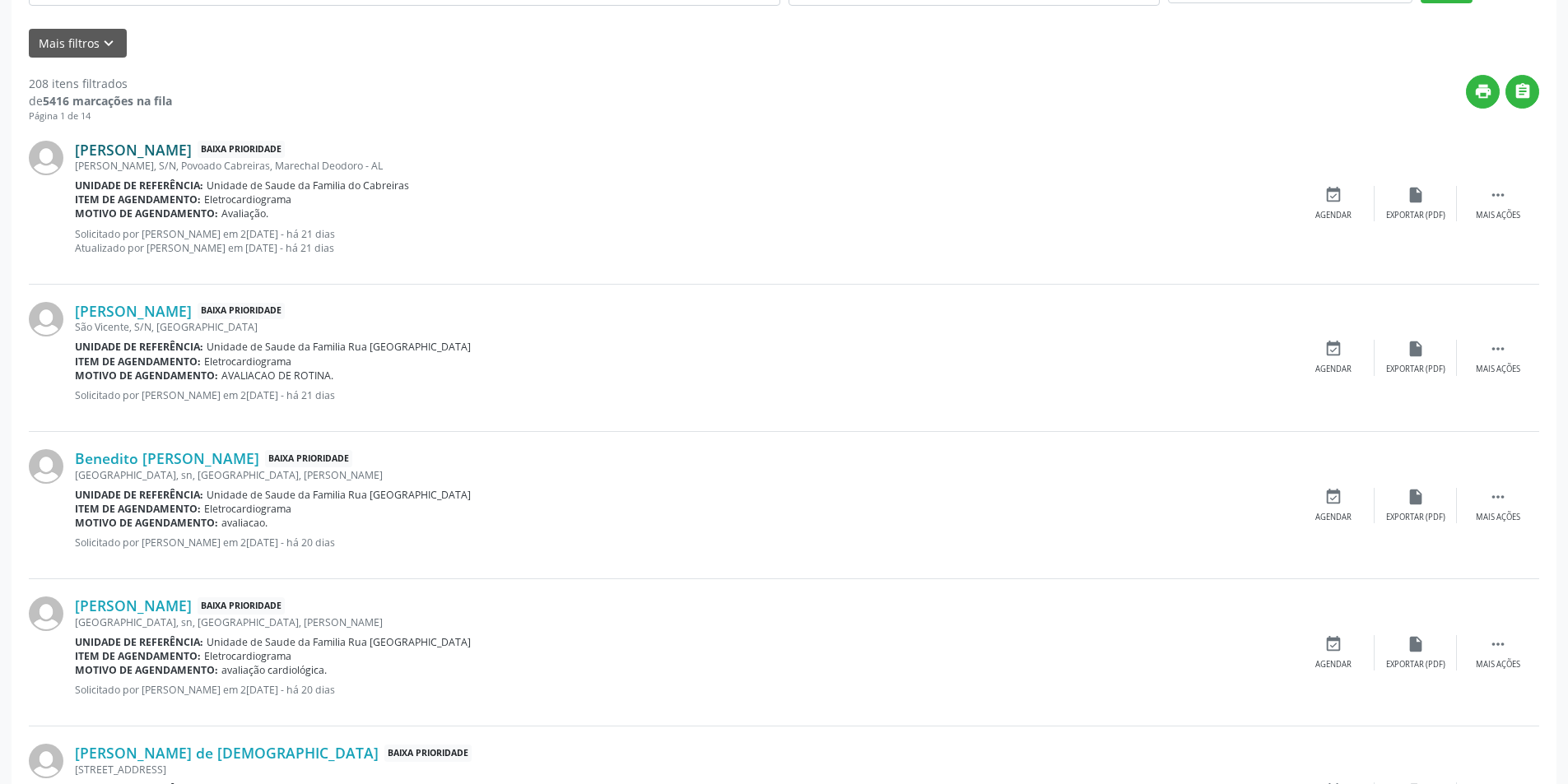
click at [192, 150] on link "[PERSON_NAME]" at bounding box center [133, 149] width 117 height 18
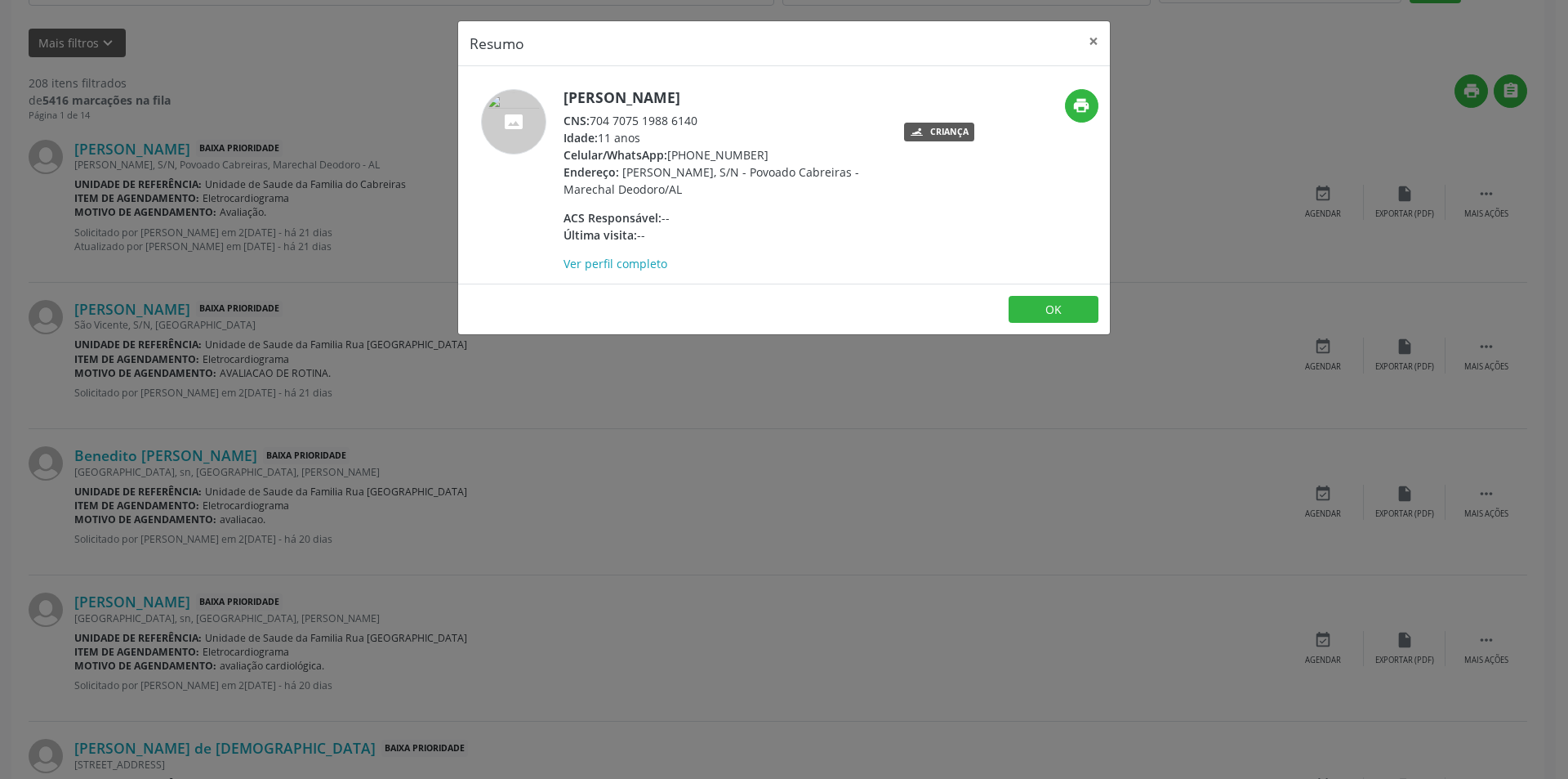
drag, startPoint x: 594, startPoint y: 119, endPoint x: 693, endPoint y: 125, distance: 99.2
click at [710, 115] on div "CNS: 704 7075 1988 6140" at bounding box center [723, 120] width 318 height 17
copy div "704 7075 1988 6140"
click at [1055, 304] on button "OK" at bounding box center [1053, 310] width 90 height 28
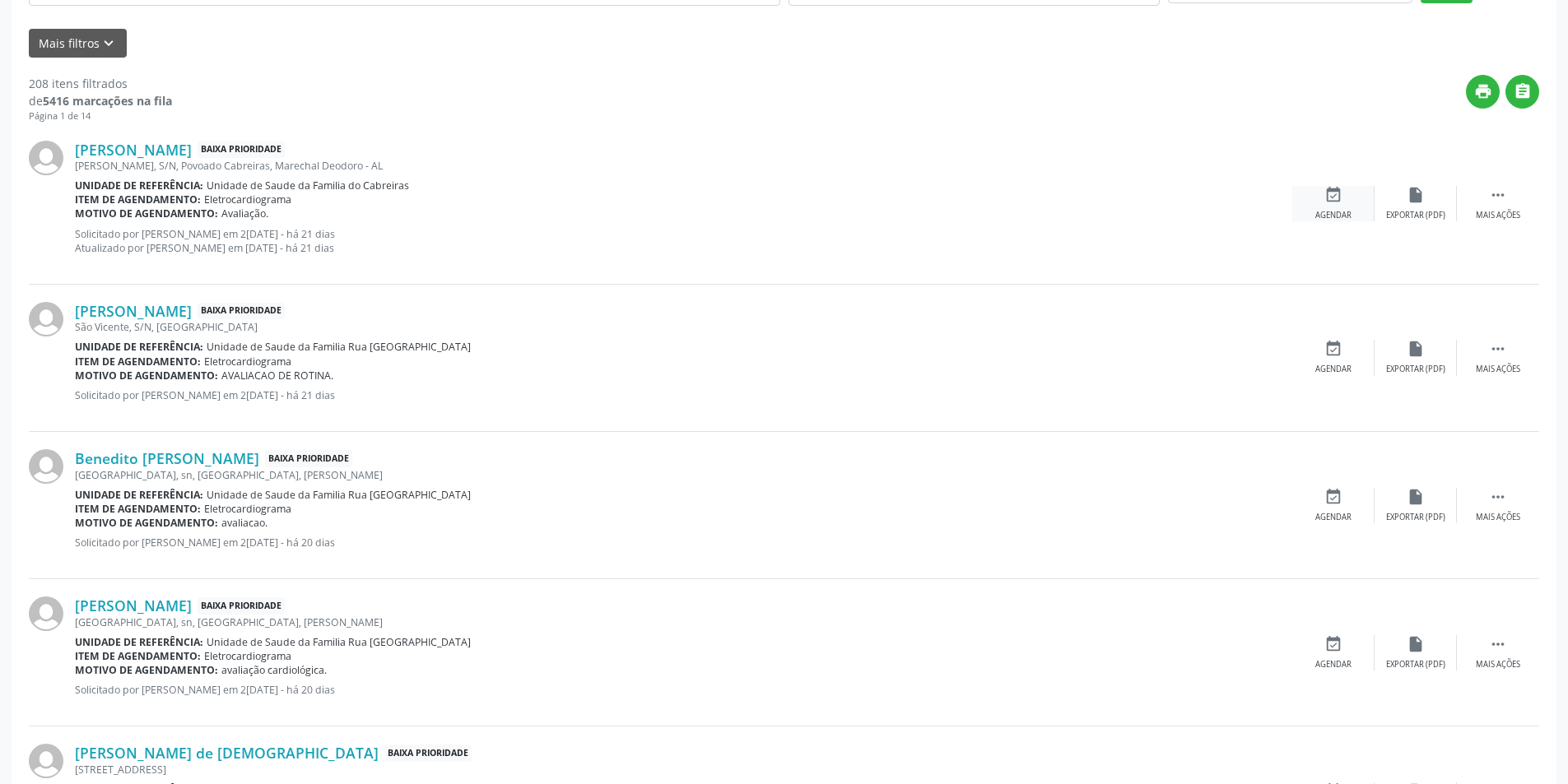
click at [1318, 198] on div "event_available Agendar" at bounding box center [1333, 203] width 83 height 36
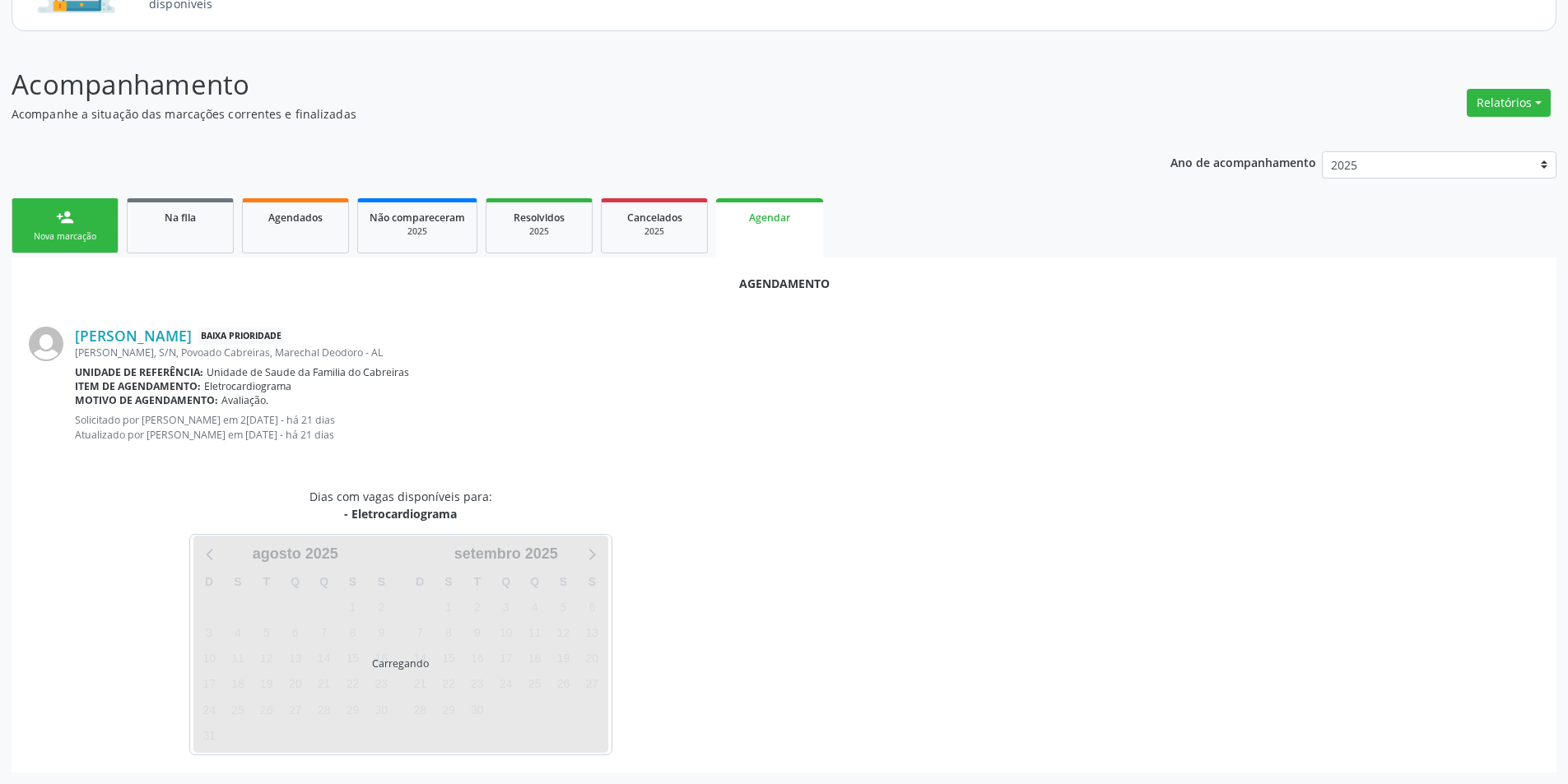
scroll to position [205, 0]
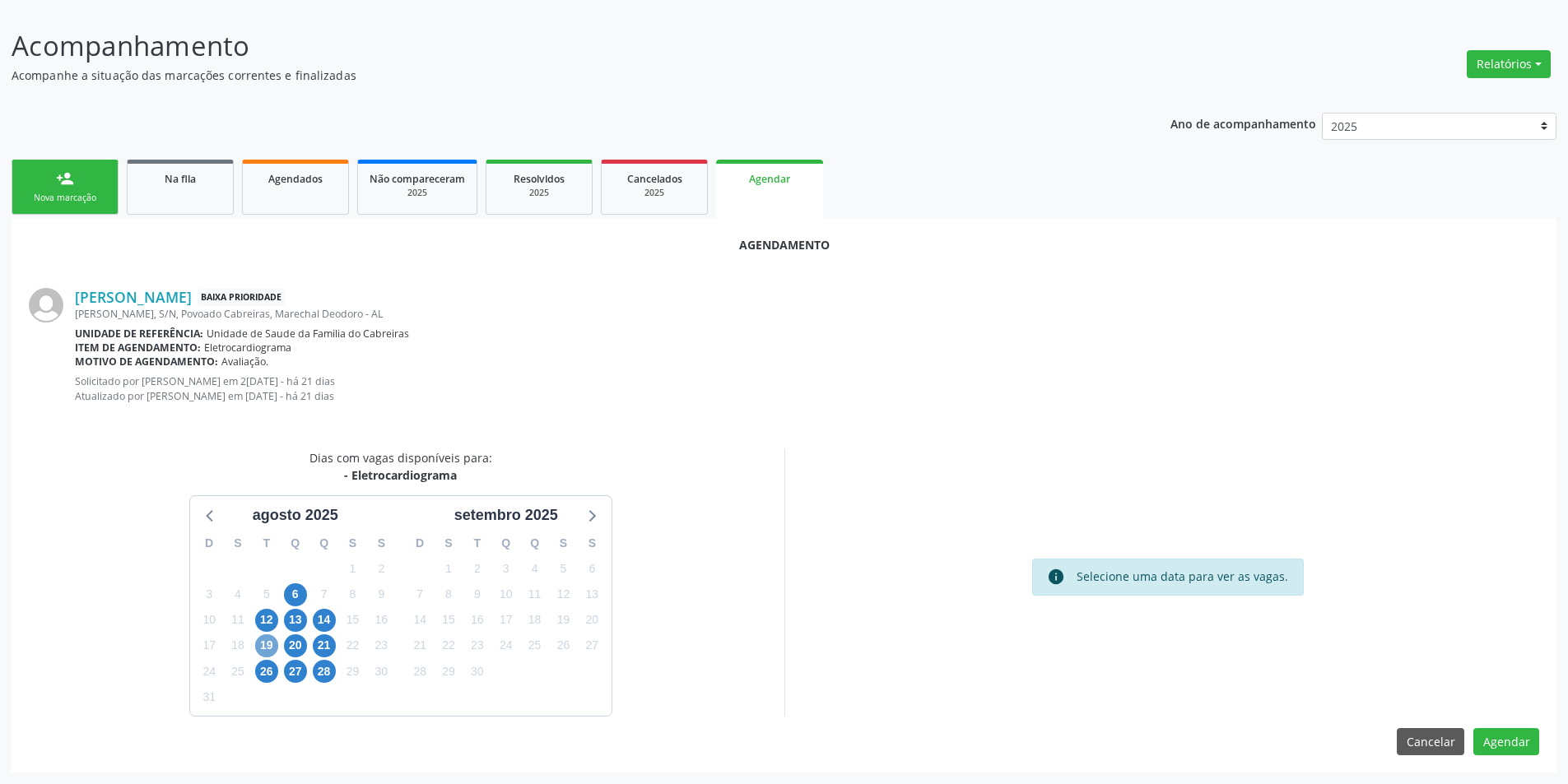
click at [273, 644] on span "19" at bounding box center [267, 645] width 23 height 23
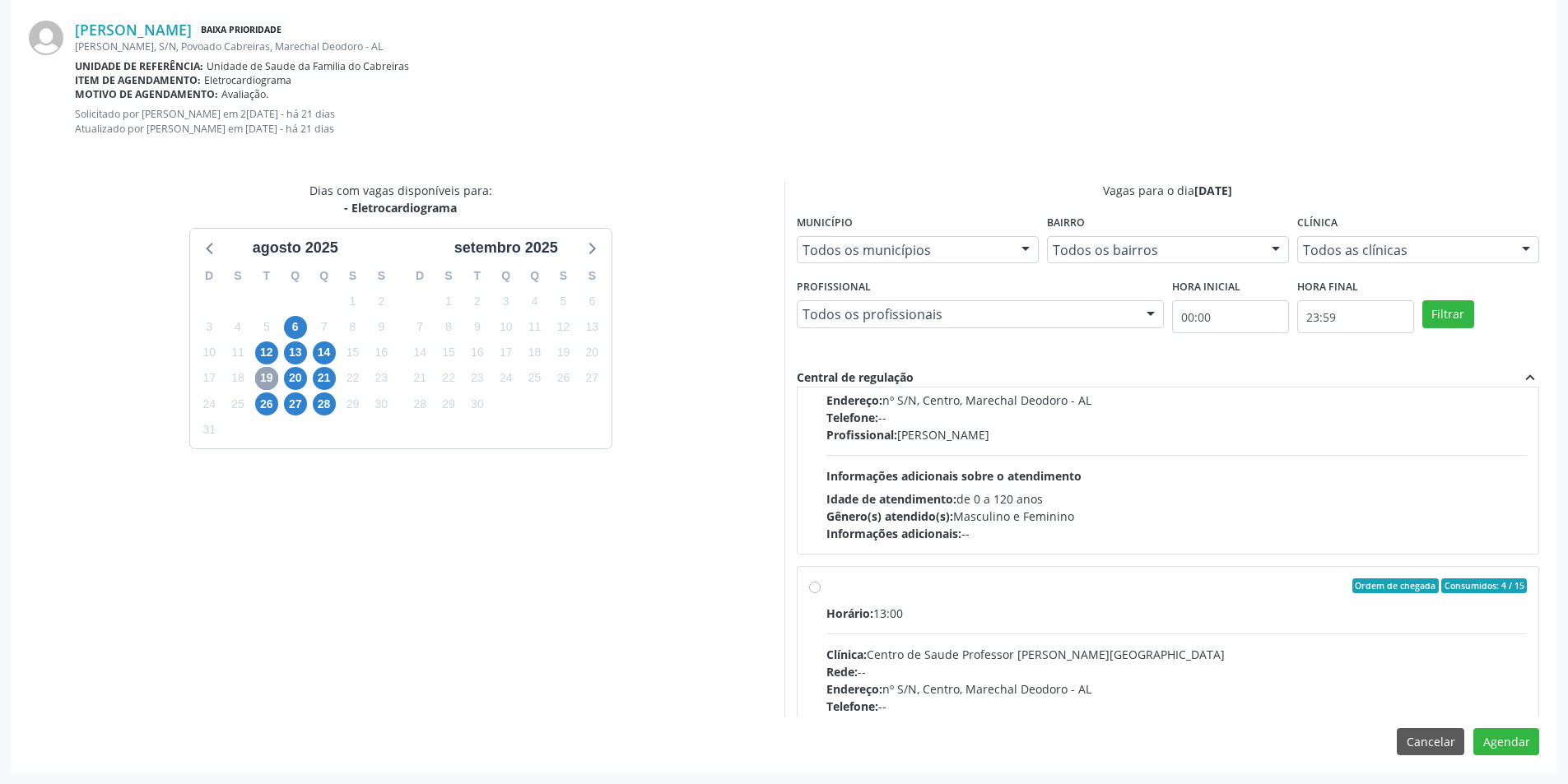
scroll to position [259, 0]
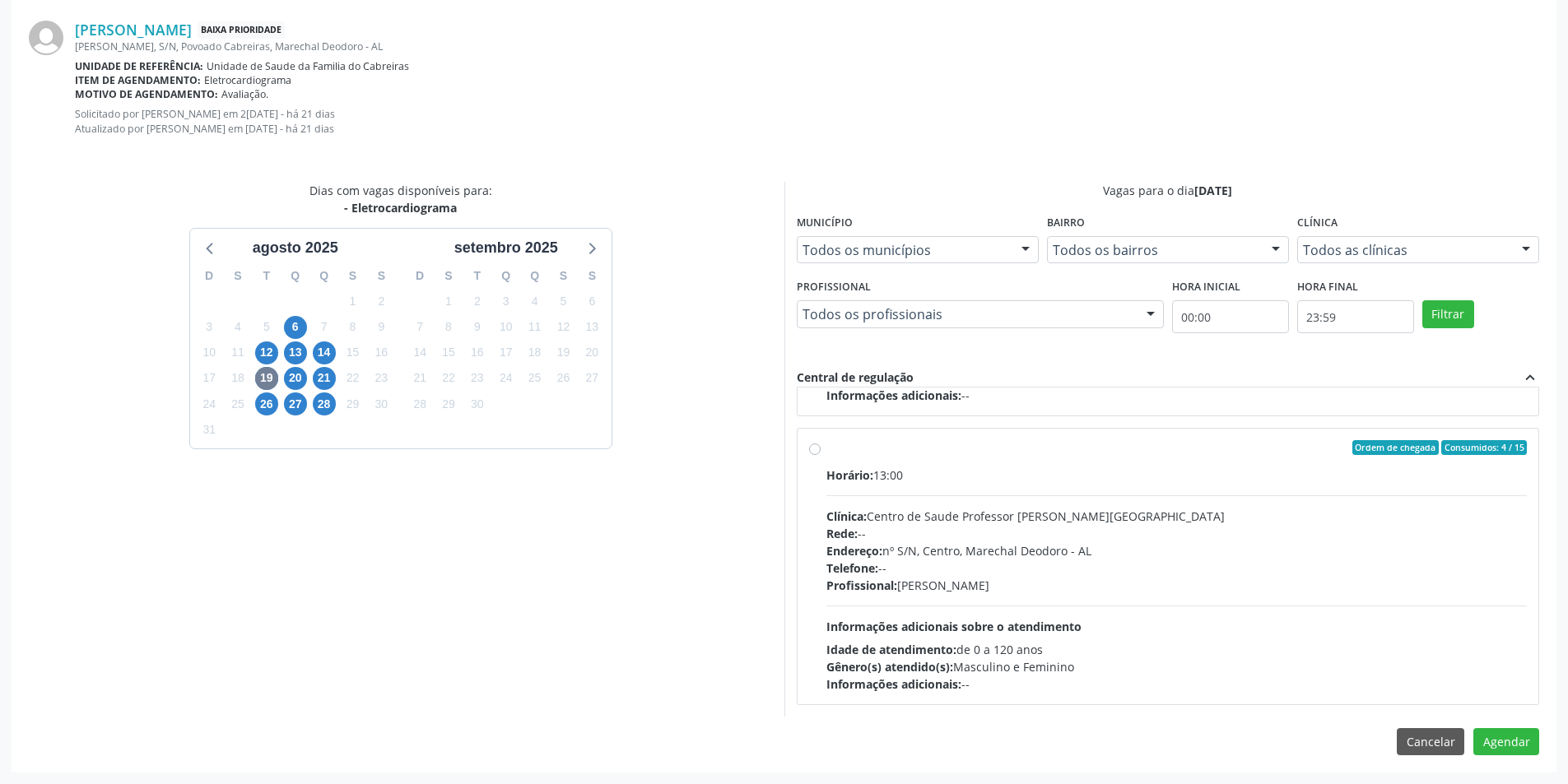
click at [826, 449] on label "Ordem de chegada Consumidos: 4 / 15 Horário: 13:00 Clínica: Centro de Saude Pro…" at bounding box center [1176, 566] width 701 height 253
click at [811, 449] on input "Ordem de chegada Consumidos: 4 / 15 Horário: 13:00 Clínica: Centro de Saude Pro…" at bounding box center [815, 447] width 12 height 14
radio input "true"
click at [1522, 741] on button "Agendar" at bounding box center [1505, 741] width 66 height 28
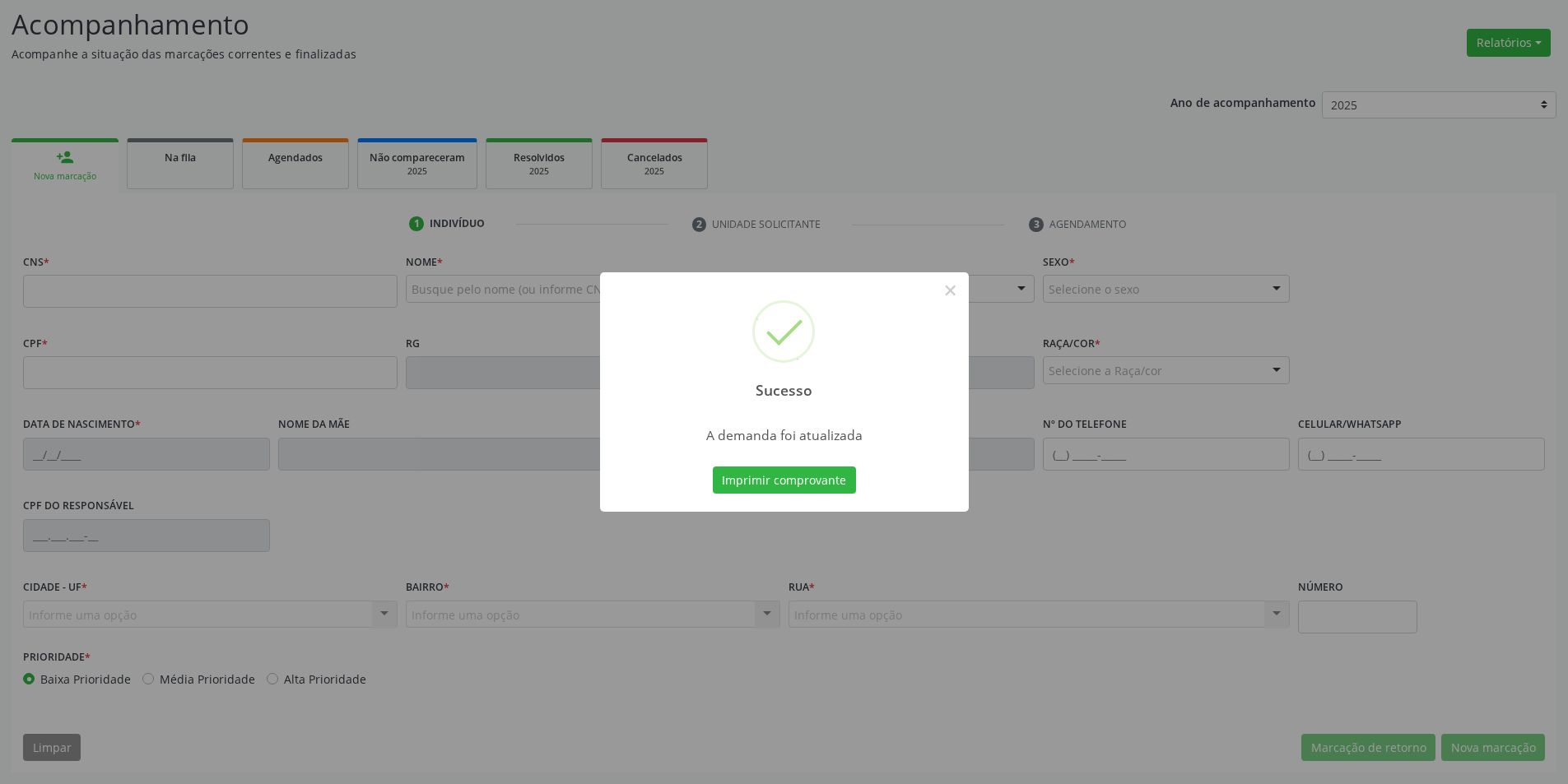
scroll to position [226, 0]
click at [951, 293] on button "×" at bounding box center [950, 290] width 28 height 28
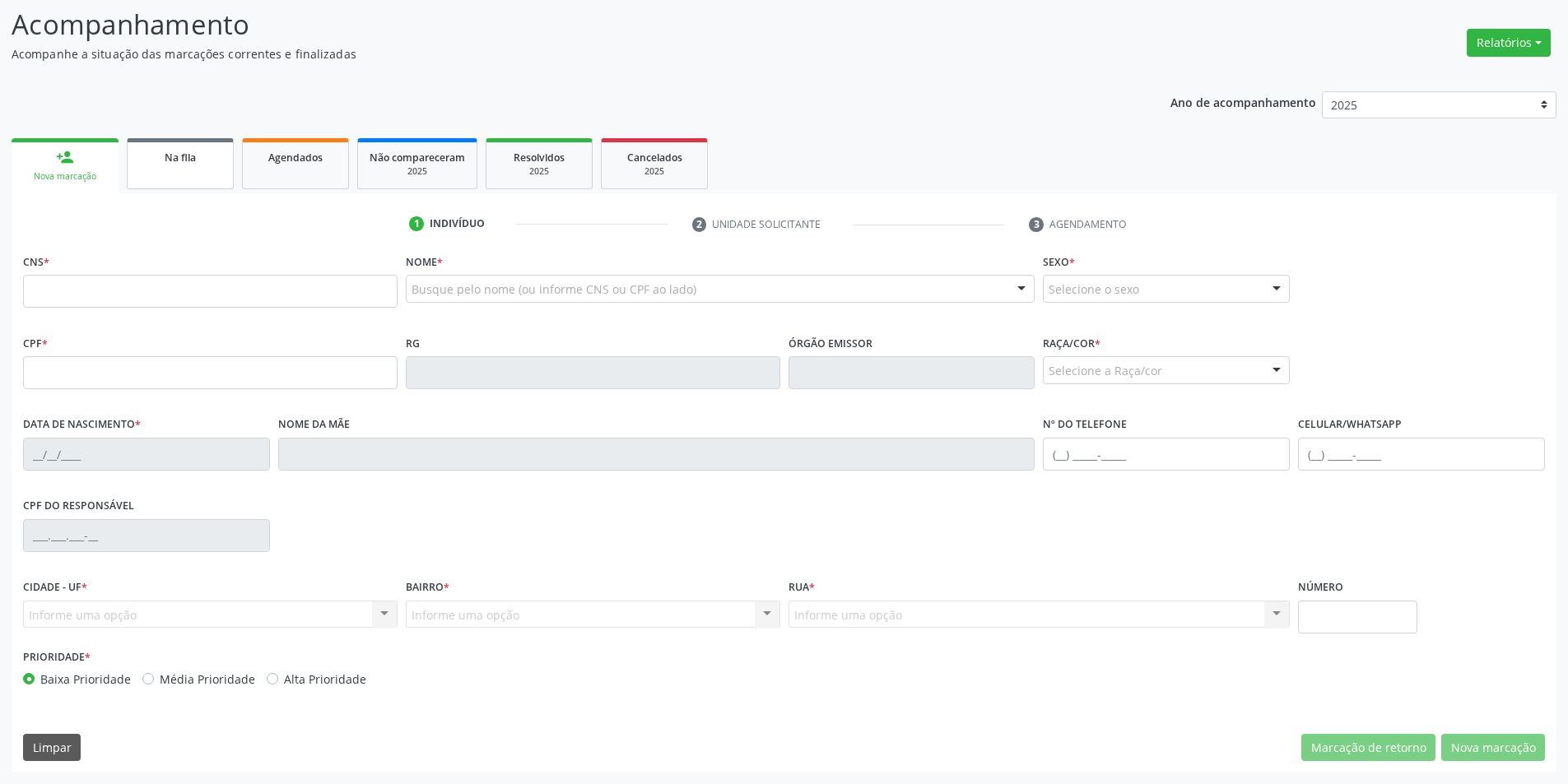
click at [188, 156] on span "Na fila" at bounding box center [180, 157] width 32 height 14
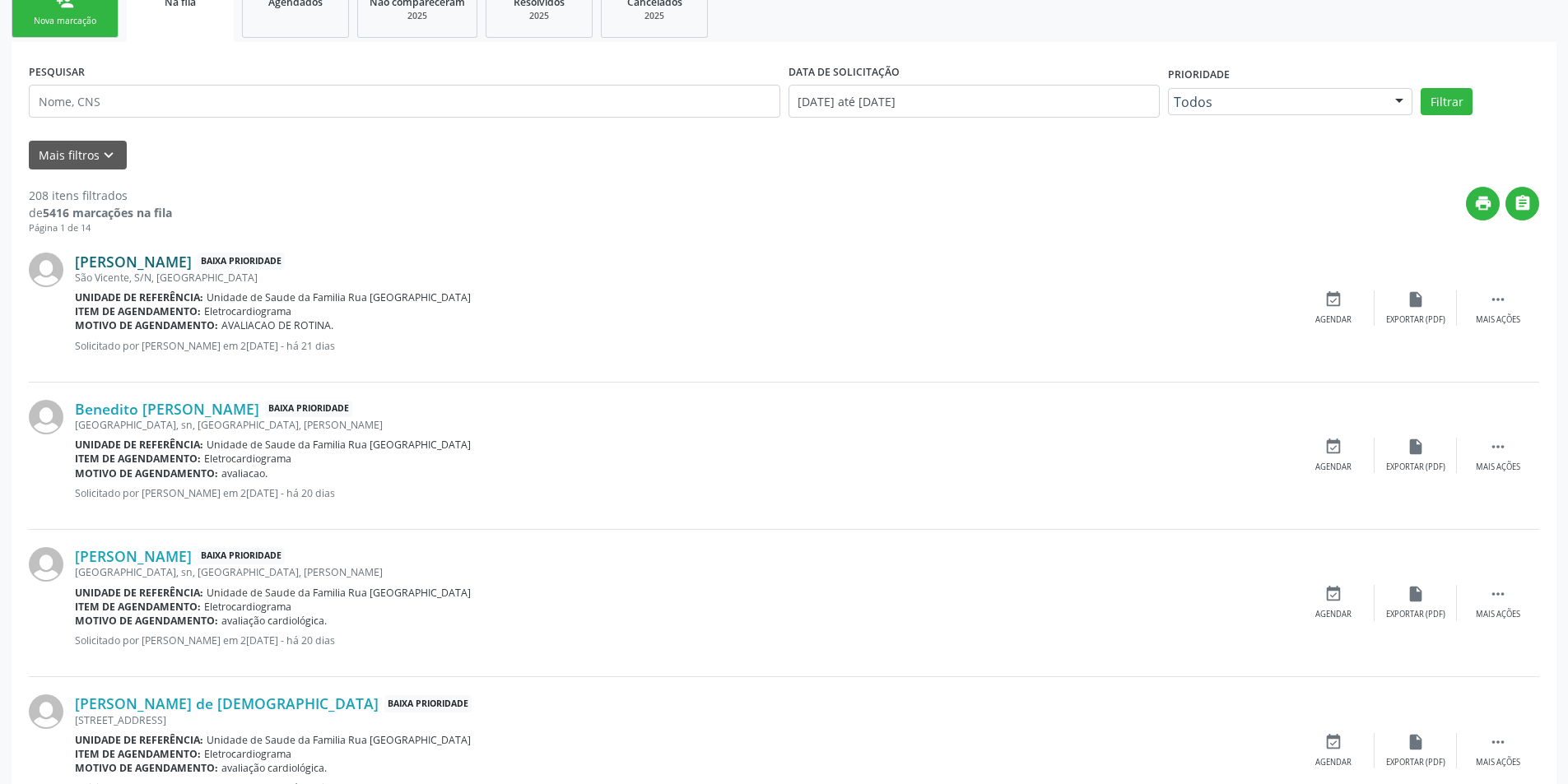
scroll to position [411, 0]
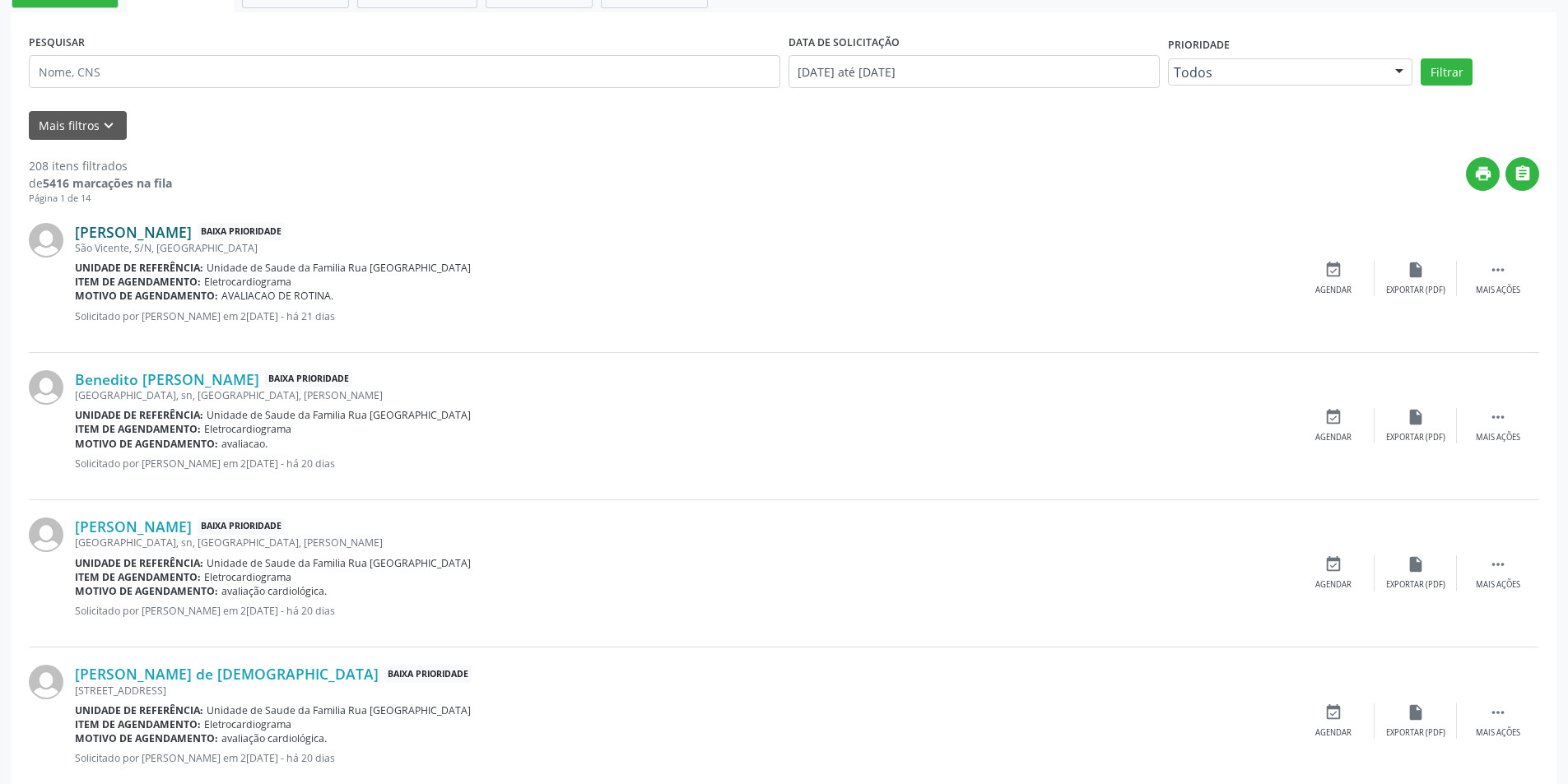
click at [169, 230] on link "[PERSON_NAME]" at bounding box center [133, 232] width 117 height 18
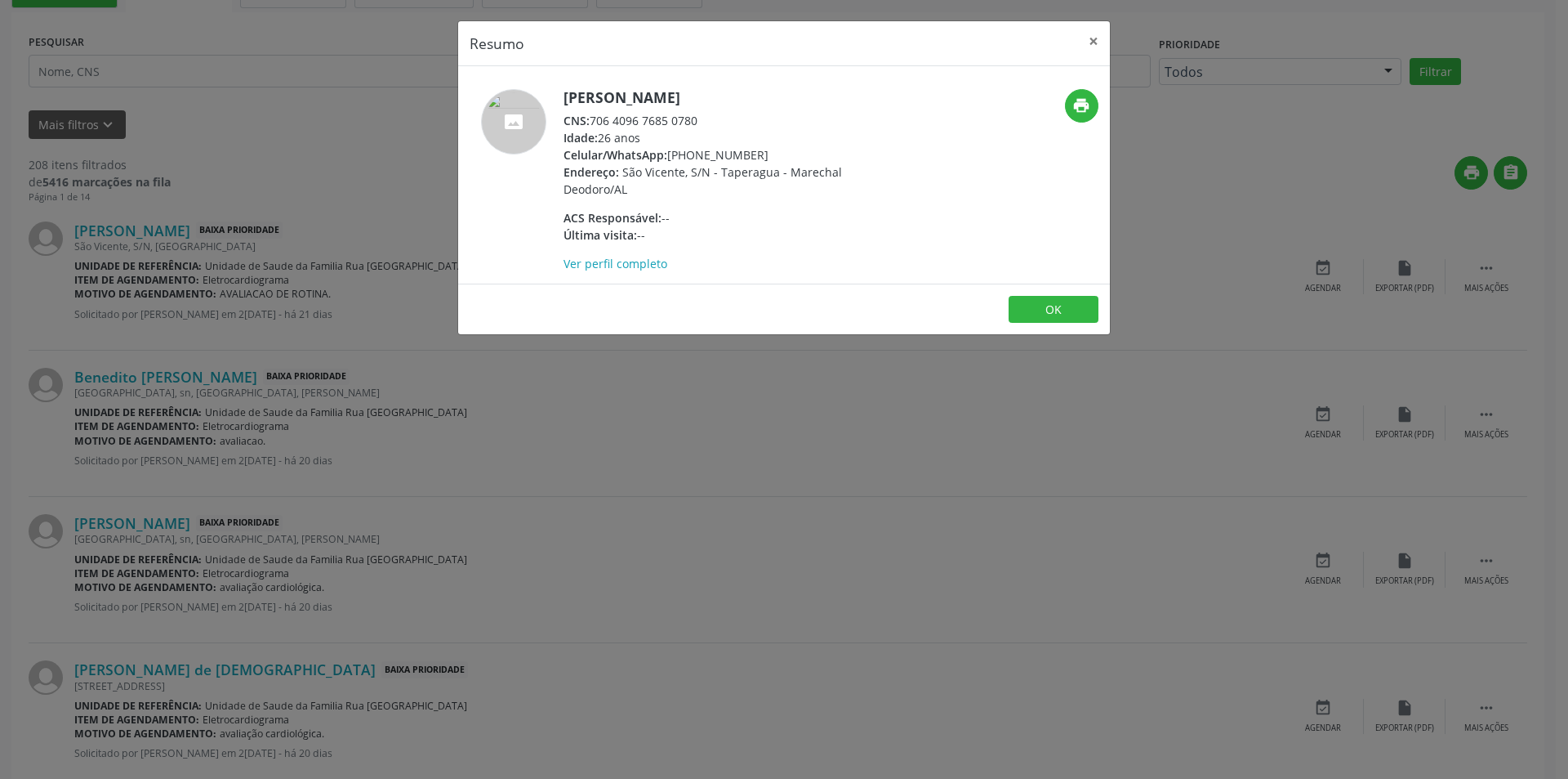
drag, startPoint x: 591, startPoint y: 117, endPoint x: 708, endPoint y: 122, distance: 117.1
click at [700, 122] on div "CNS: 706 4096 7685 0780" at bounding box center [723, 120] width 318 height 17
click at [720, 122] on div "CNS: 706 4096 7685 0780" at bounding box center [723, 120] width 318 height 17
click at [661, 121] on div "CNS: 706 4096 7685 0780" at bounding box center [723, 120] width 318 height 17
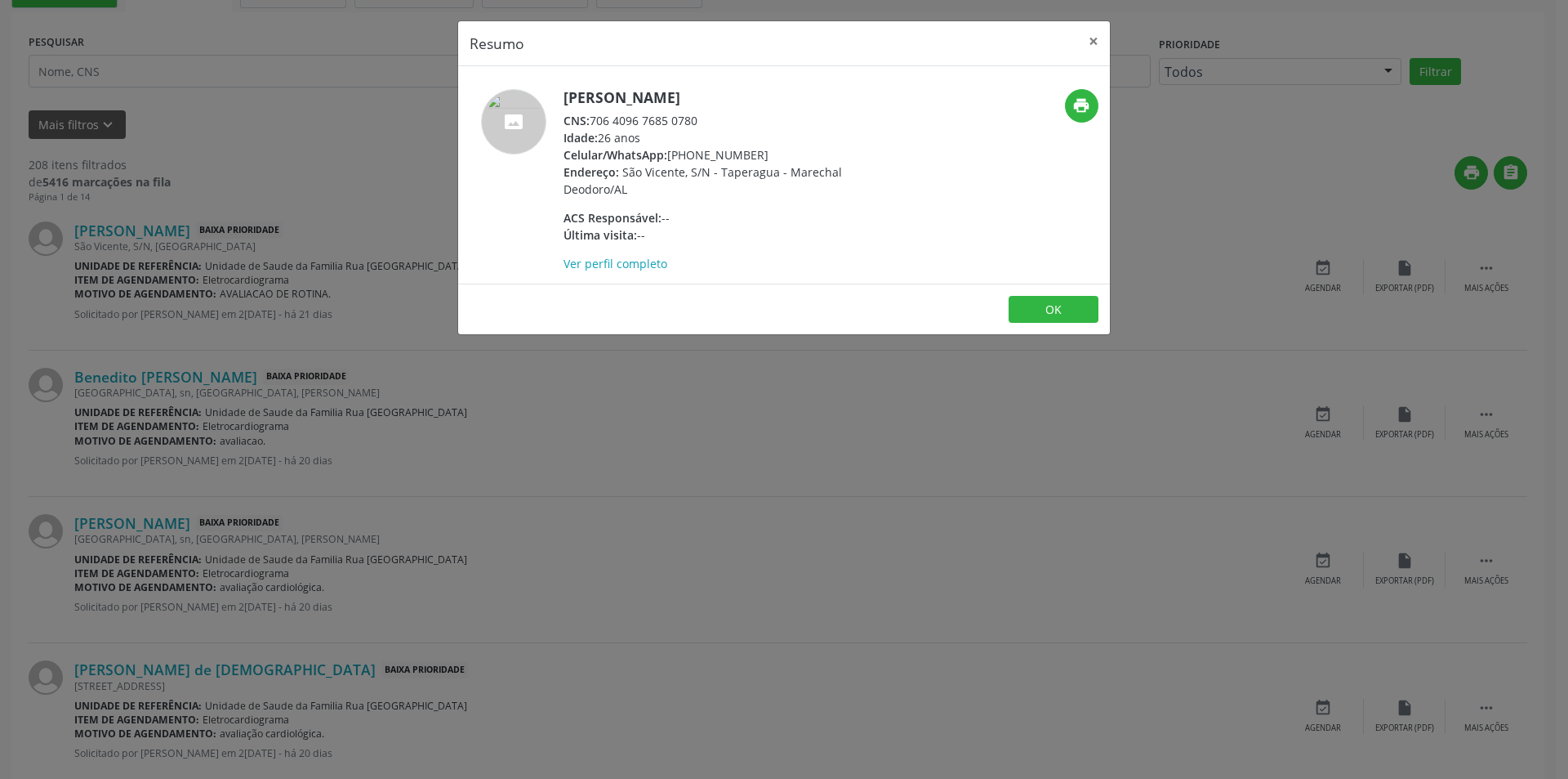
click at [661, 121] on div "CNS: 706 4096 7685 0780" at bounding box center [723, 120] width 318 height 17
click at [677, 121] on div "CNS: 706 4096 7685 0780" at bounding box center [723, 120] width 318 height 17
drag, startPoint x: 702, startPoint y: 121, endPoint x: 595, endPoint y: 123, distance: 107.0
click at [595, 123] on div "CNS: 706 4096 7685 0780" at bounding box center [723, 120] width 318 height 17
copy div "706 4096 7685 0780"
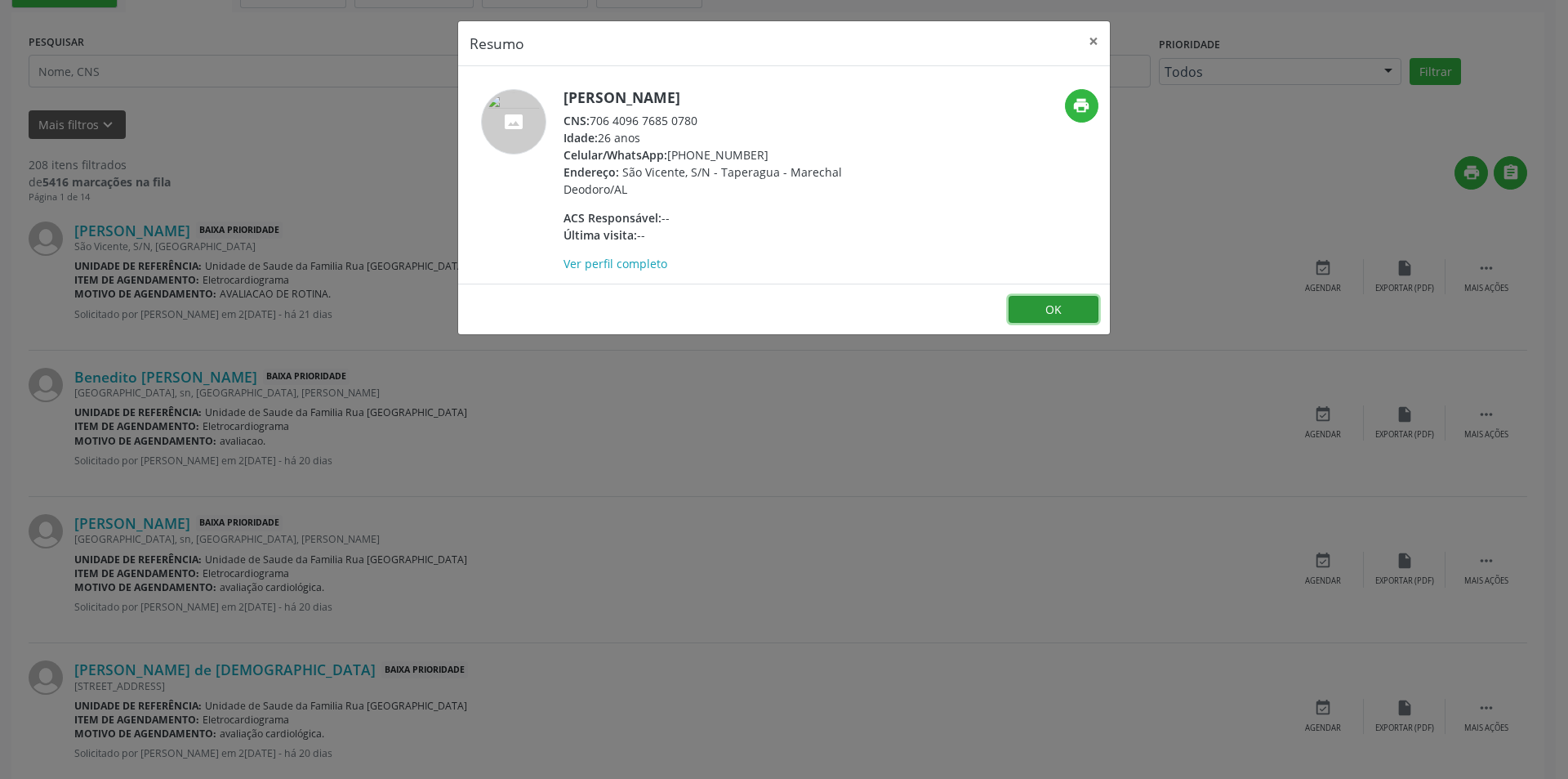
click at [1047, 301] on button "OK" at bounding box center [1053, 310] width 90 height 28
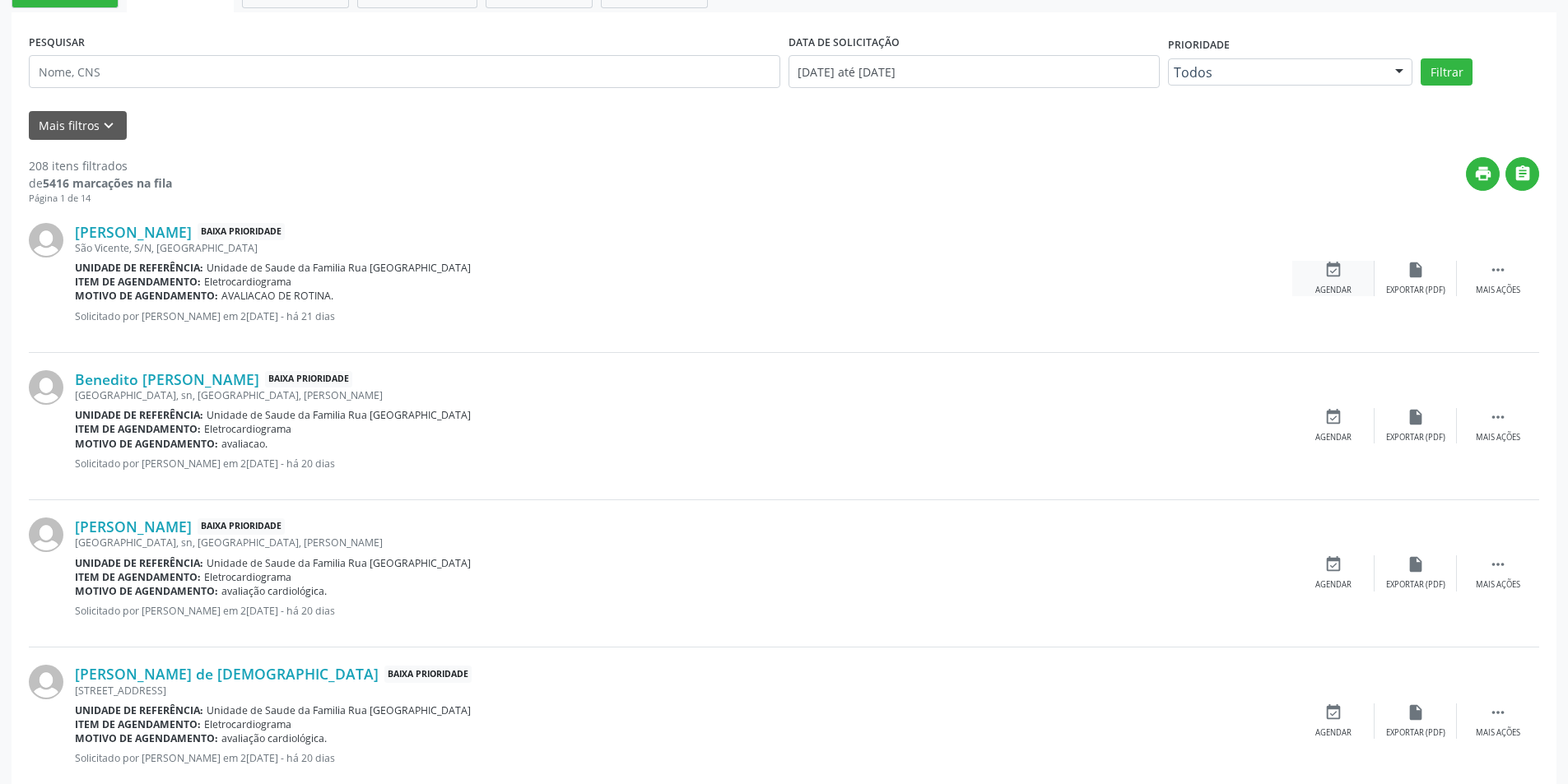
click at [1327, 279] on icon "event_available" at bounding box center [1333, 269] width 18 height 18
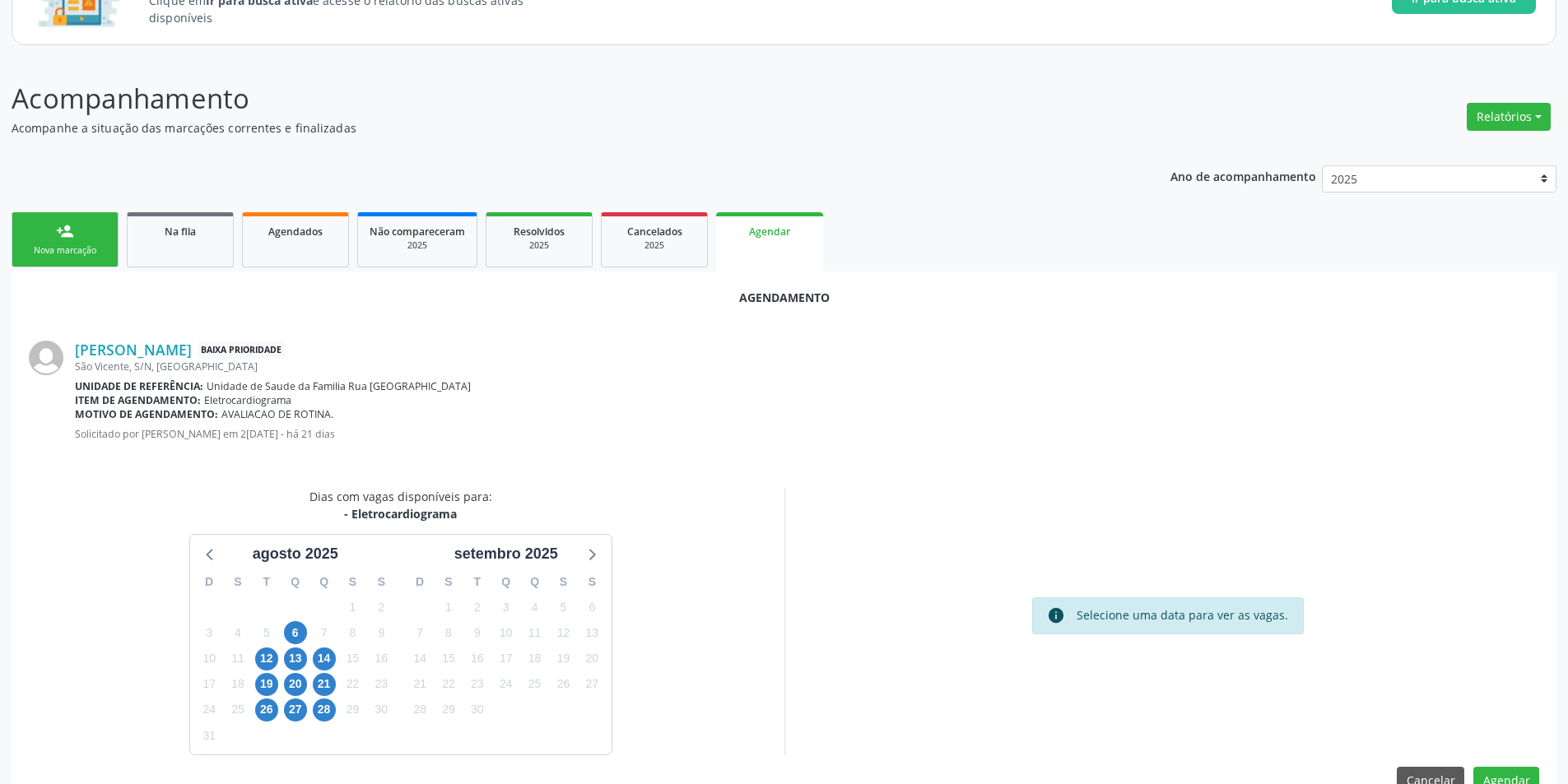
scroll to position [191, 0]
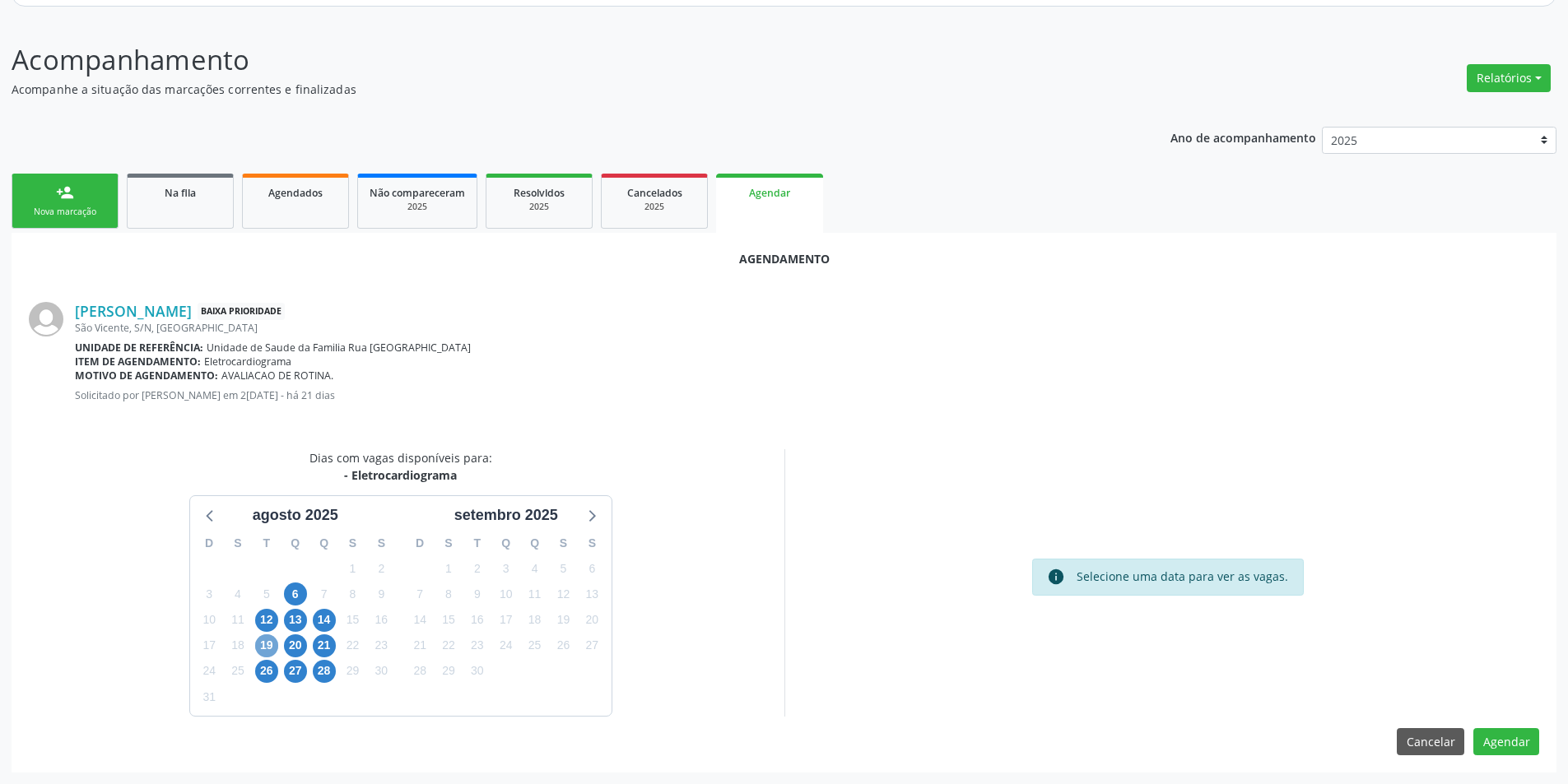
click at [261, 646] on span "19" at bounding box center [267, 645] width 23 height 23
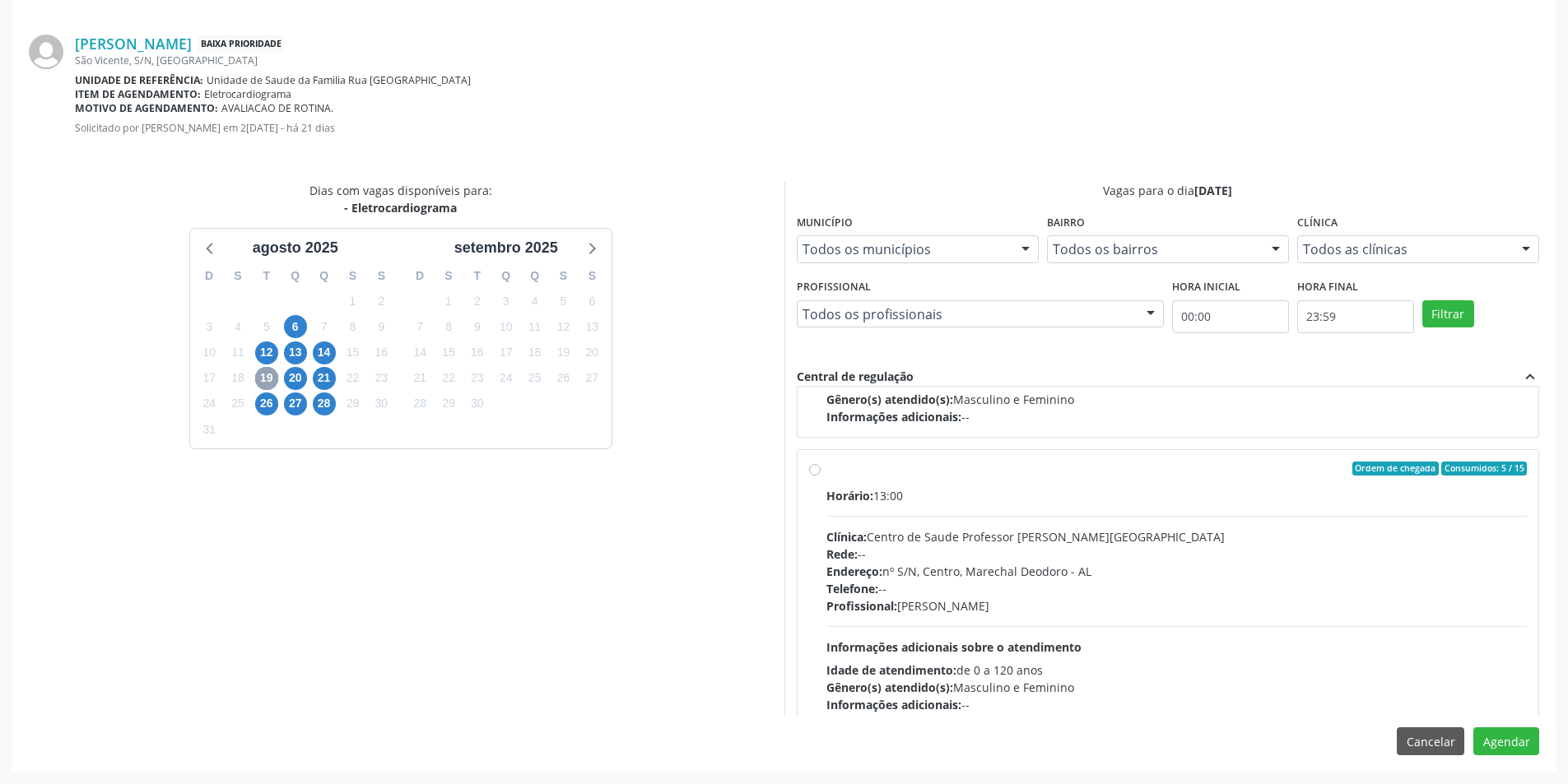
scroll to position [247, 0]
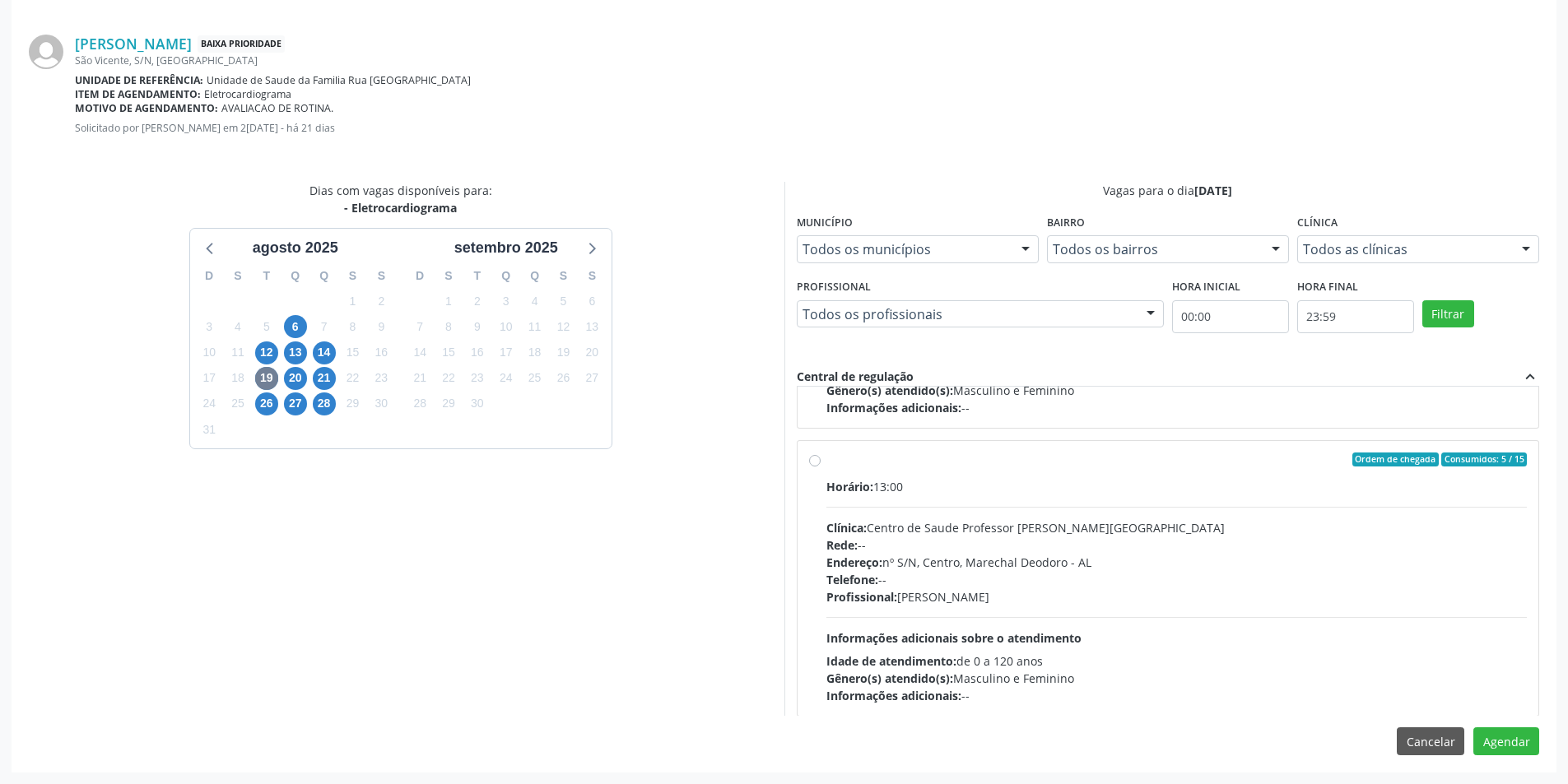
click at [826, 460] on label "Ordem de chegada Consumidos: 5 / 15 Horário: 13:00 Clínica: Centro de Saude Pro…" at bounding box center [1176, 578] width 701 height 253
click at [810, 460] on input "Ordem de chegada Consumidos: 5 / 15 Horário: 13:00 Clínica: Centro de Saude Pro…" at bounding box center [815, 459] width 12 height 14
radio input "true"
click at [1513, 738] on button "Agendar" at bounding box center [1505, 741] width 66 height 28
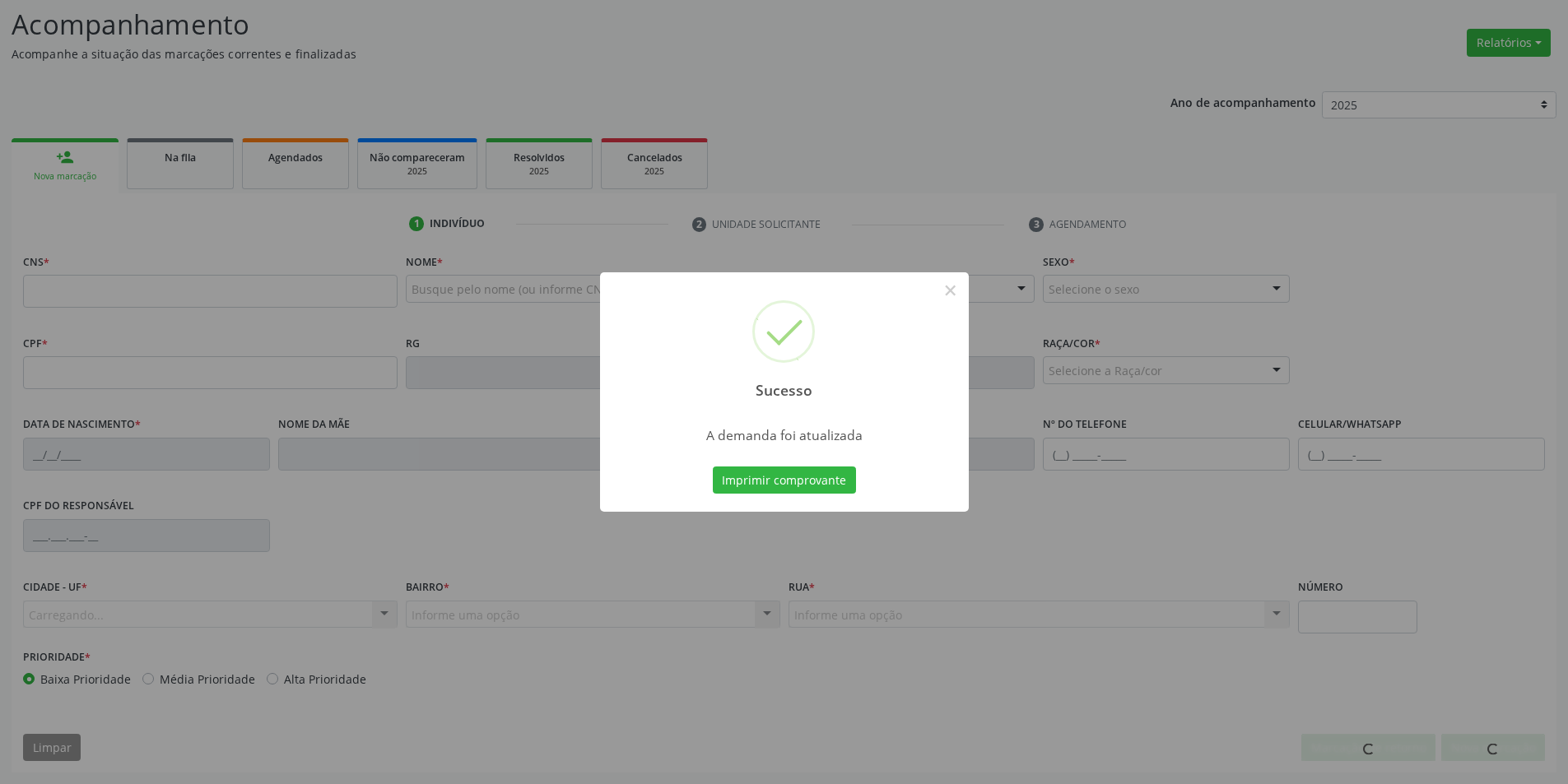
scroll to position [226, 0]
click at [943, 291] on button "×" at bounding box center [950, 290] width 28 height 28
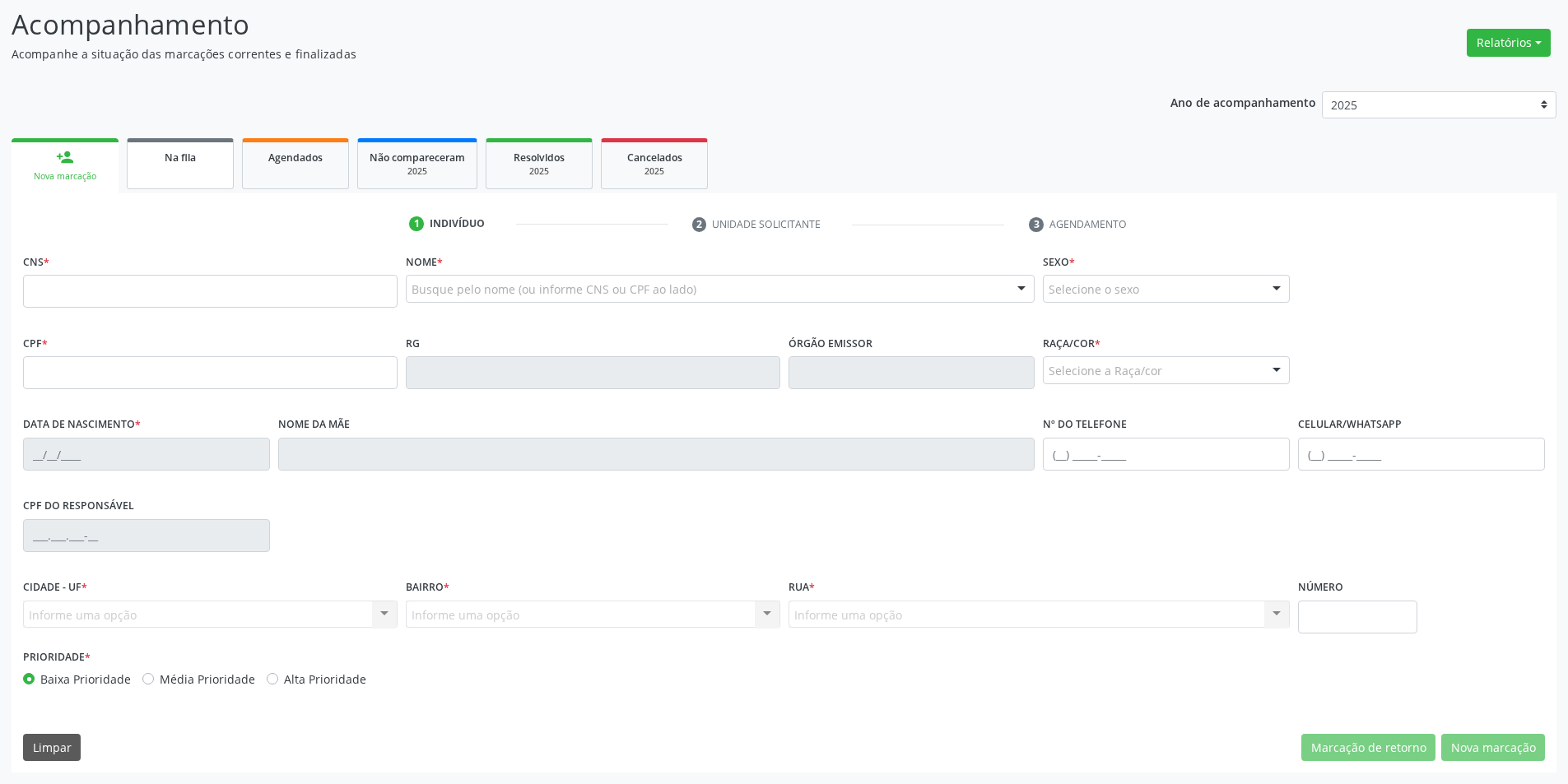
click at [184, 155] on span "Na fila" at bounding box center [180, 157] width 32 height 14
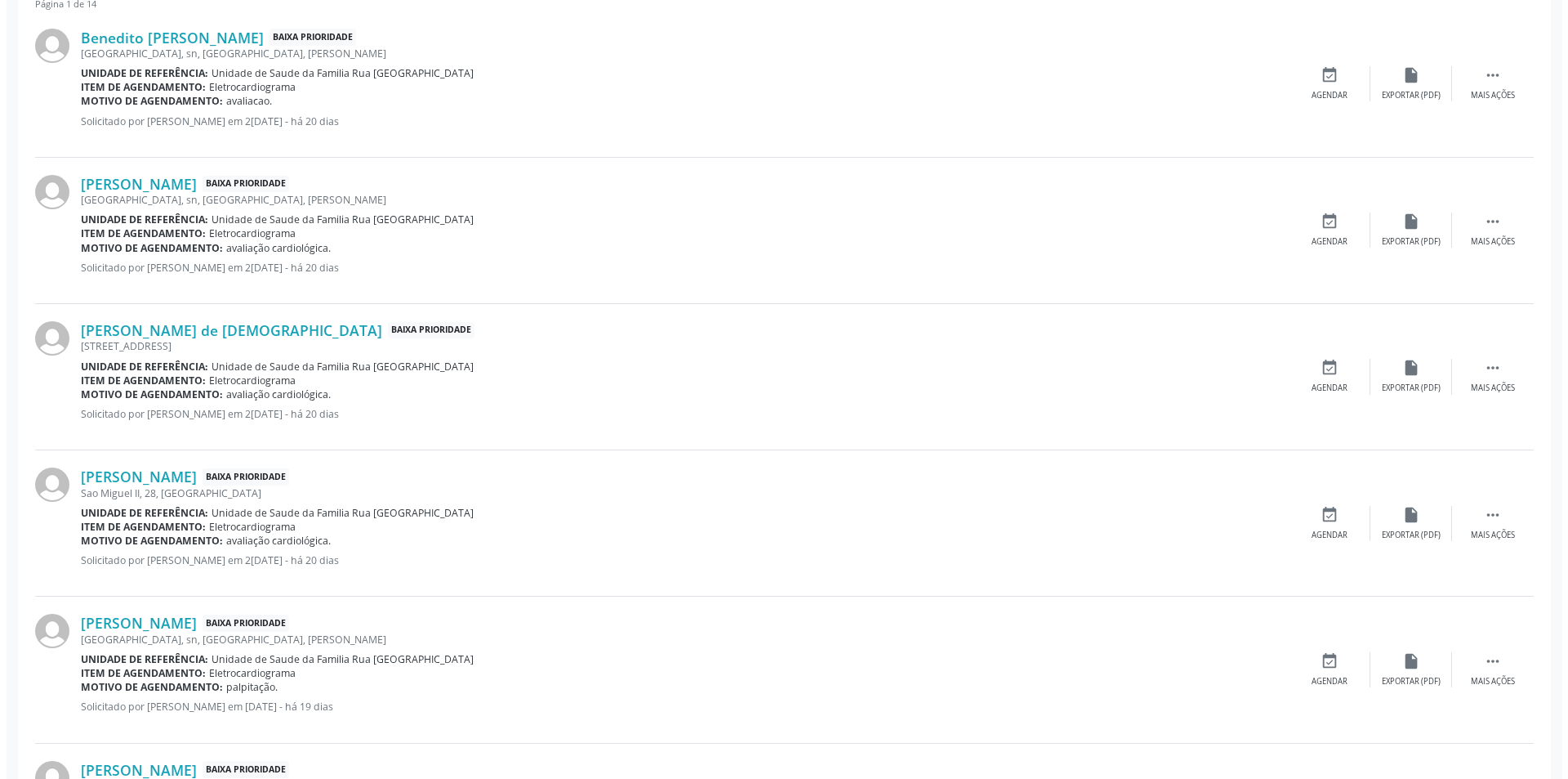
scroll to position [572, 0]
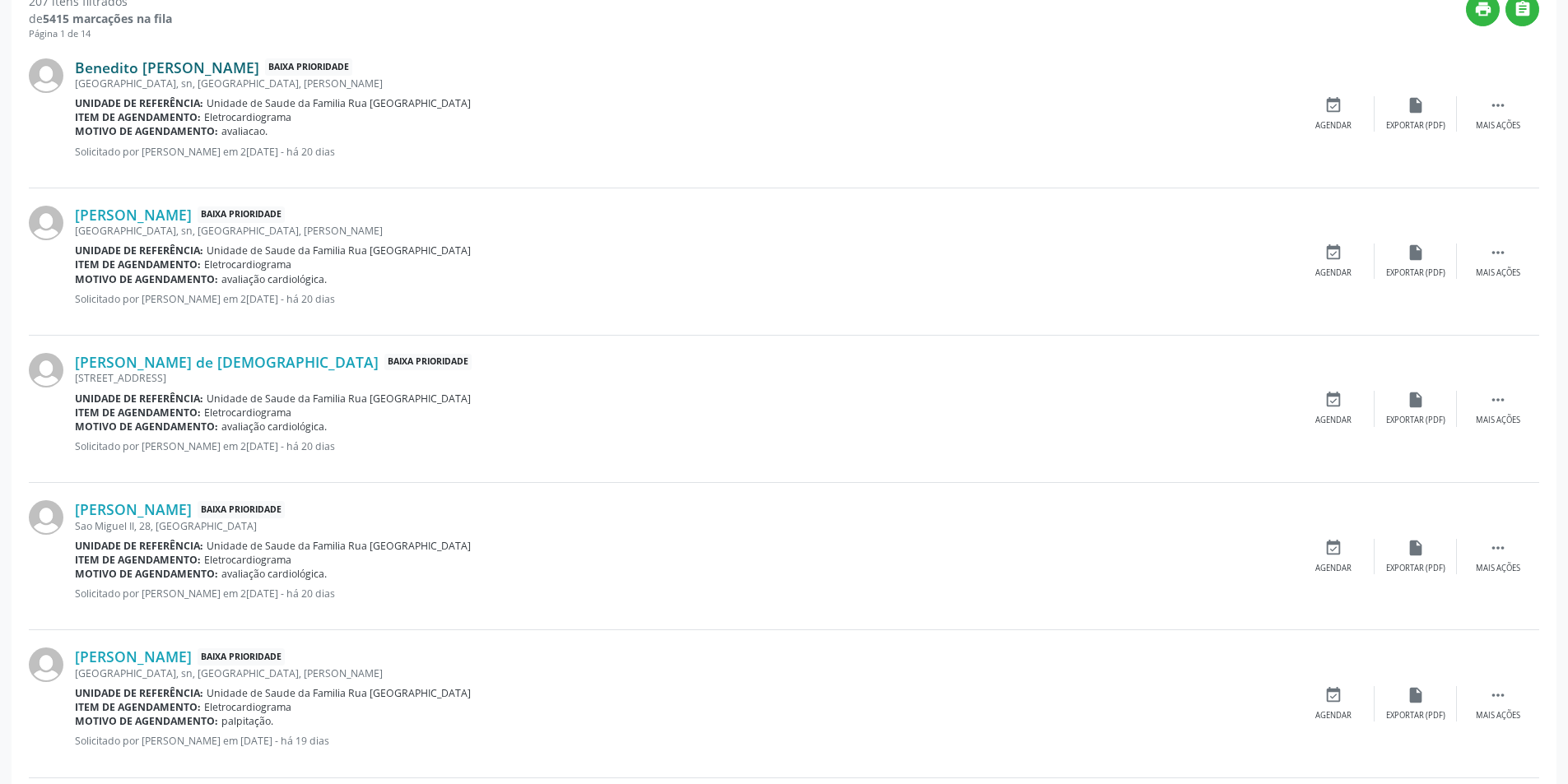
click at [178, 66] on link "Benedito [PERSON_NAME]" at bounding box center [167, 67] width 184 height 18
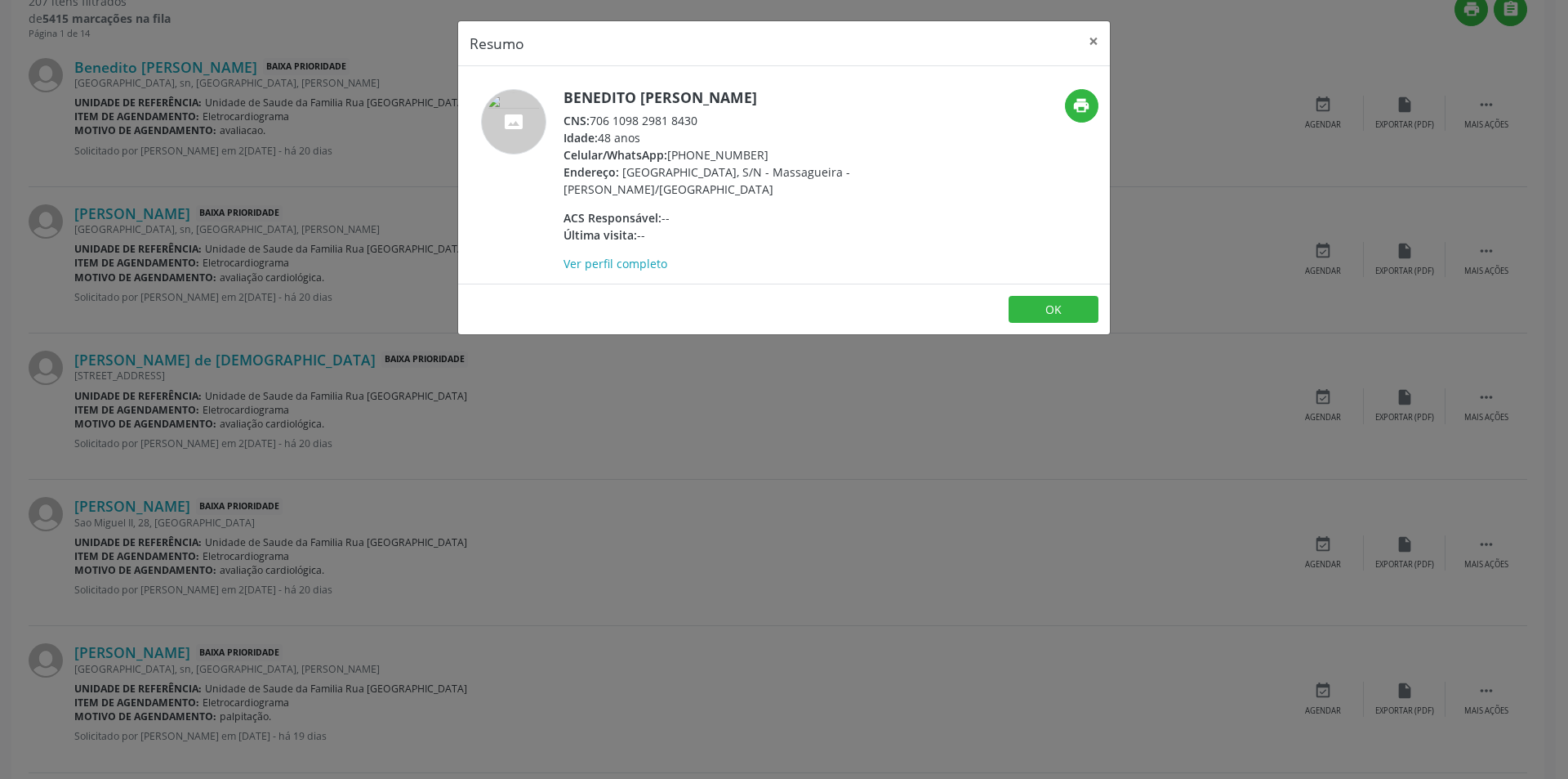
drag, startPoint x: 594, startPoint y: 115, endPoint x: 718, endPoint y: 113, distance: 124.0
click at [718, 113] on div "CNS: 706 1098 2981 8430" at bounding box center [723, 120] width 318 height 17
copy div "706 1098 2981 8430"
